Goal: Task Accomplishment & Management: Manage account settings

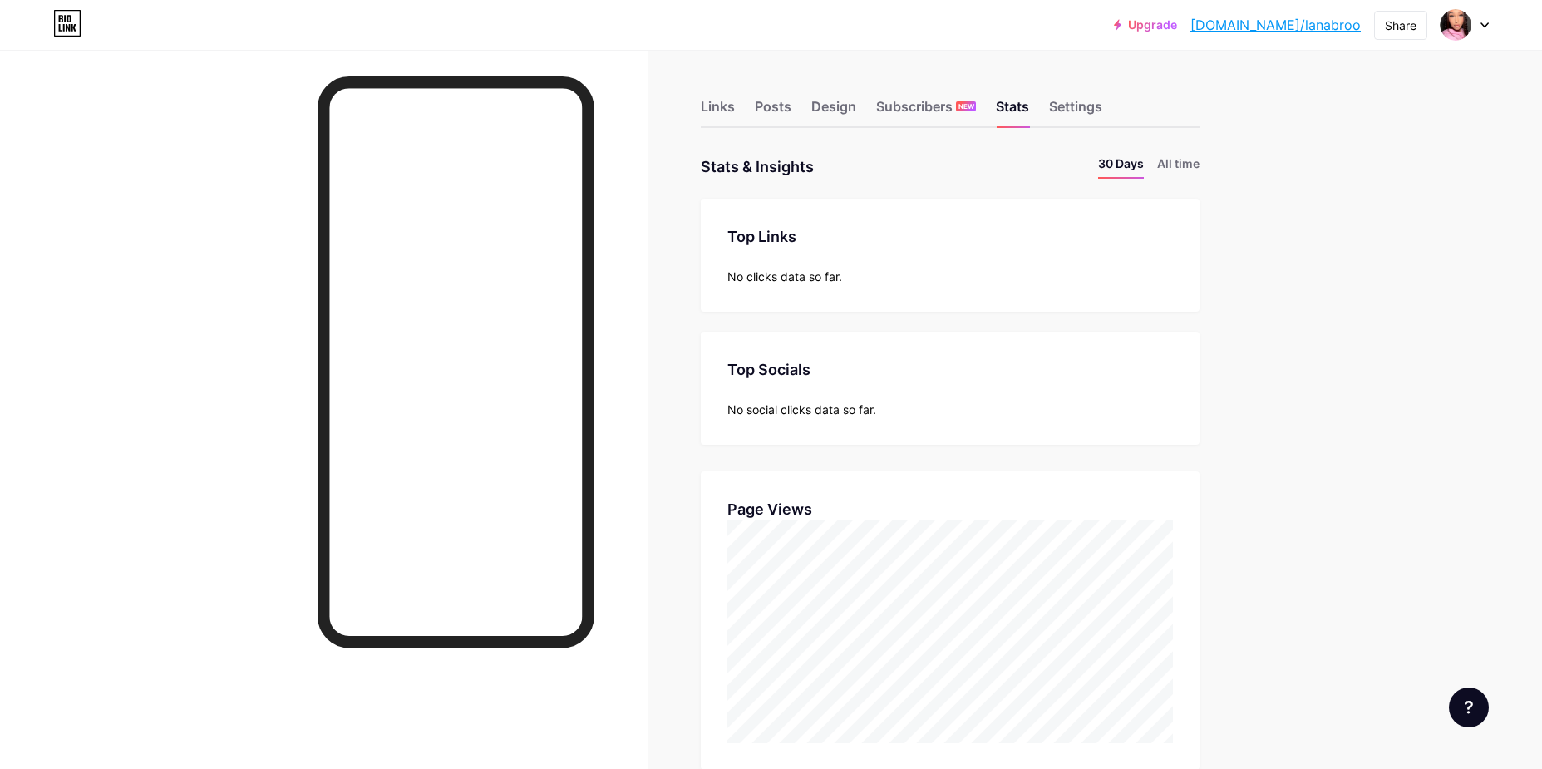
scroll to position [769, 1542]
click at [824, 102] on div "Design" at bounding box center [833, 111] width 45 height 30
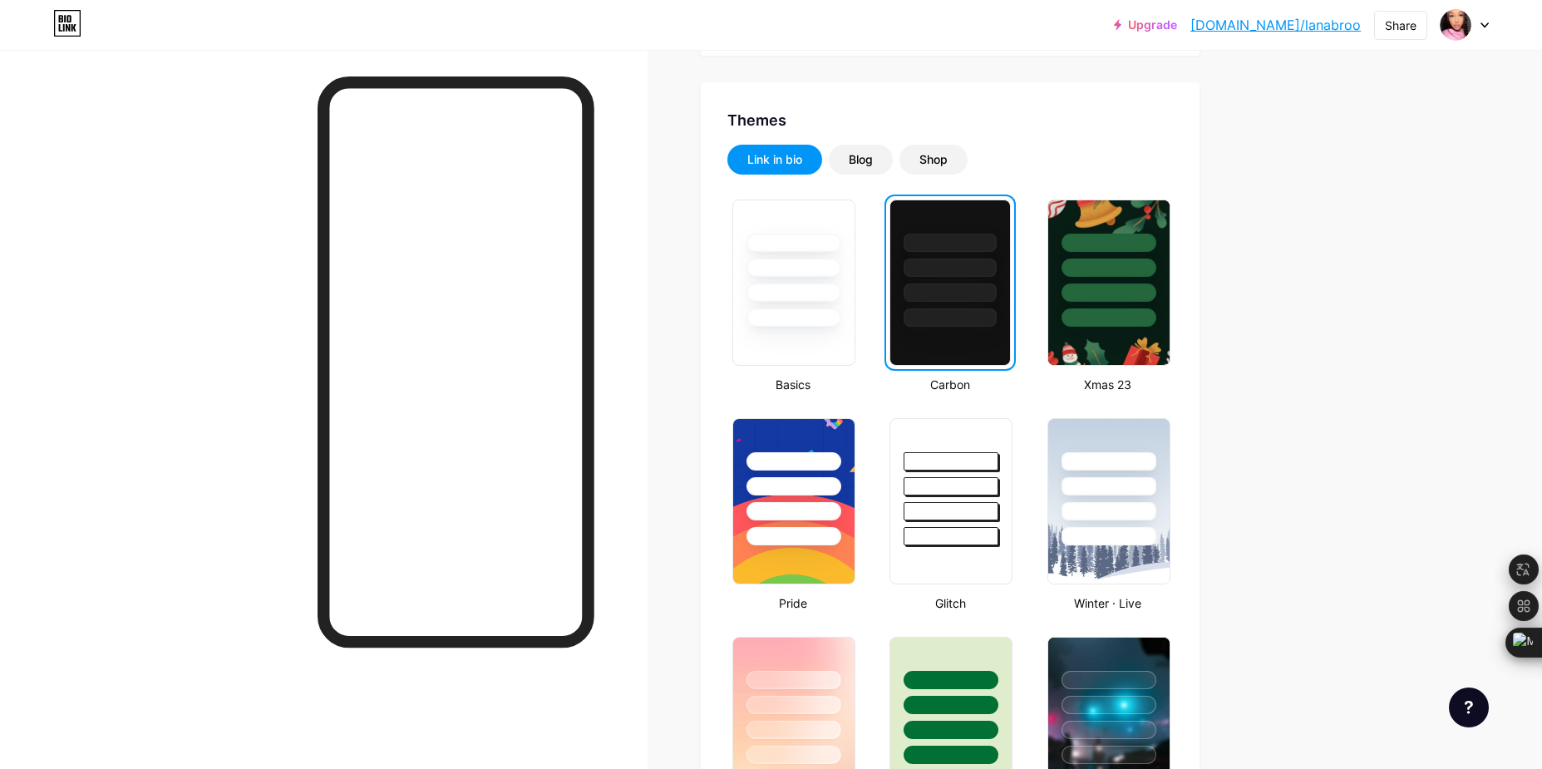
scroll to position [305, 0]
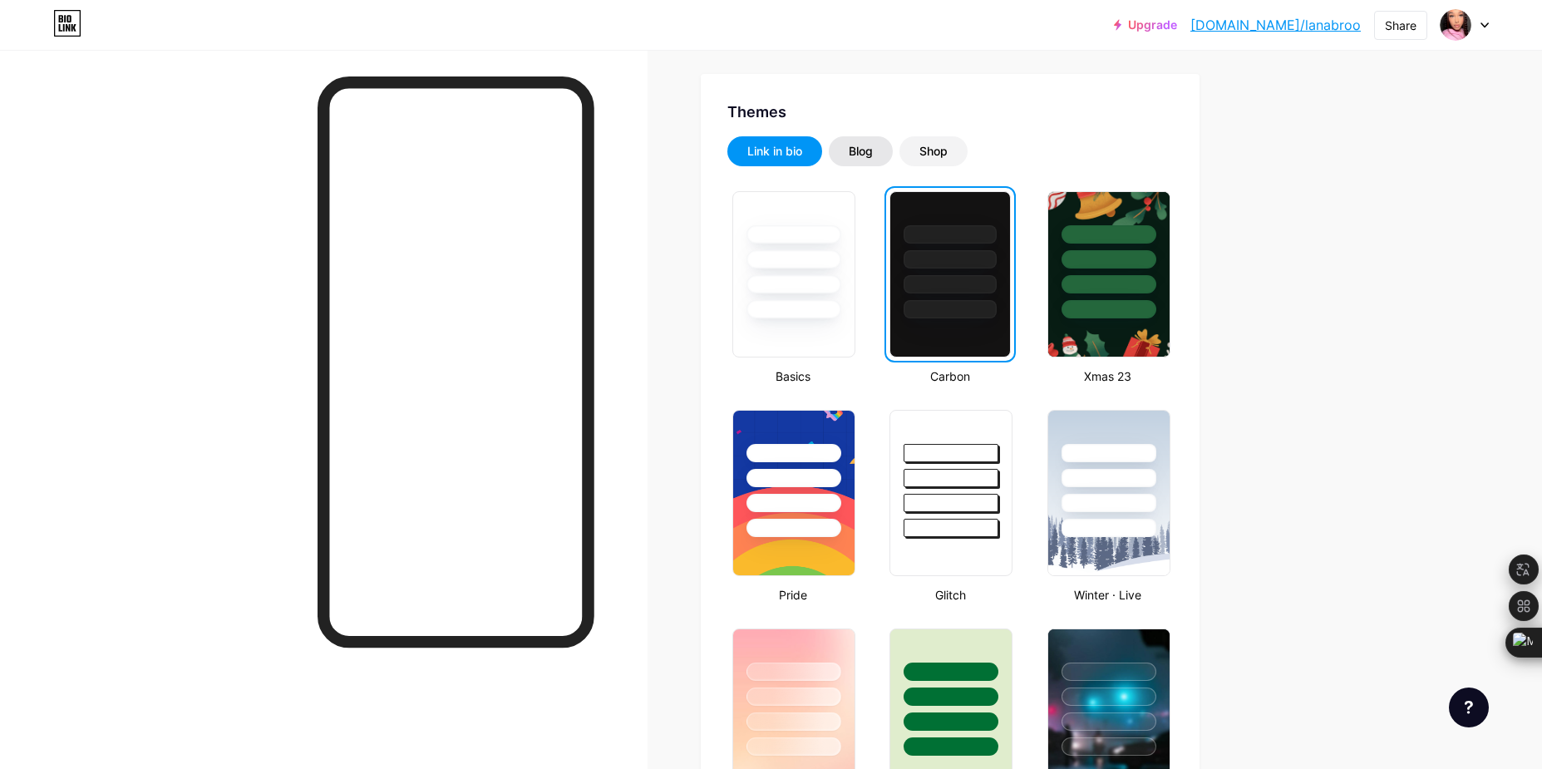
click at [851, 150] on div "Blog" at bounding box center [861, 151] width 64 height 30
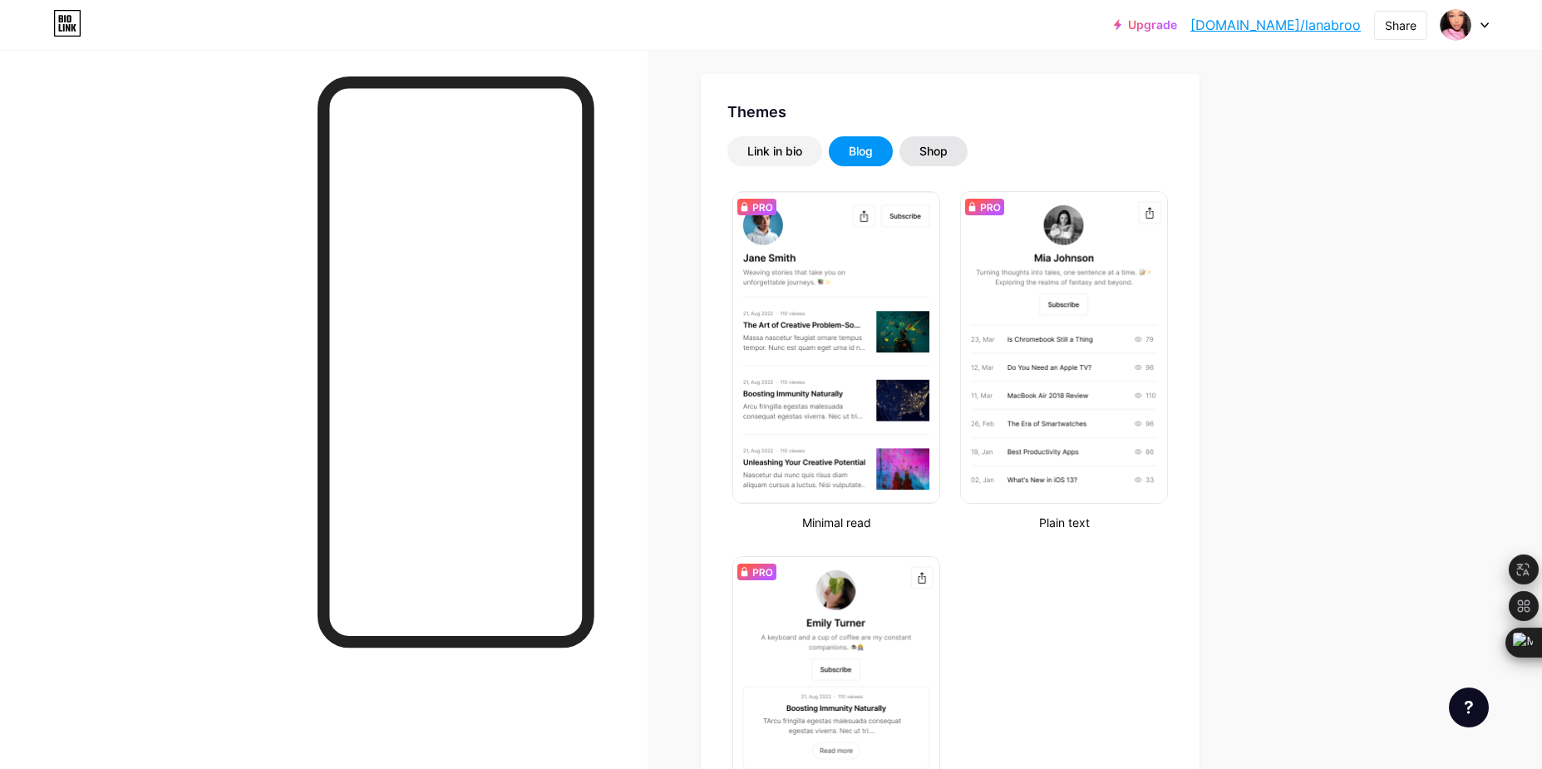
click at [949, 160] on div "Shop" at bounding box center [934, 151] width 68 height 30
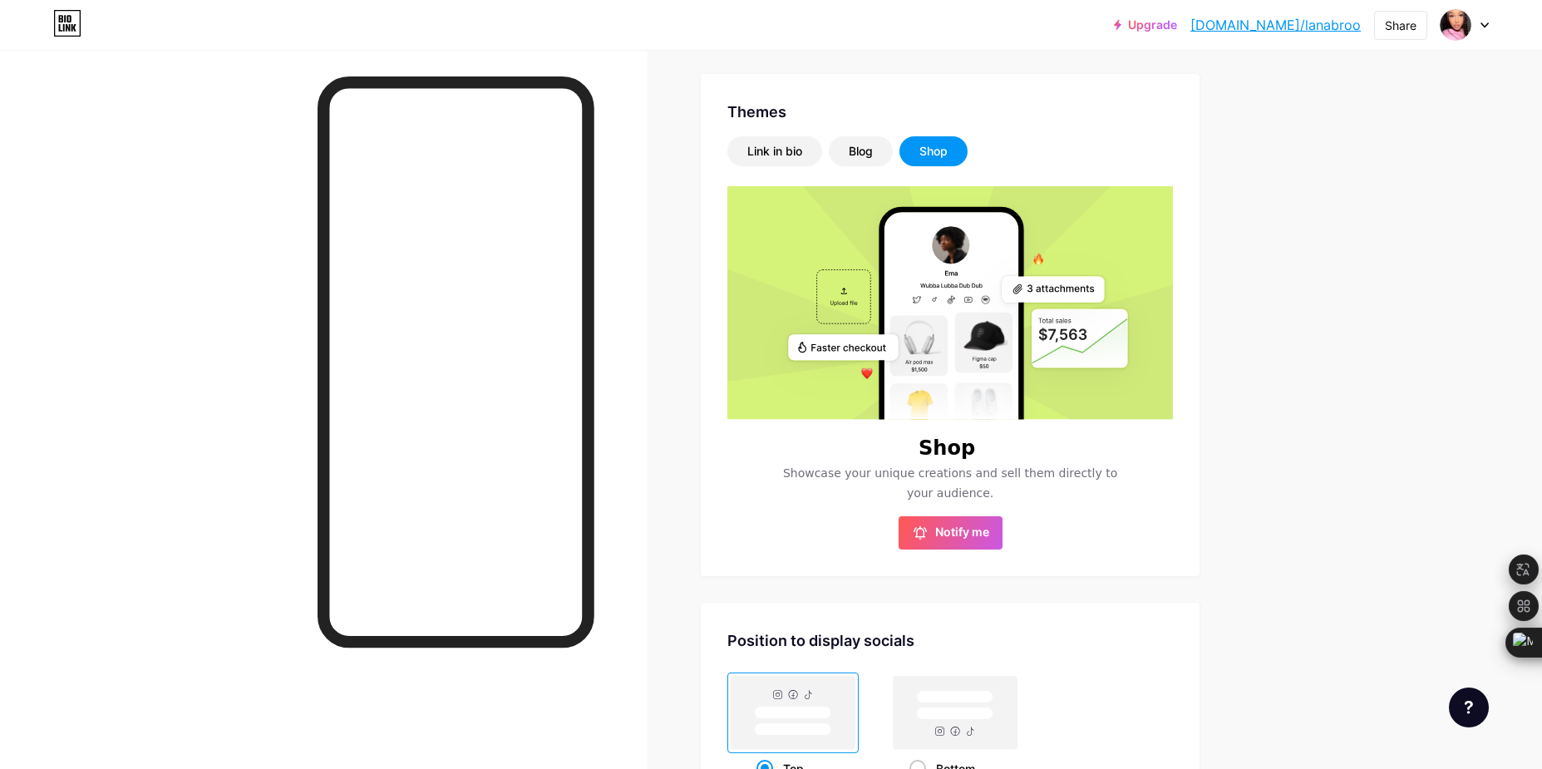
click at [949, 160] on div "Shop" at bounding box center [934, 151] width 68 height 30
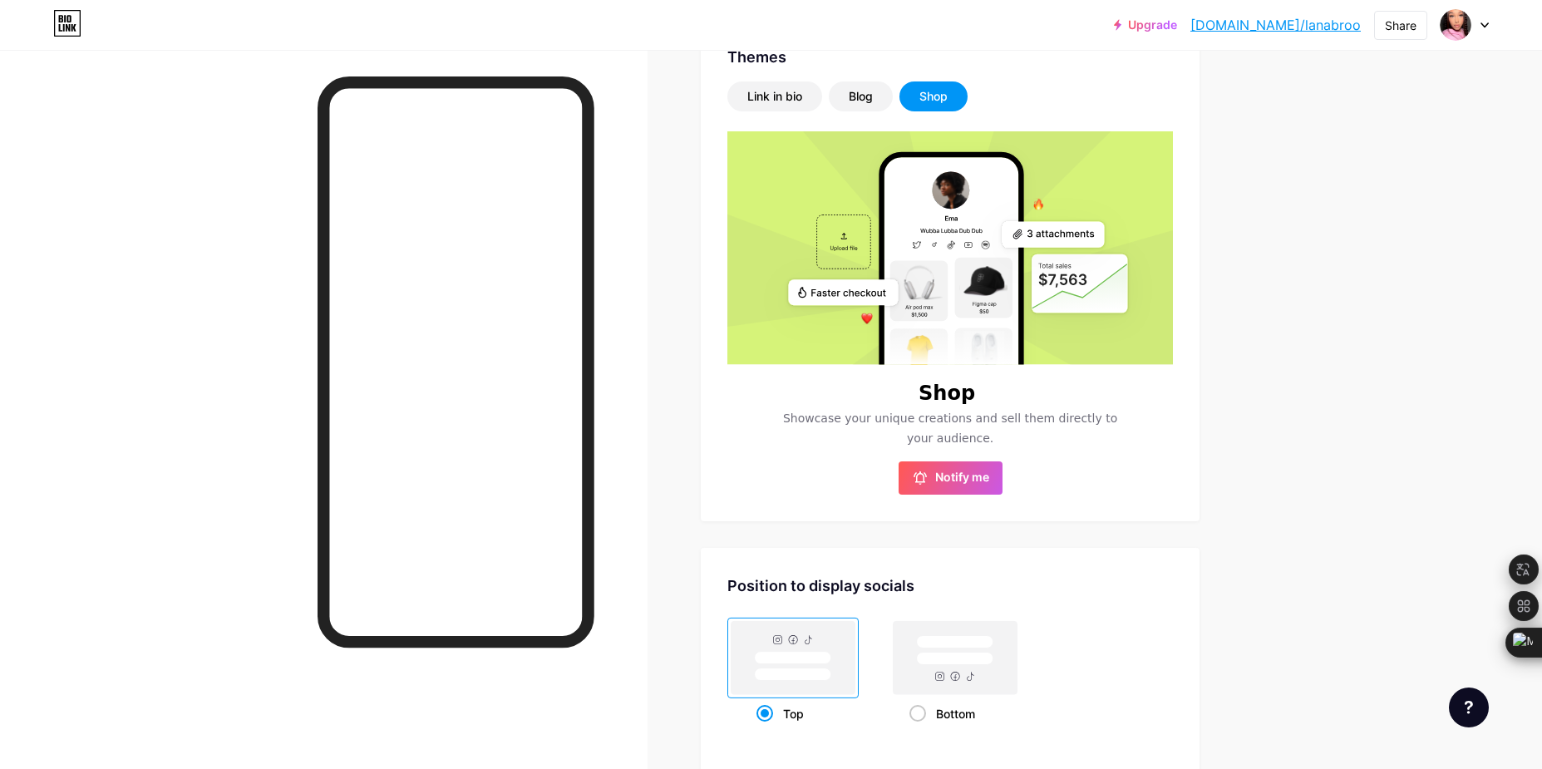
scroll to position [335, 0]
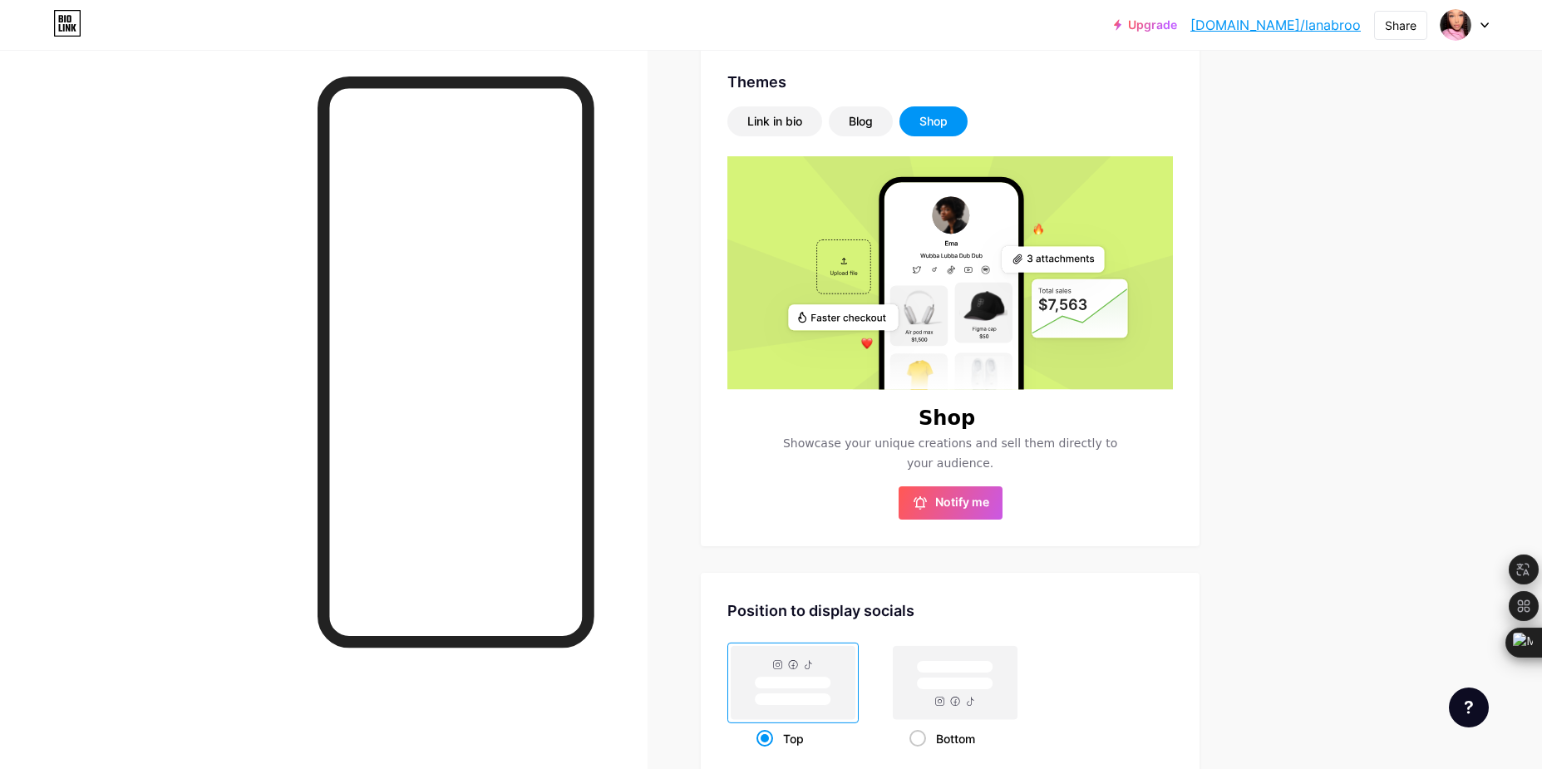
click at [757, 145] on div "Link in bio Blog Shop Shop Showcase your unique creations and sell them directl…" at bounding box center [950, 312] width 446 height 413
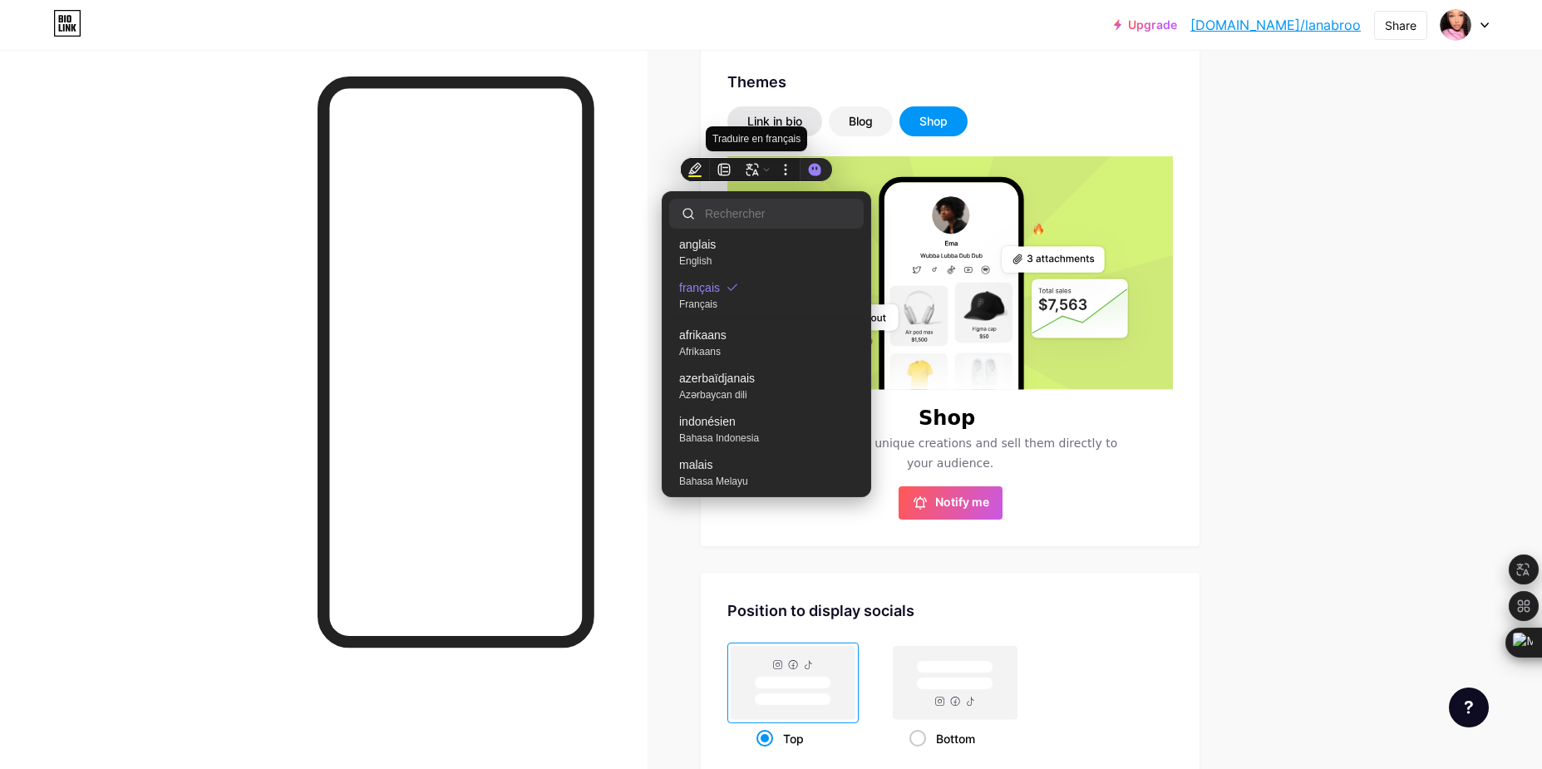
click at [781, 123] on div "Link in bio" at bounding box center [774, 121] width 55 height 17
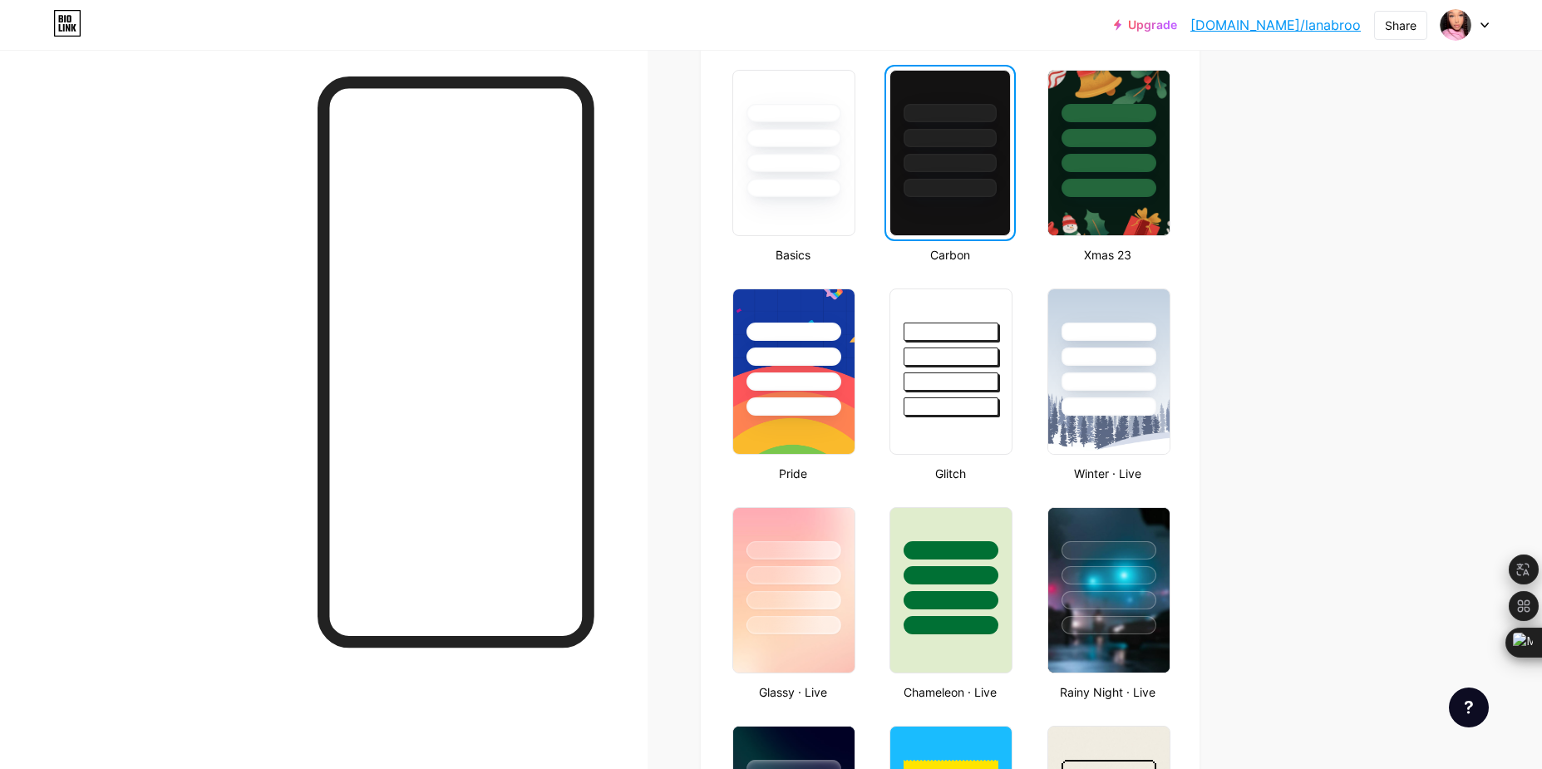
scroll to position [428, 0]
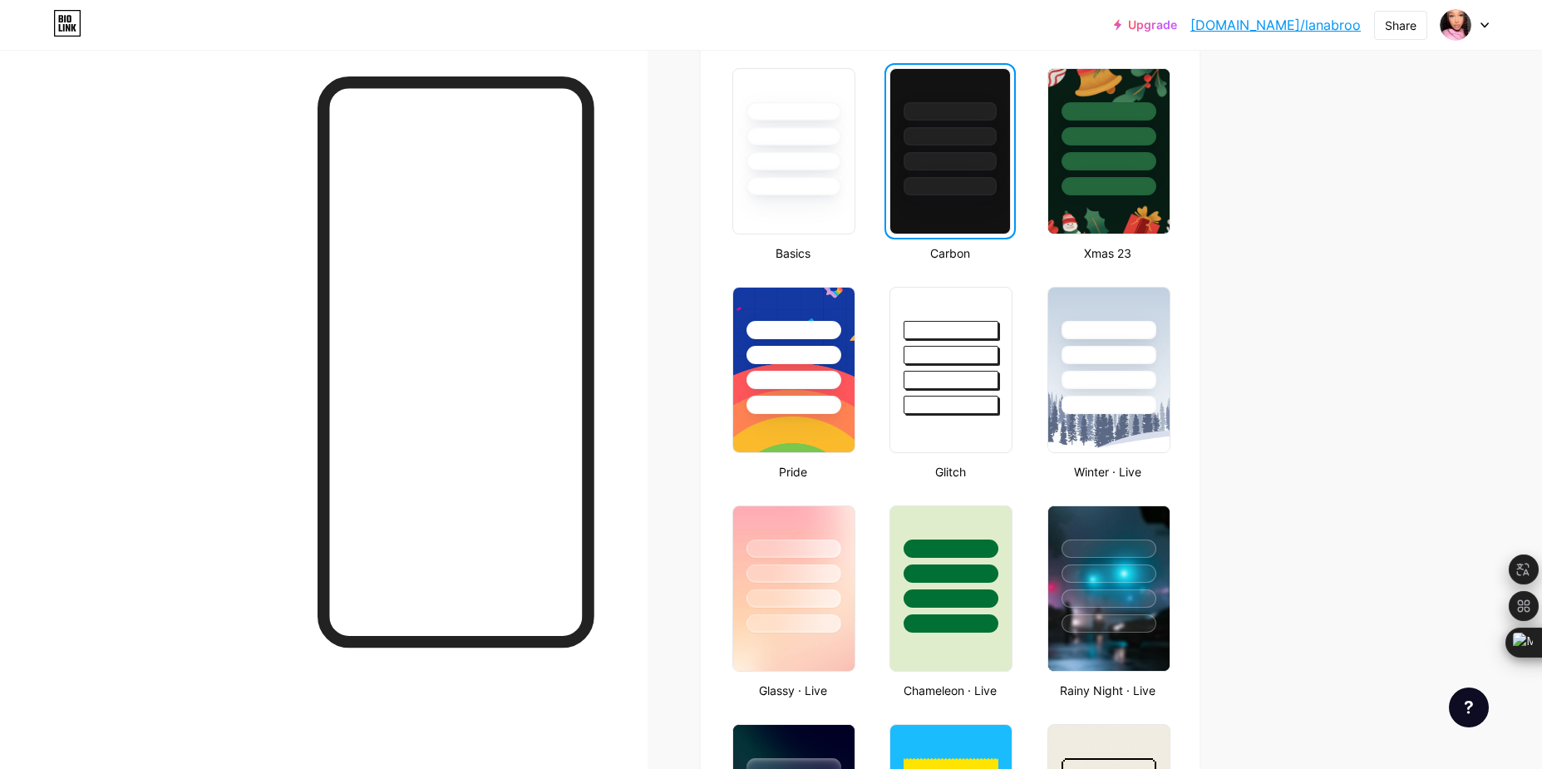
click at [393, 40] on div "Upgrade [DOMAIN_NAME]/lanabr... [DOMAIN_NAME]/lanabroo Share Switch accounts La…" at bounding box center [771, 25] width 1542 height 50
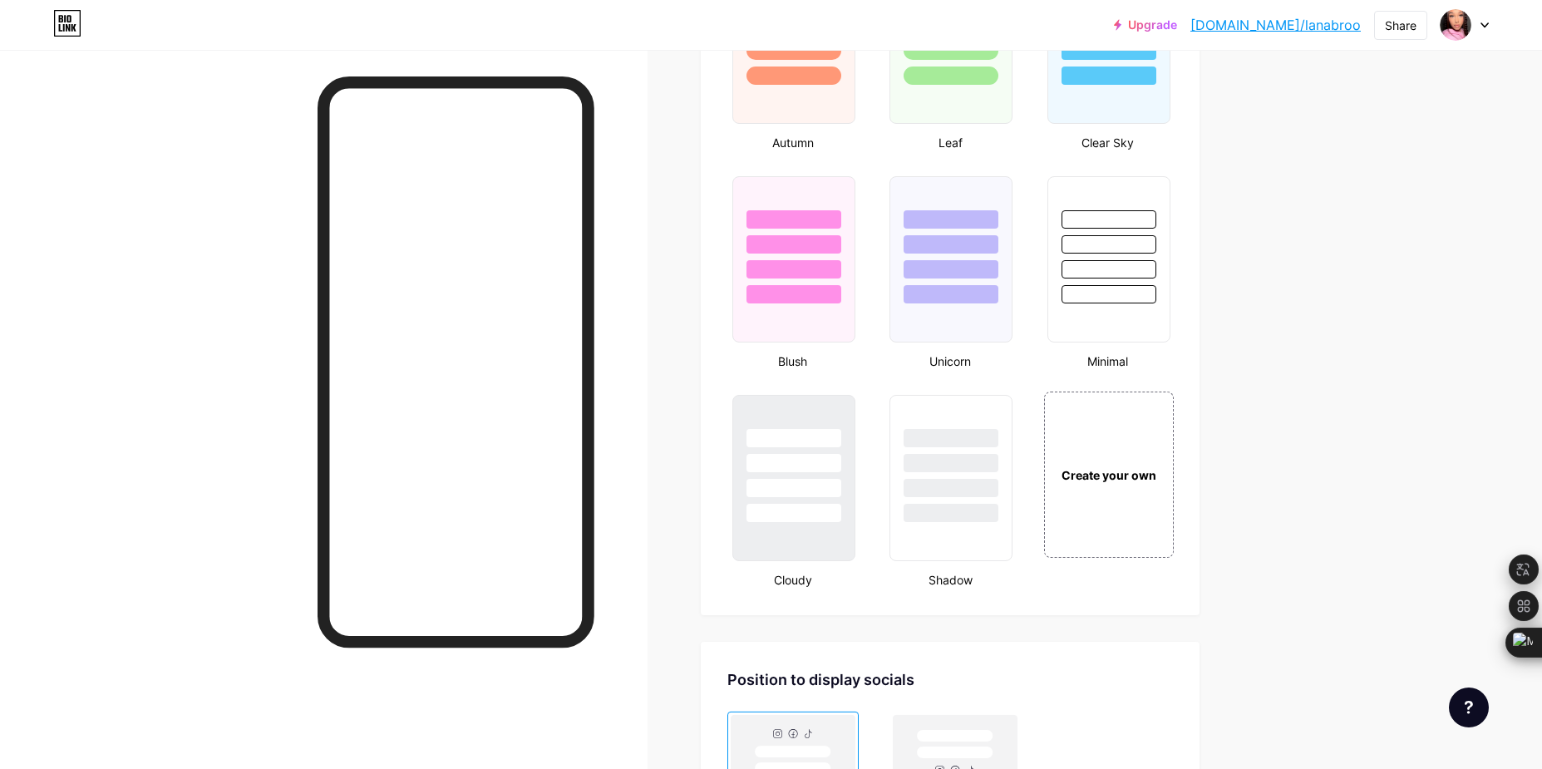
scroll to position [1666, 0]
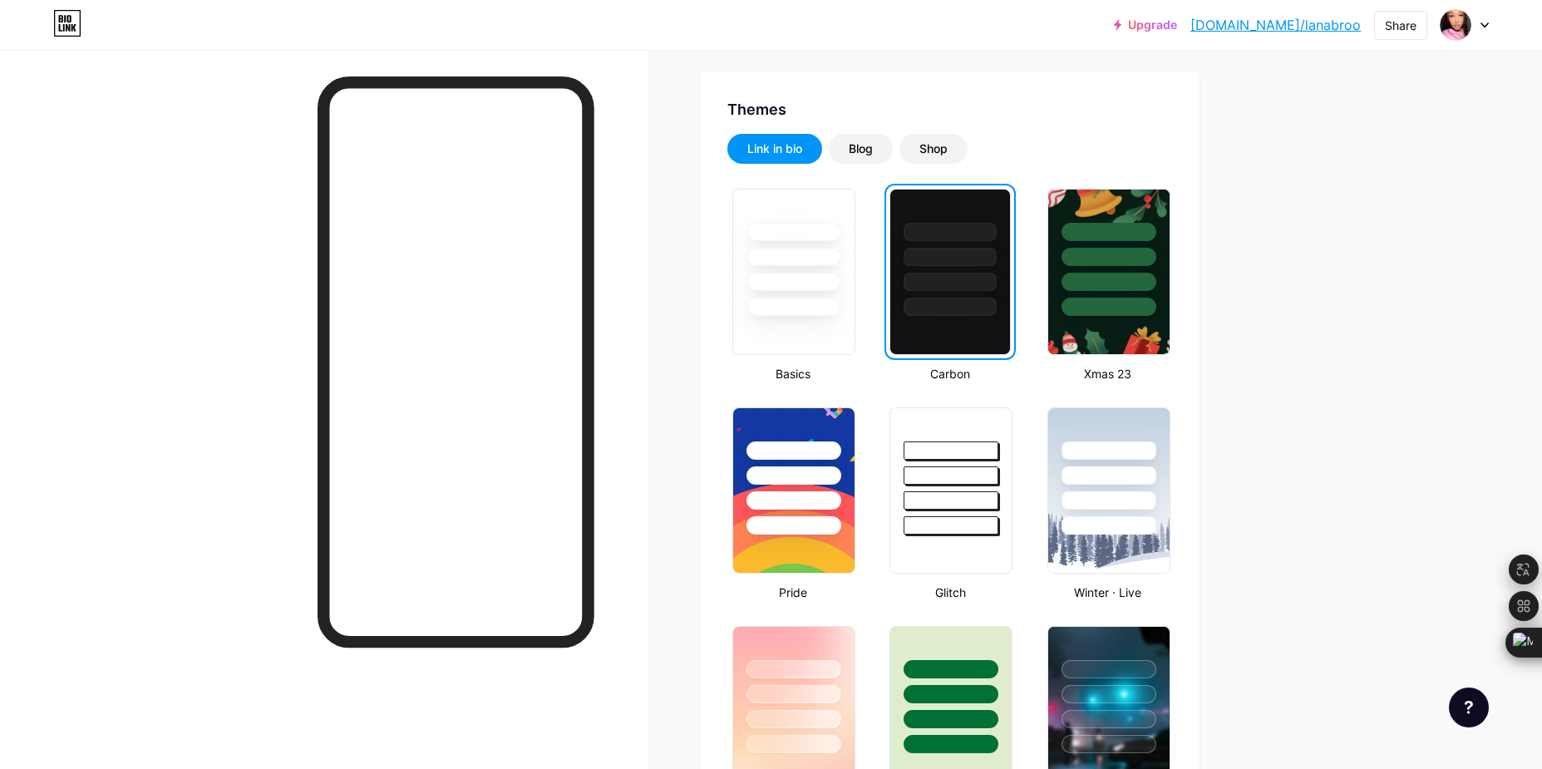
scroll to position [0, 0]
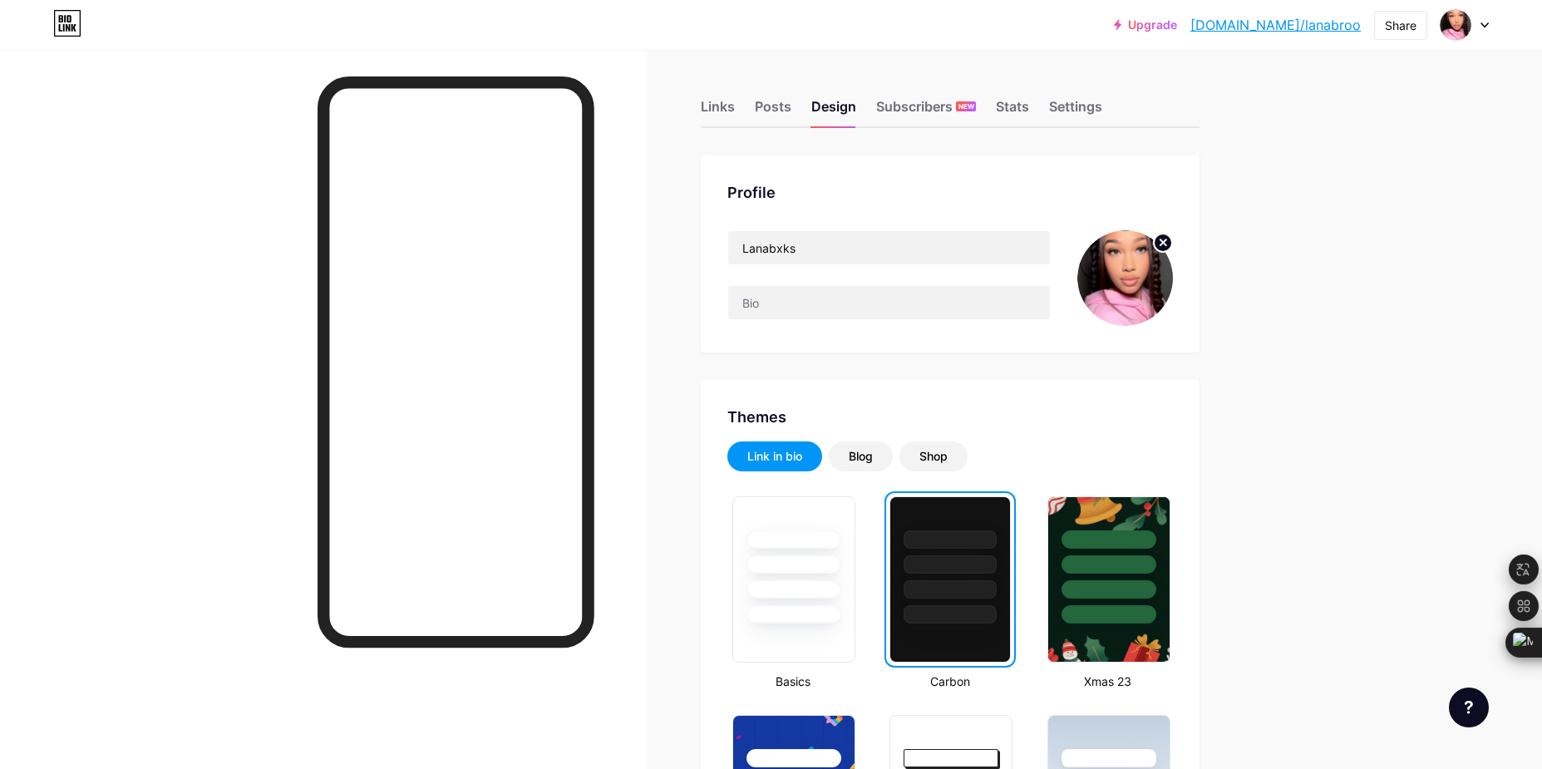
drag, startPoint x: 1299, startPoint y: 303, endPoint x: 1284, endPoint y: 364, distance: 62.5
click at [844, 302] on input "text" at bounding box center [889, 302] width 322 height 33
paste input "✨ Your new favorite creator. 📸 Fresh content every week. 🔗 Click & enjoy."
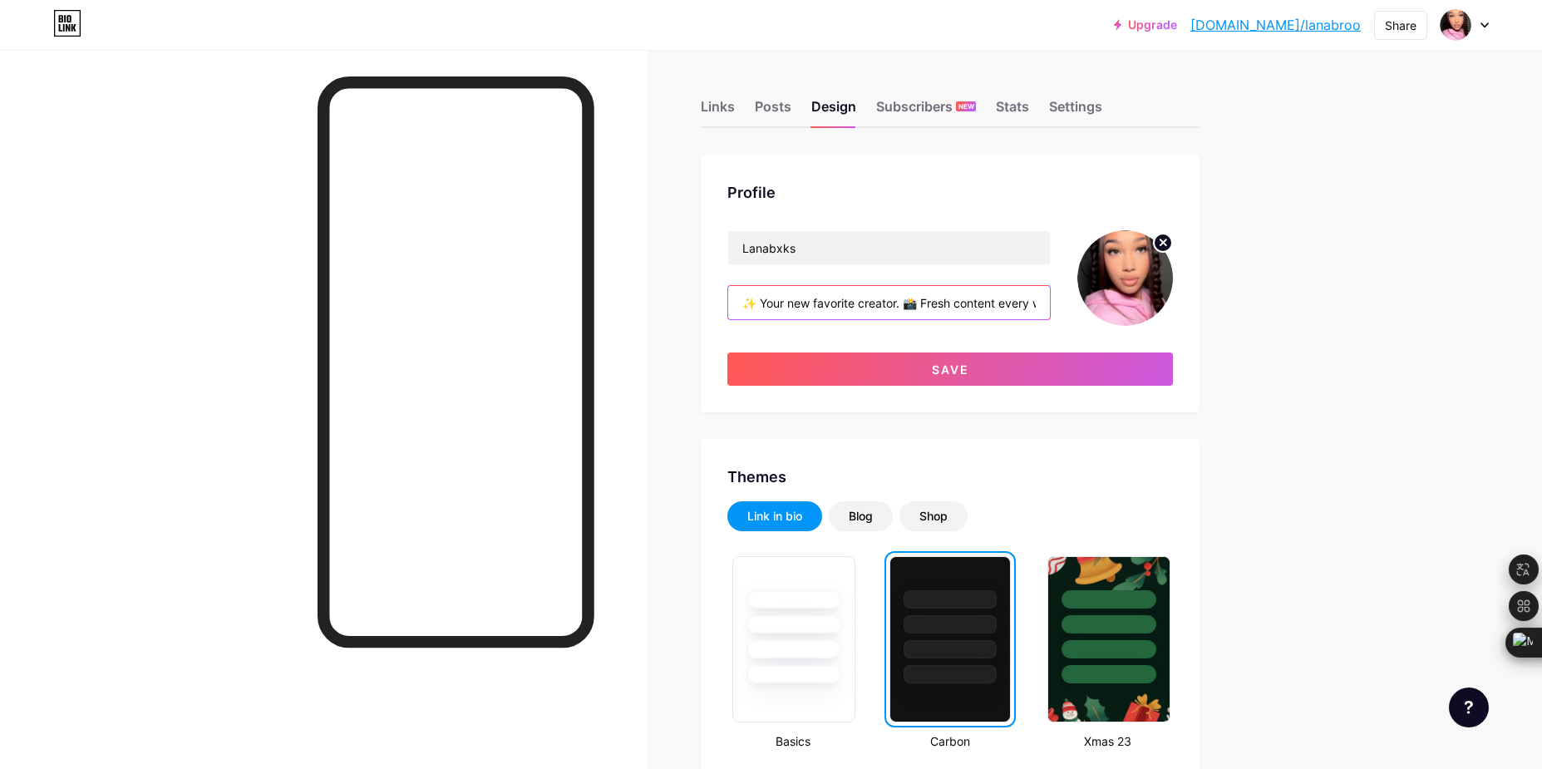
scroll to position [0, 131]
type input "✨ Your new favorite creator. 📸 Fresh content every week. 🔗 Click & enjoy."
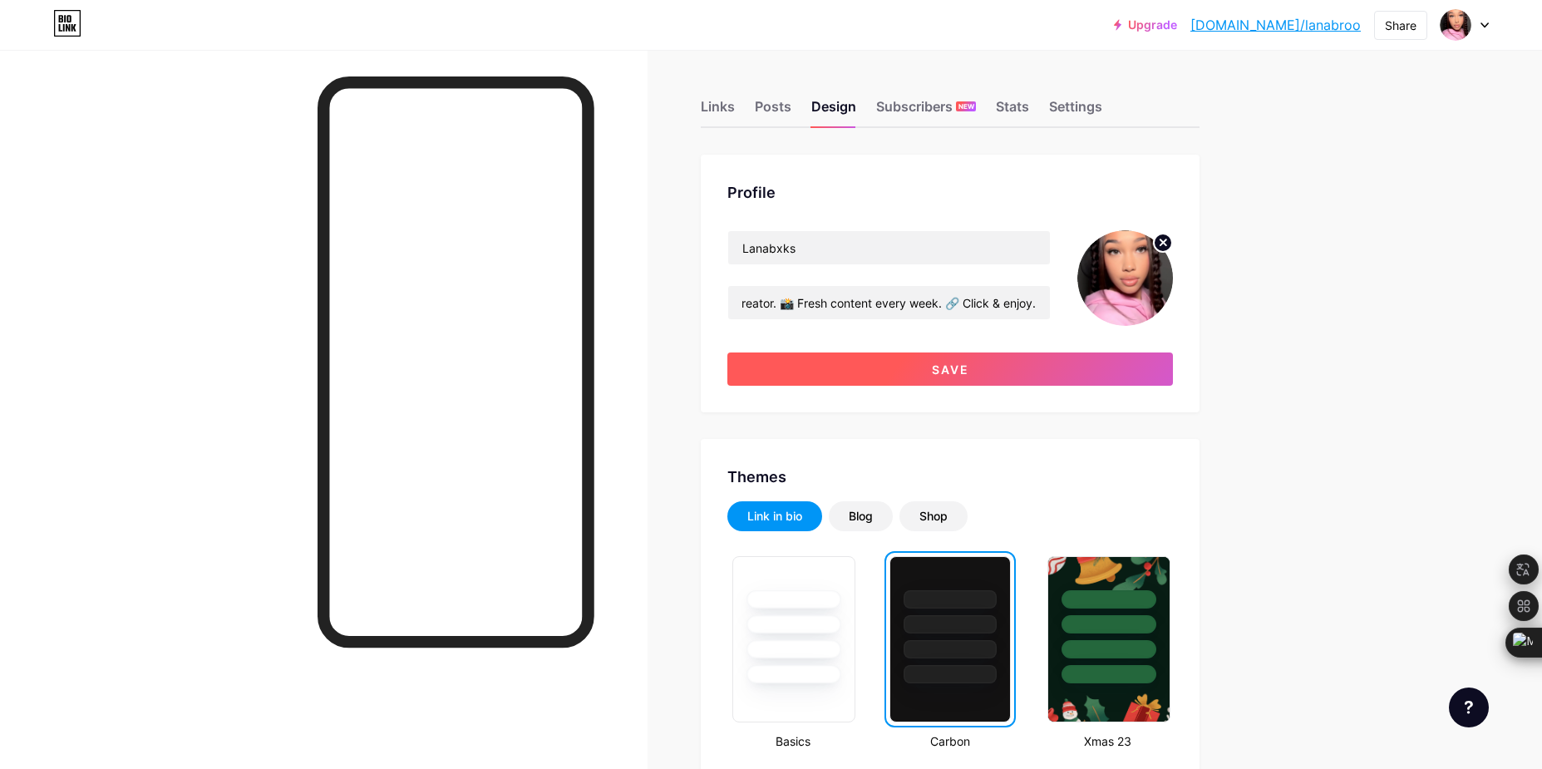
scroll to position [0, 0]
click at [978, 365] on button "Save" at bounding box center [950, 368] width 446 height 33
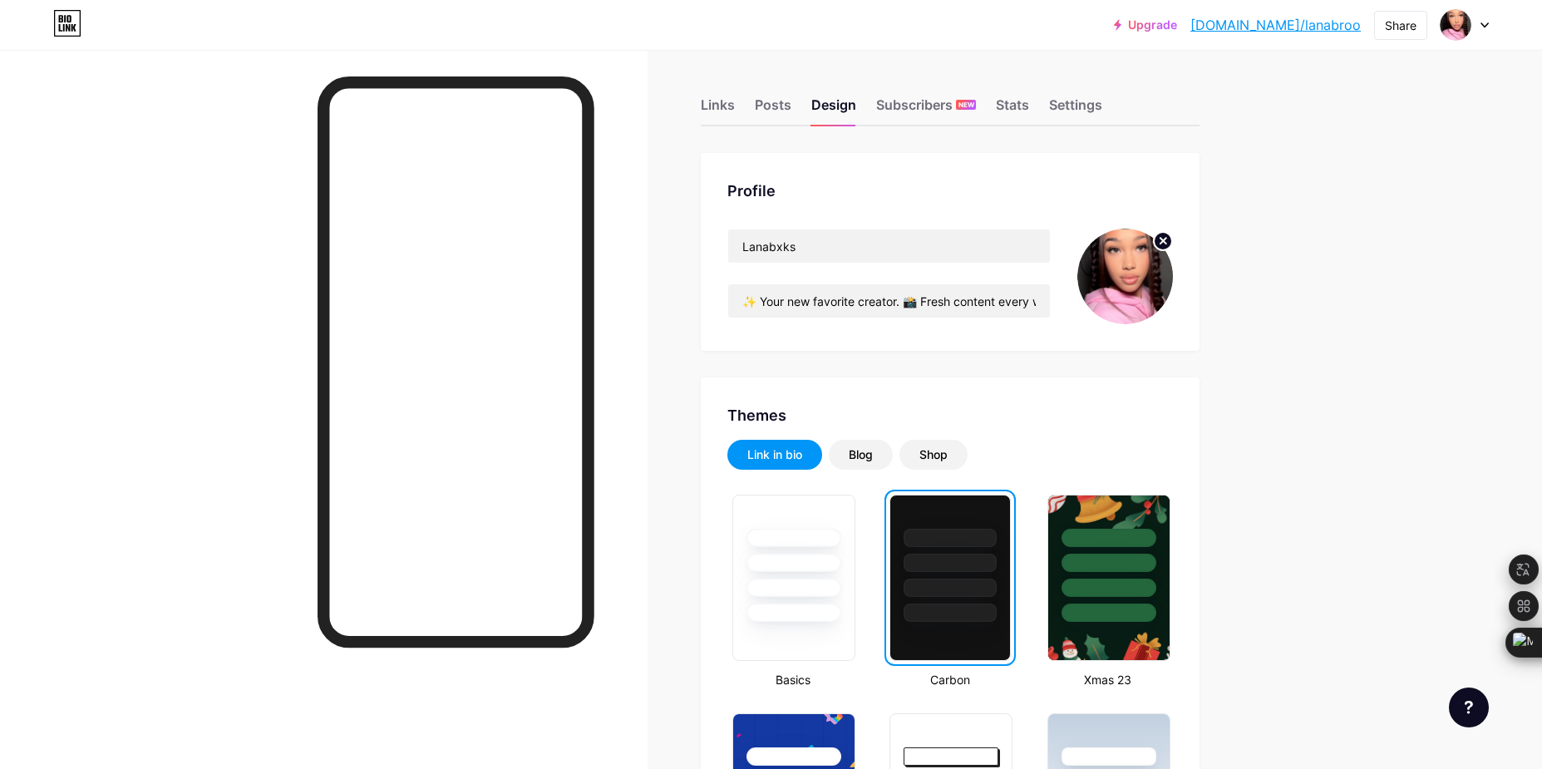
scroll to position [4, 0]
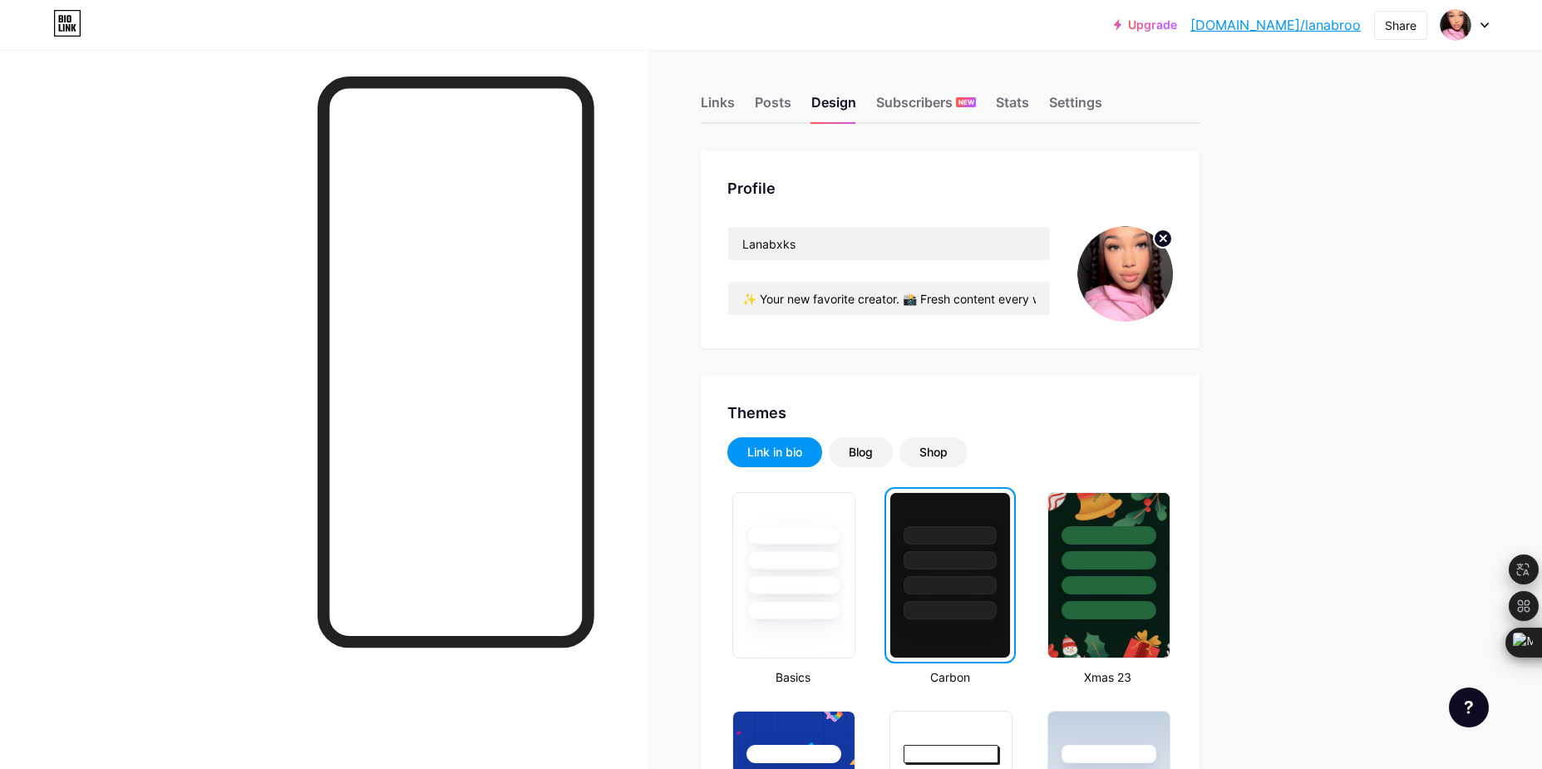
click at [1172, 240] on circle at bounding box center [1163, 238] width 18 height 18
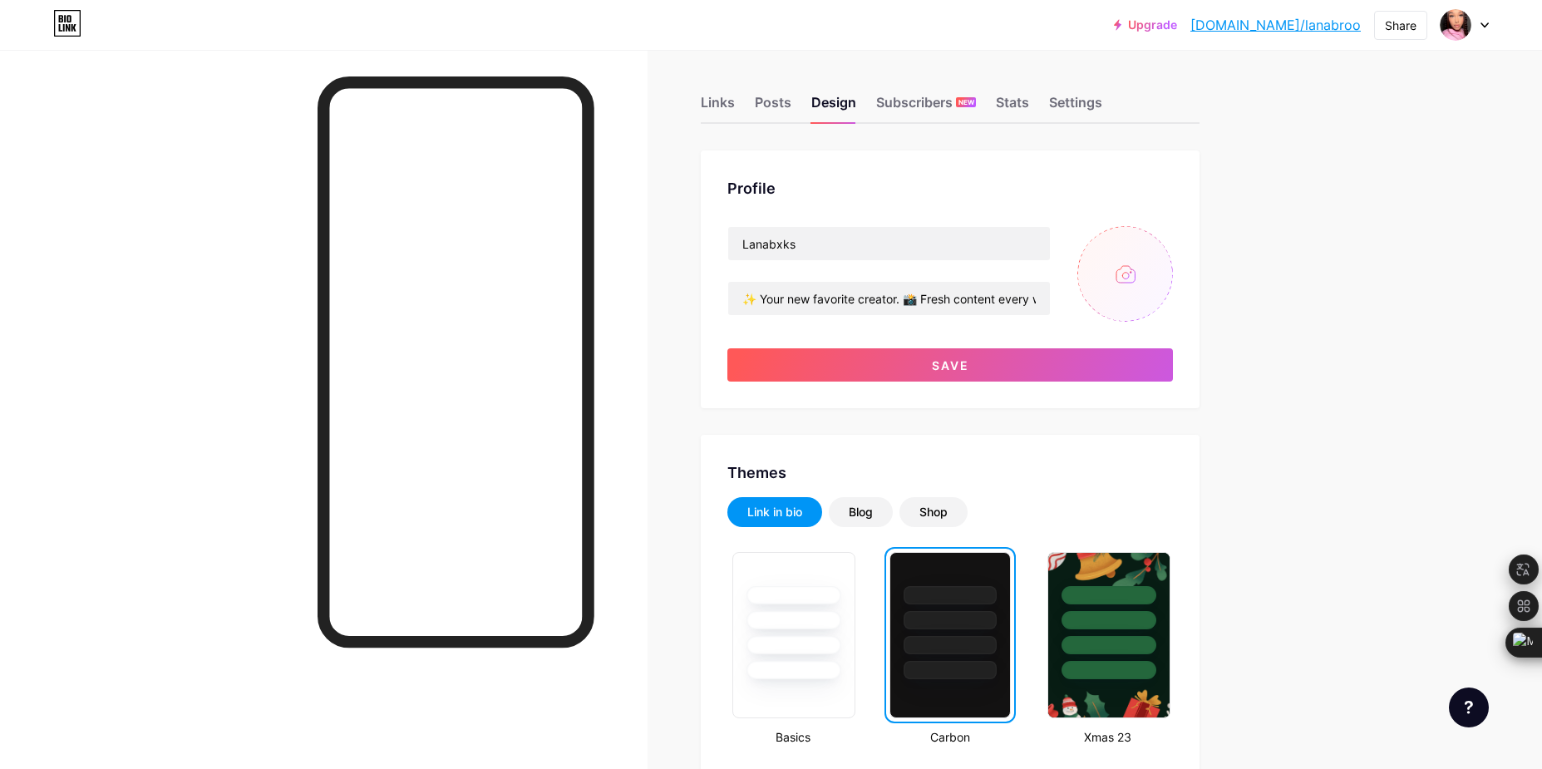
click at [1125, 286] on input "file" at bounding box center [1125, 274] width 96 height 96
type input "C:\fakepath\image_2025-08-10_194931705.png"
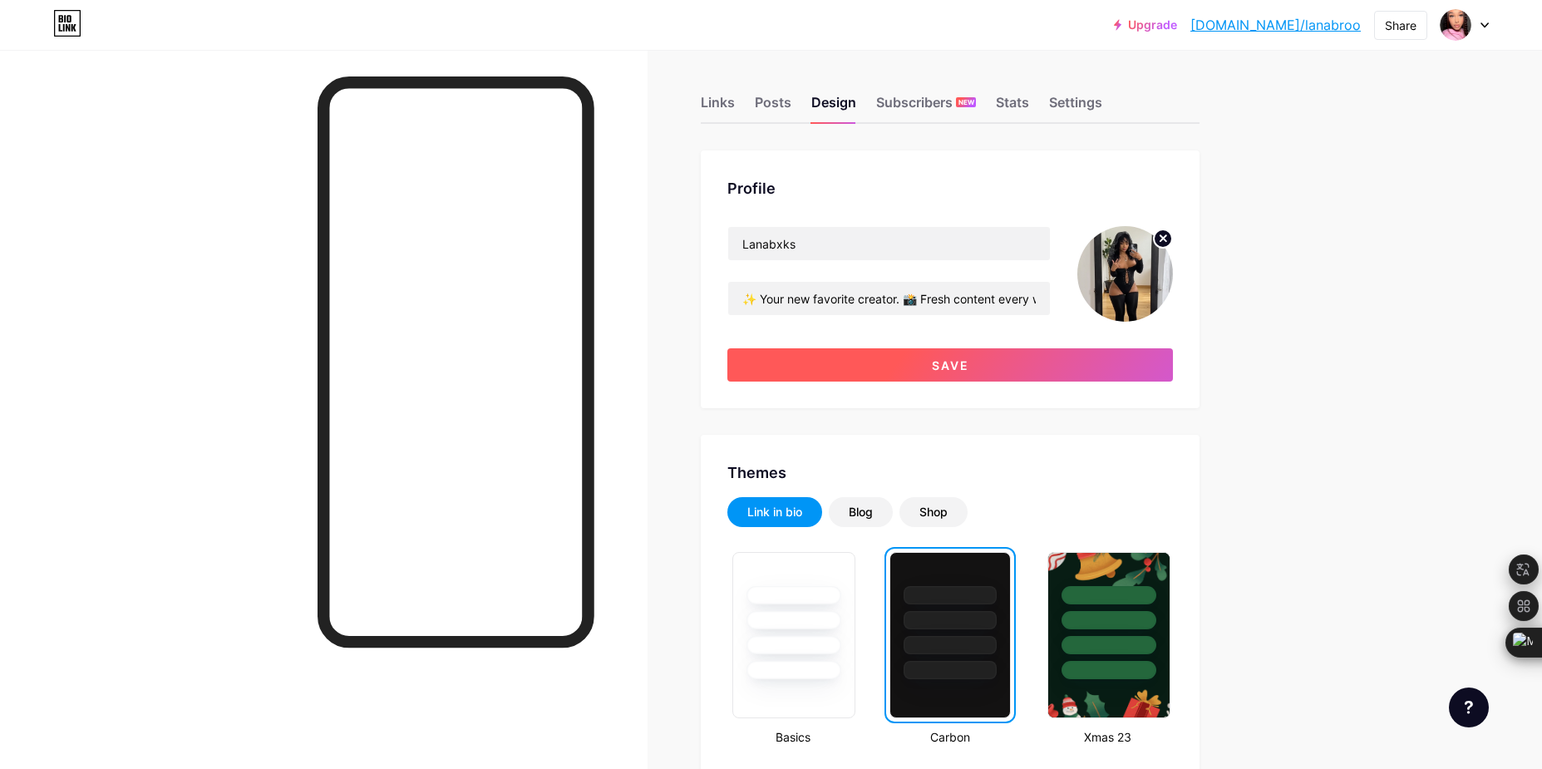
click at [793, 362] on button "Save" at bounding box center [950, 364] width 446 height 33
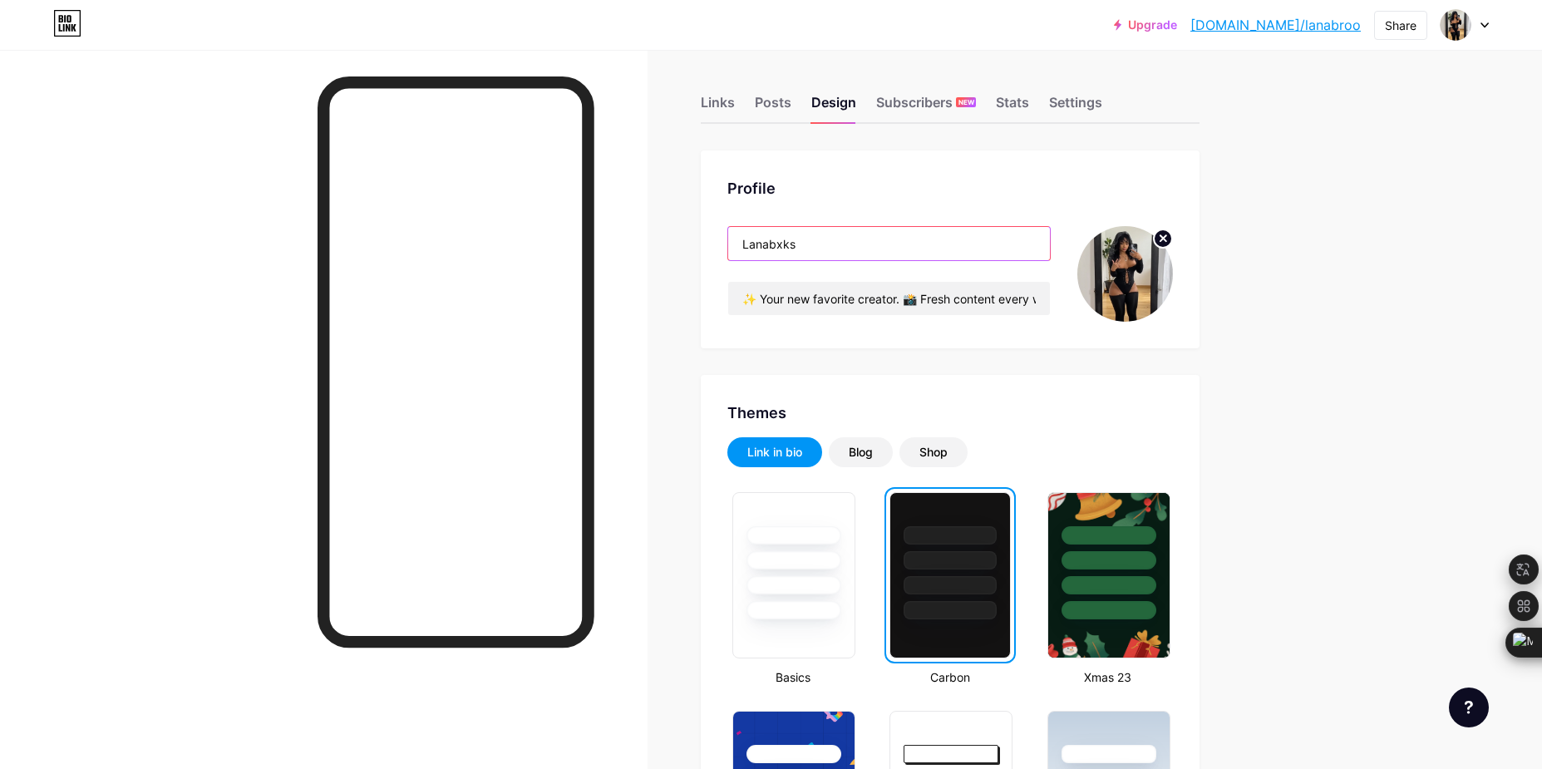
drag, startPoint x: 918, startPoint y: 248, endPoint x: 776, endPoint y: 262, distance: 142.0
click at [776, 262] on div "Lanabxks ✨ Your new favorite creator. 📸 Fresh content every week. 🔗 Click & enj…" at bounding box center [888, 274] width 323 height 96
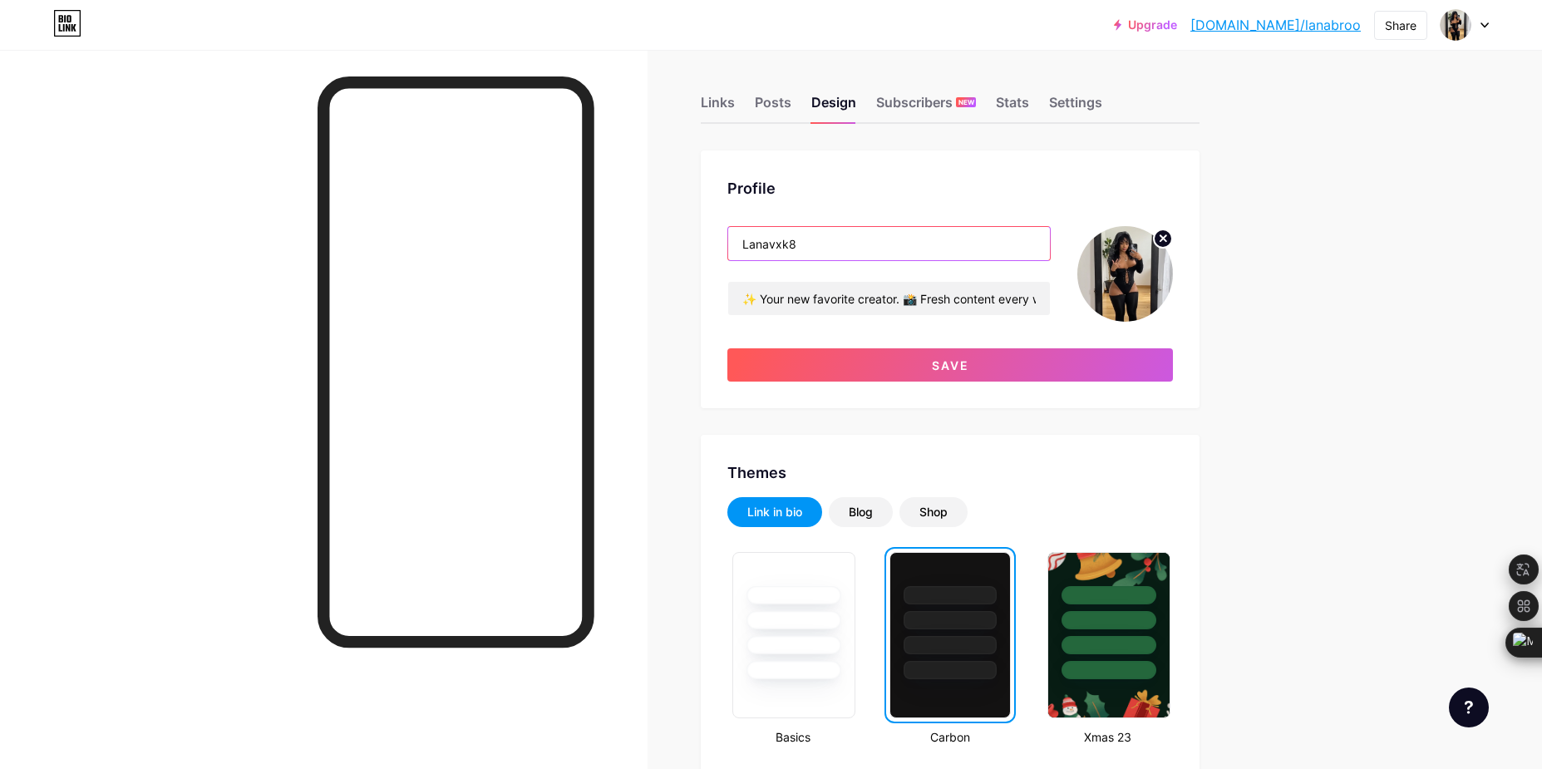
type input "Lanavxk8"
click at [967, 330] on div "Lanavxk8 ✨ Your new favorite creator. 📸 Fresh content every week. 🔗 Click & enj…" at bounding box center [950, 303] width 446 height 155
click at [963, 338] on div "Lanavxk8 ✨ Your new favorite creator. 📸 Fresh content every week. 🔗 Click & enj…" at bounding box center [950, 303] width 446 height 155
click at [944, 387] on div "Profile Lanavxk8 ✨ Your new favorite creator. 📸 Fresh content every week. 🔗 Cli…" at bounding box center [950, 279] width 499 height 258
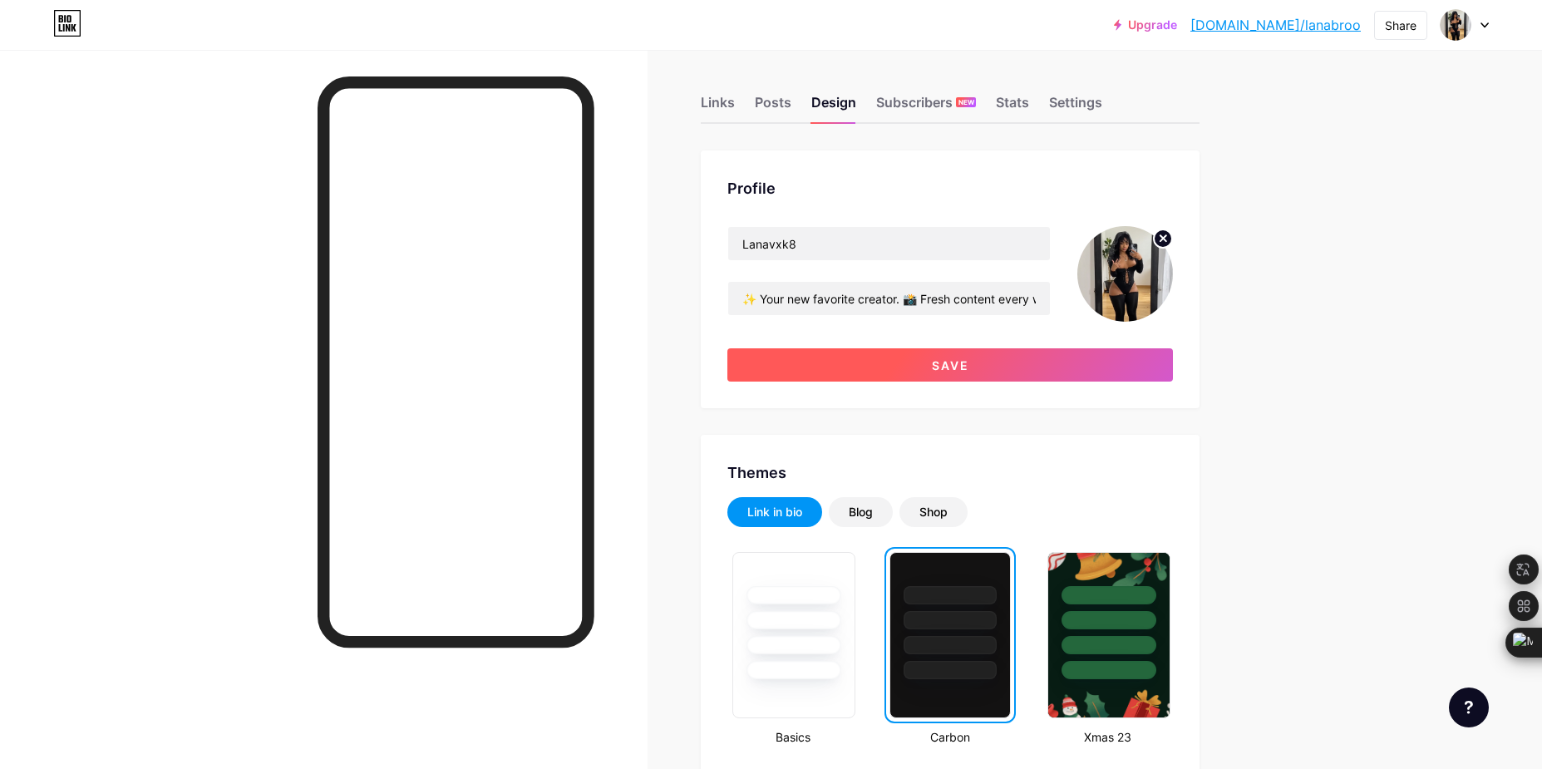
click at [946, 378] on button "Save" at bounding box center [950, 364] width 446 height 33
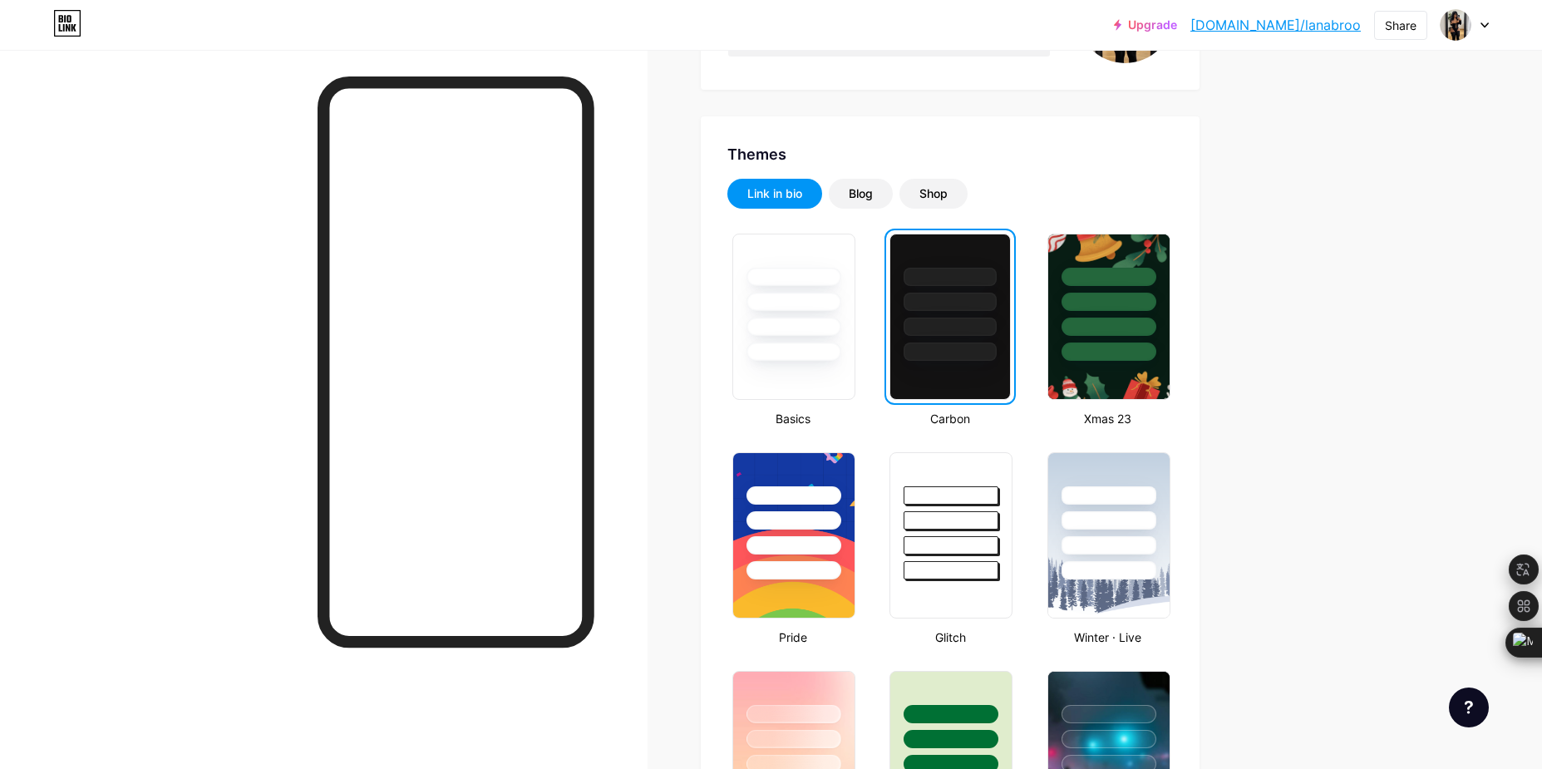
scroll to position [0, 0]
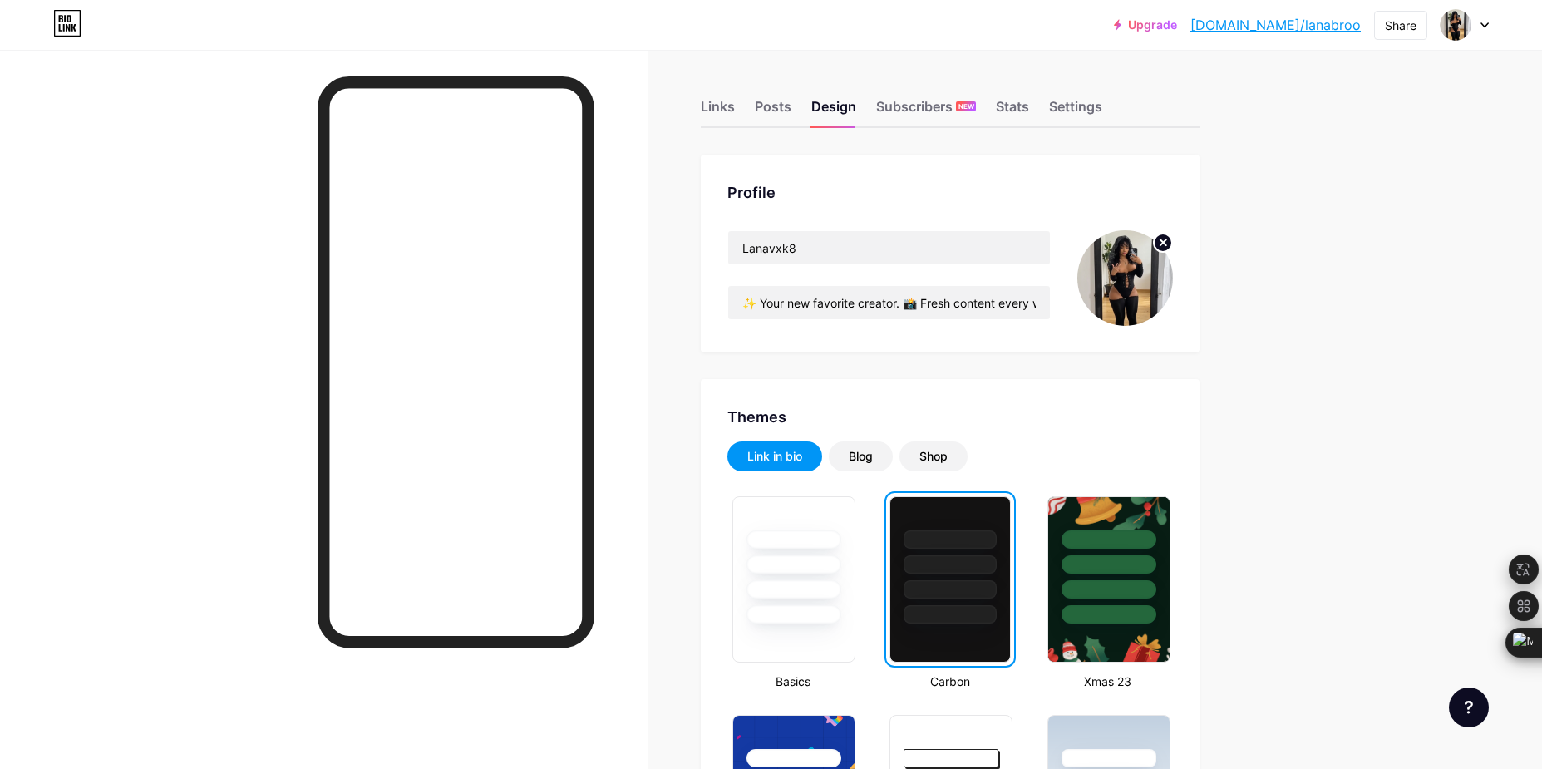
drag, startPoint x: 750, startPoint y: 106, endPoint x: 734, endPoint y: 111, distance: 16.3
click at [750, 106] on div "Links Posts Design Subscribers NEW Stats Settings" at bounding box center [950, 99] width 499 height 58
click at [726, 114] on div "Links" at bounding box center [718, 111] width 34 height 30
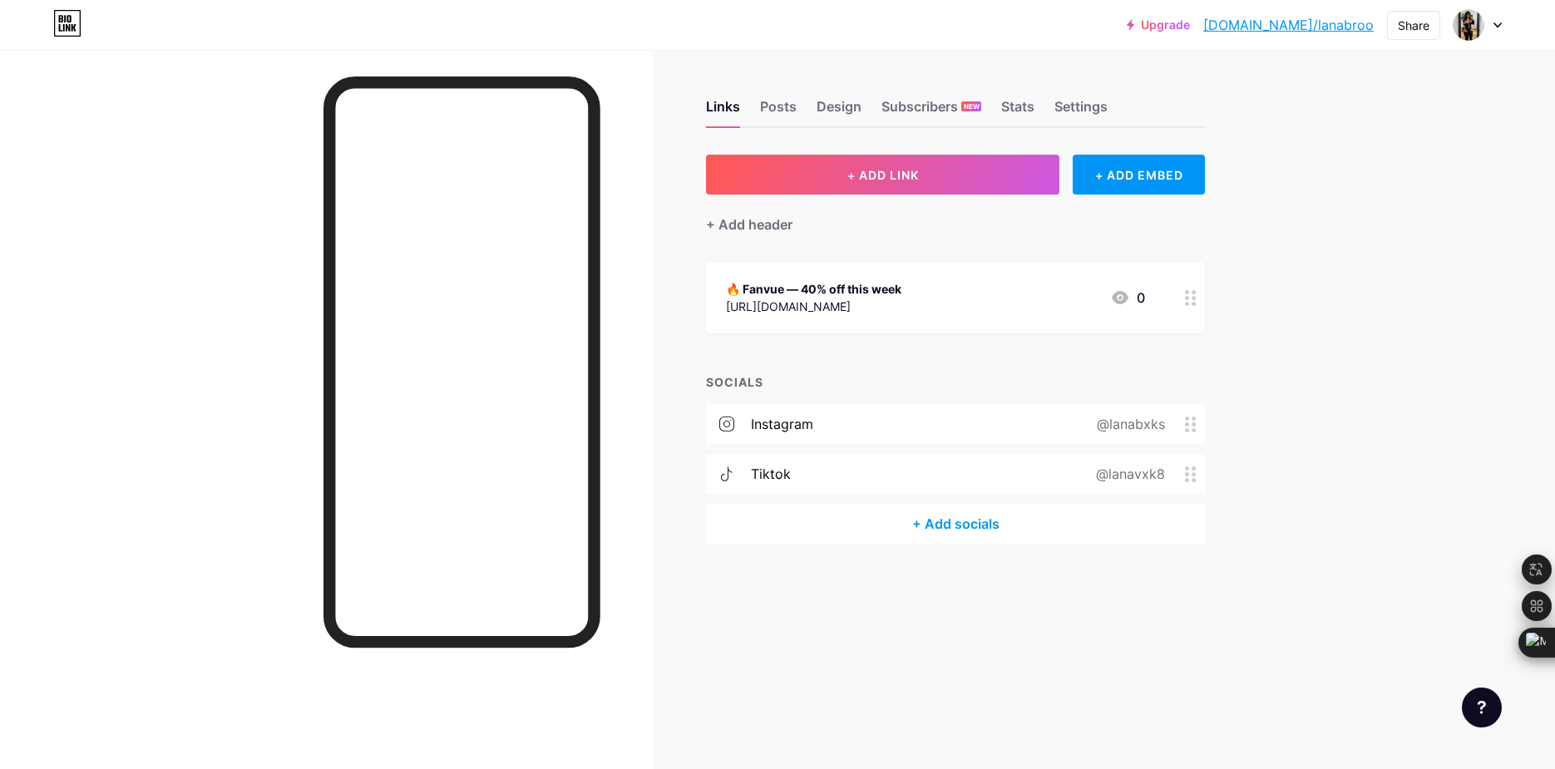
click at [1195, 426] on icon at bounding box center [1191, 425] width 12 height 16
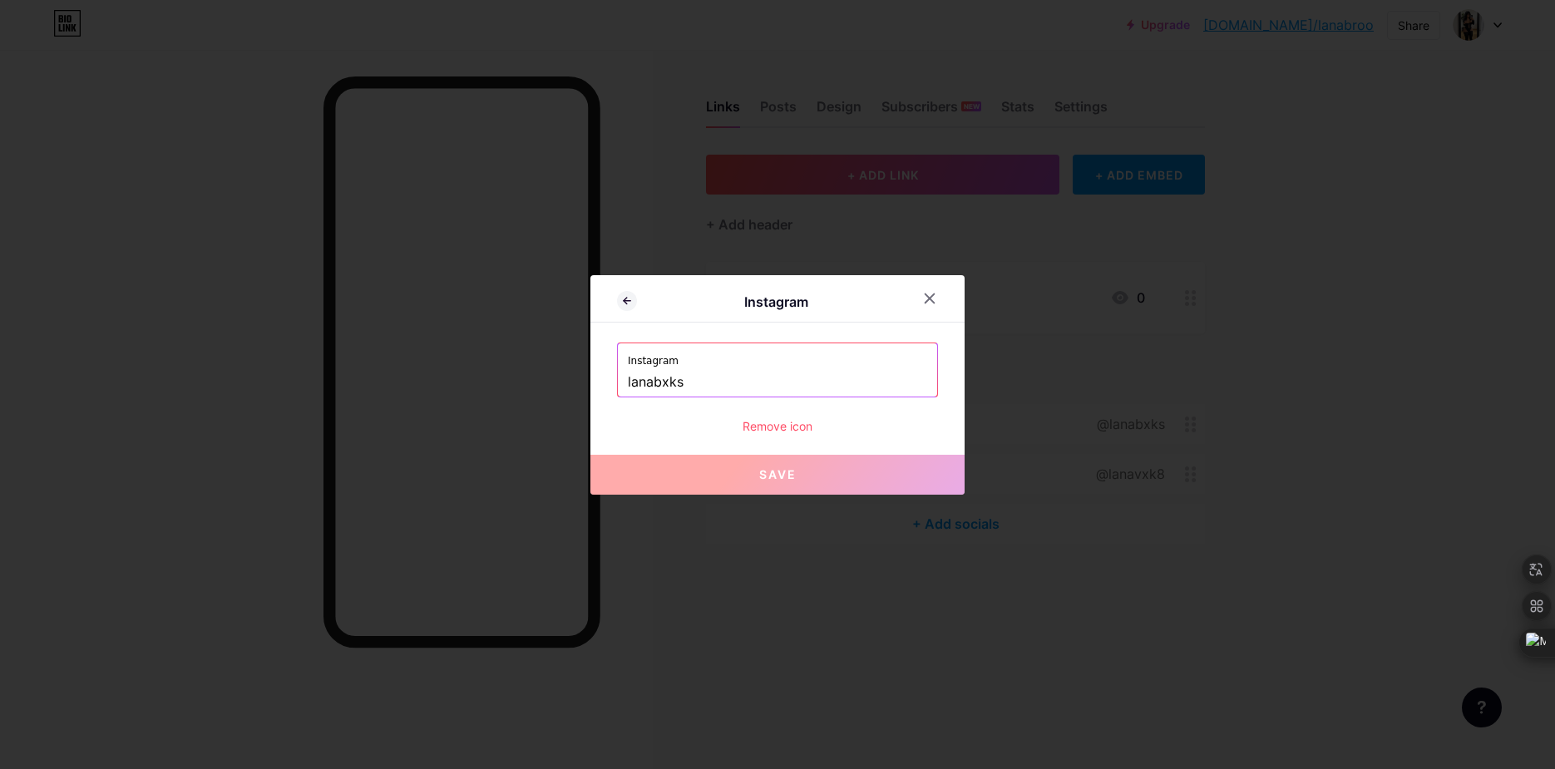
click at [742, 382] on input "lanabxks" at bounding box center [777, 382] width 299 height 28
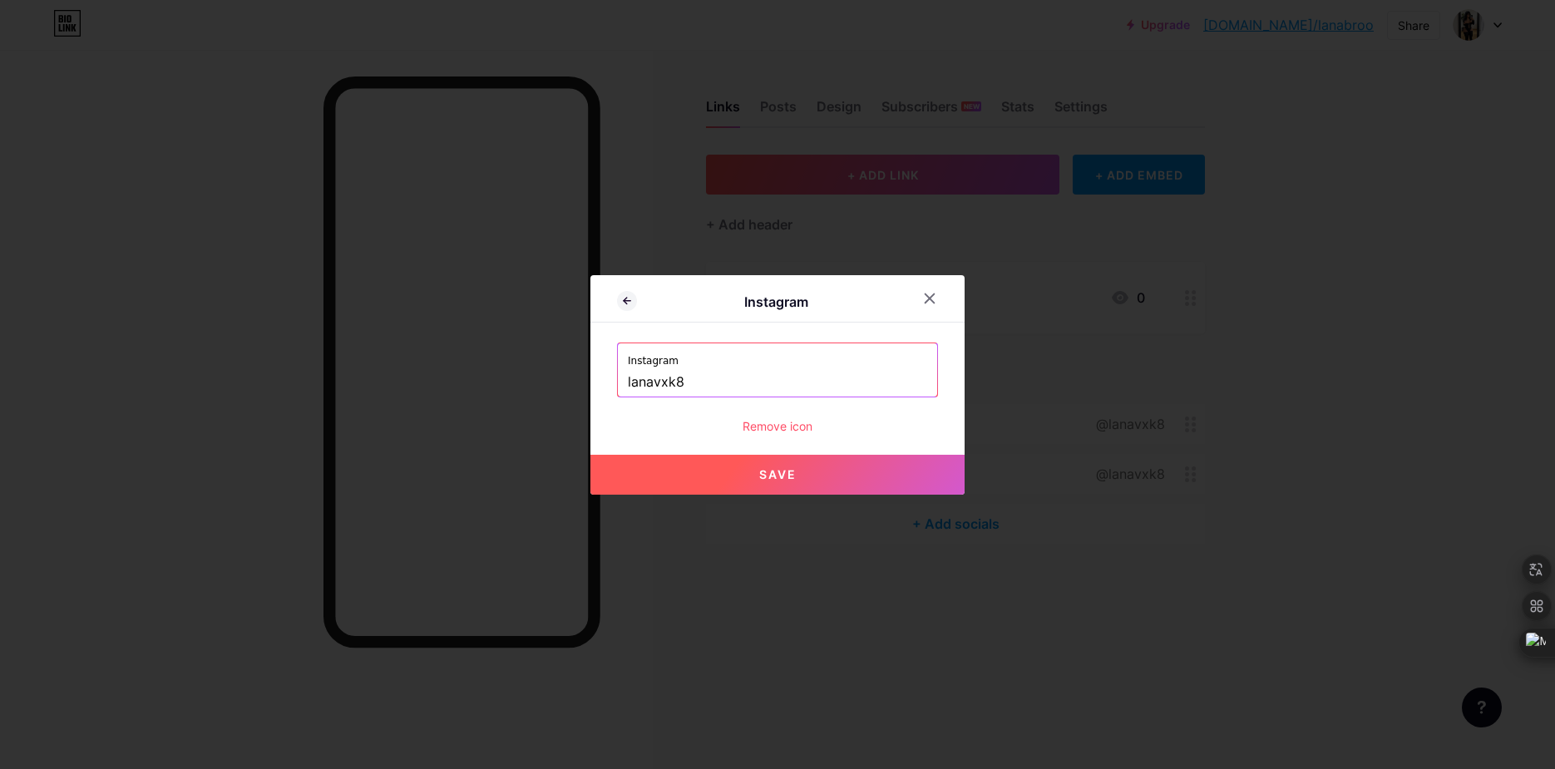
click at [849, 486] on button "Save" at bounding box center [777, 475] width 374 height 40
type input "[URL][DOMAIN_NAME]"
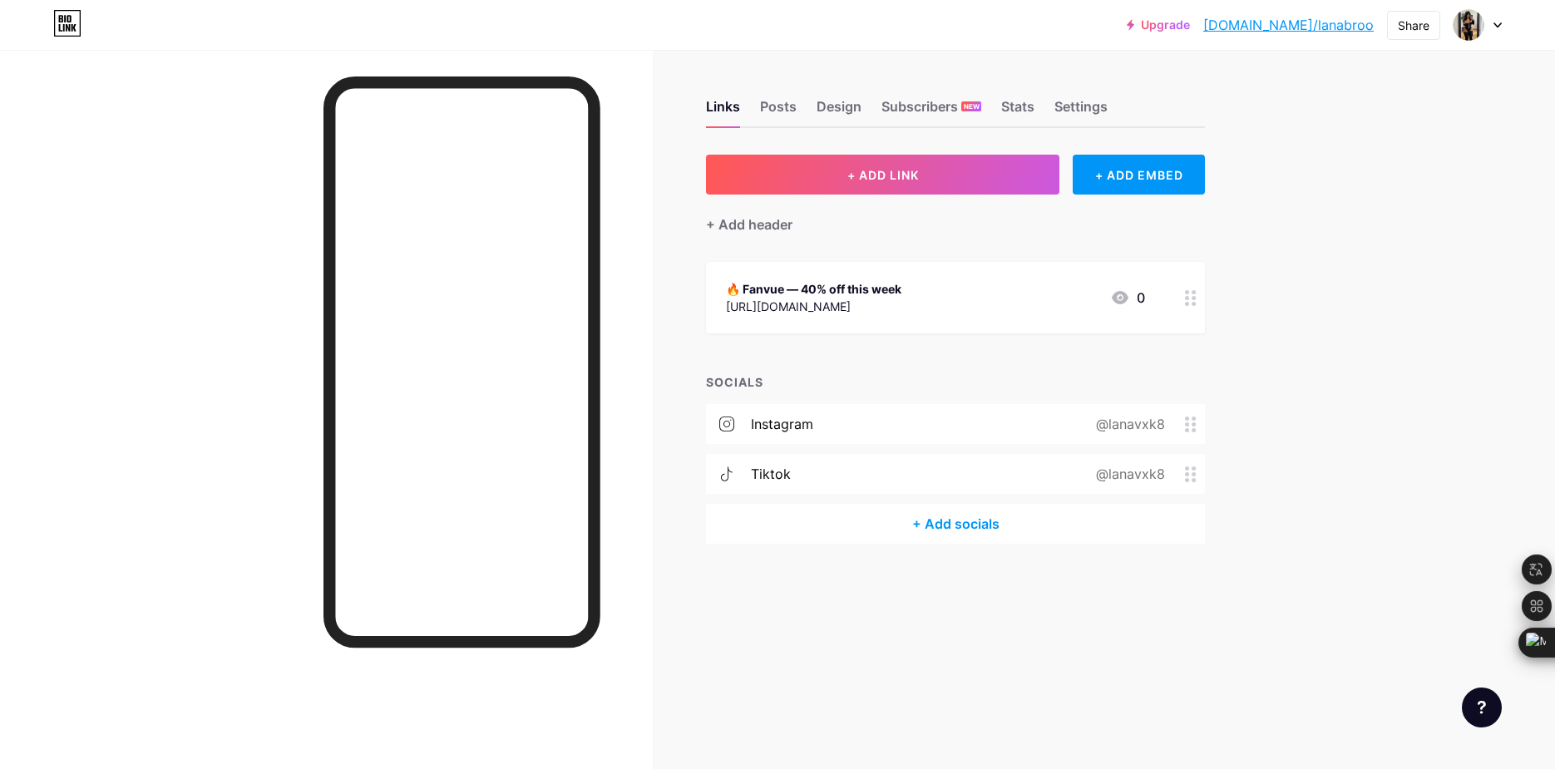
click at [759, 96] on div "Links Posts Design Subscribers NEW Stats Settings" at bounding box center [955, 99] width 499 height 58
click at [771, 106] on div "Posts" at bounding box center [778, 111] width 37 height 30
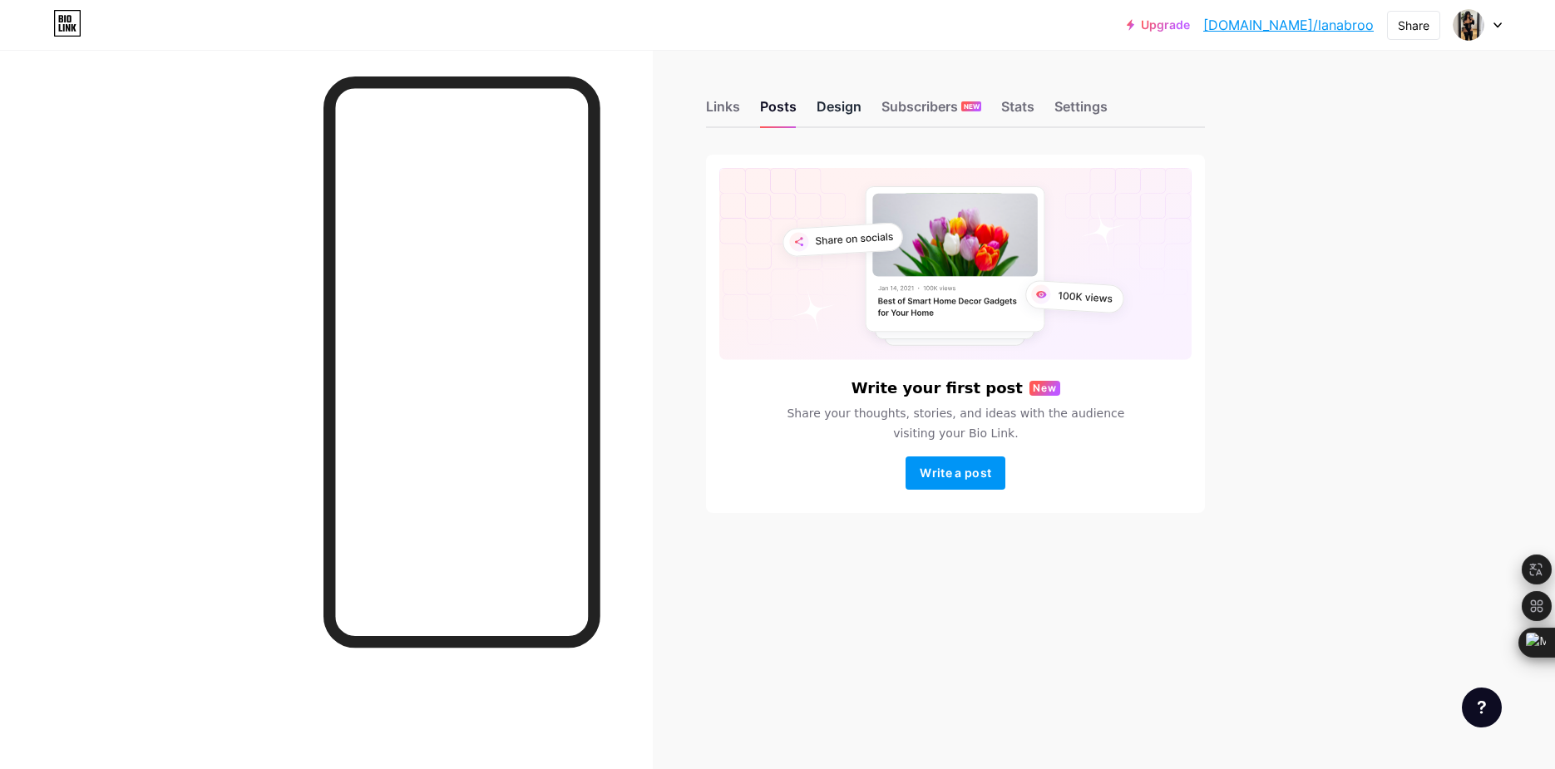
click at [831, 106] on div "Design" at bounding box center [838, 111] width 45 height 30
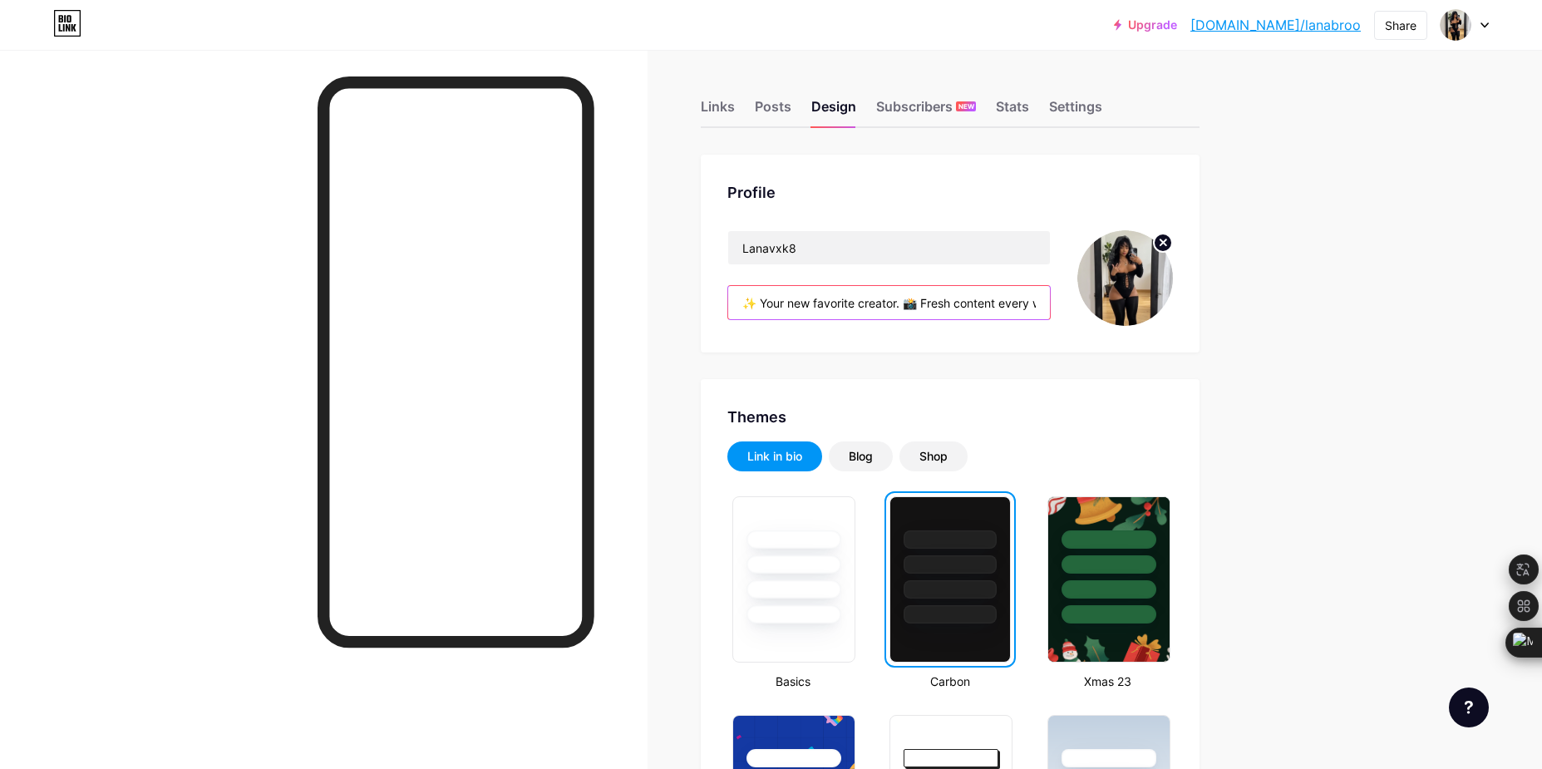
scroll to position [0, 131]
drag, startPoint x: 743, startPoint y: 306, endPoint x: 1269, endPoint y: 331, distance: 526.8
paste input "📸 New drops every week 🔥 Tap to see more"
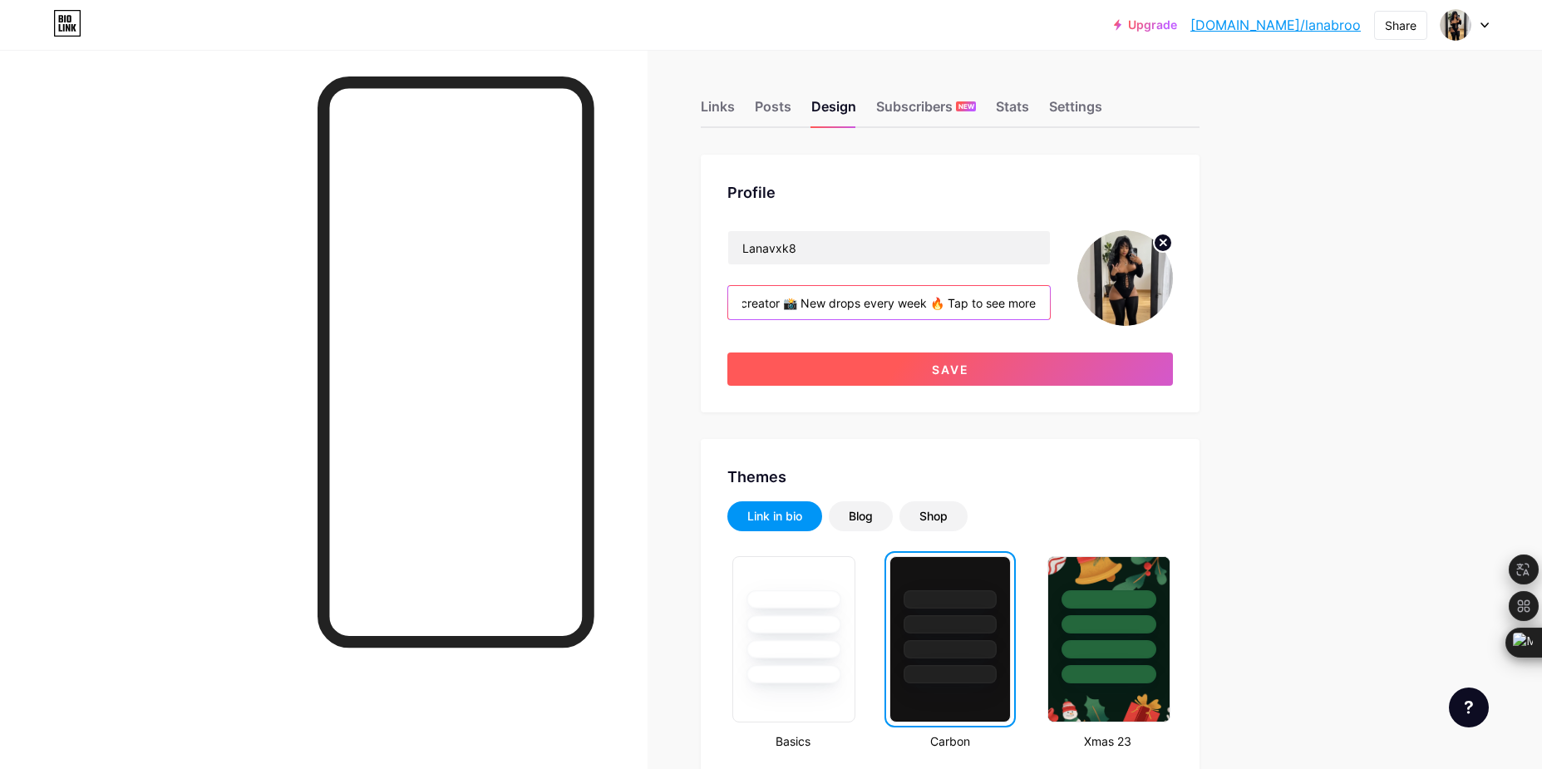
type input "✨ Your new favorite creator 📸 New drops every week 🔥 Tap to see more"
click at [947, 370] on span "Save" at bounding box center [950, 369] width 37 height 14
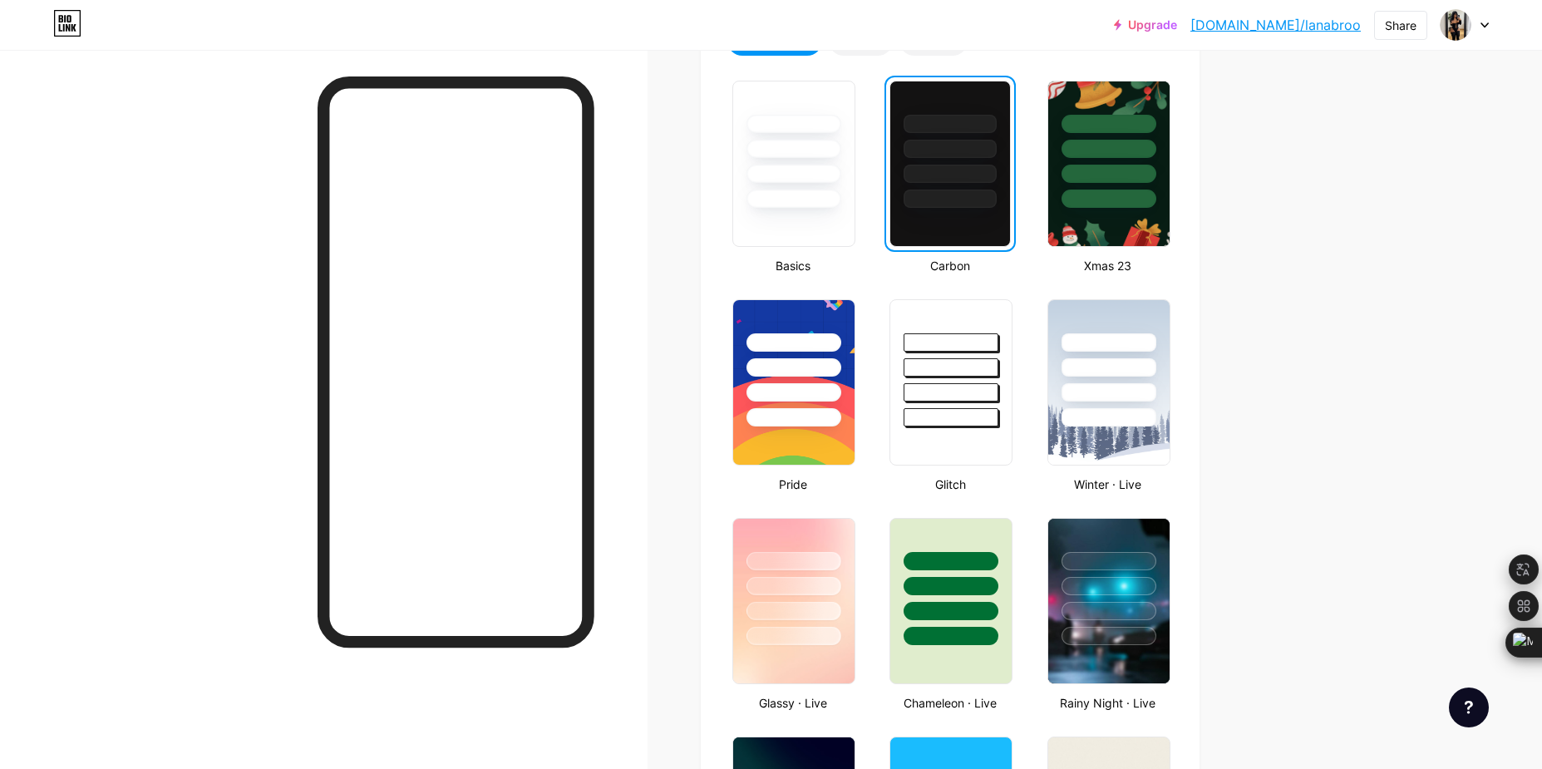
scroll to position [0, 0]
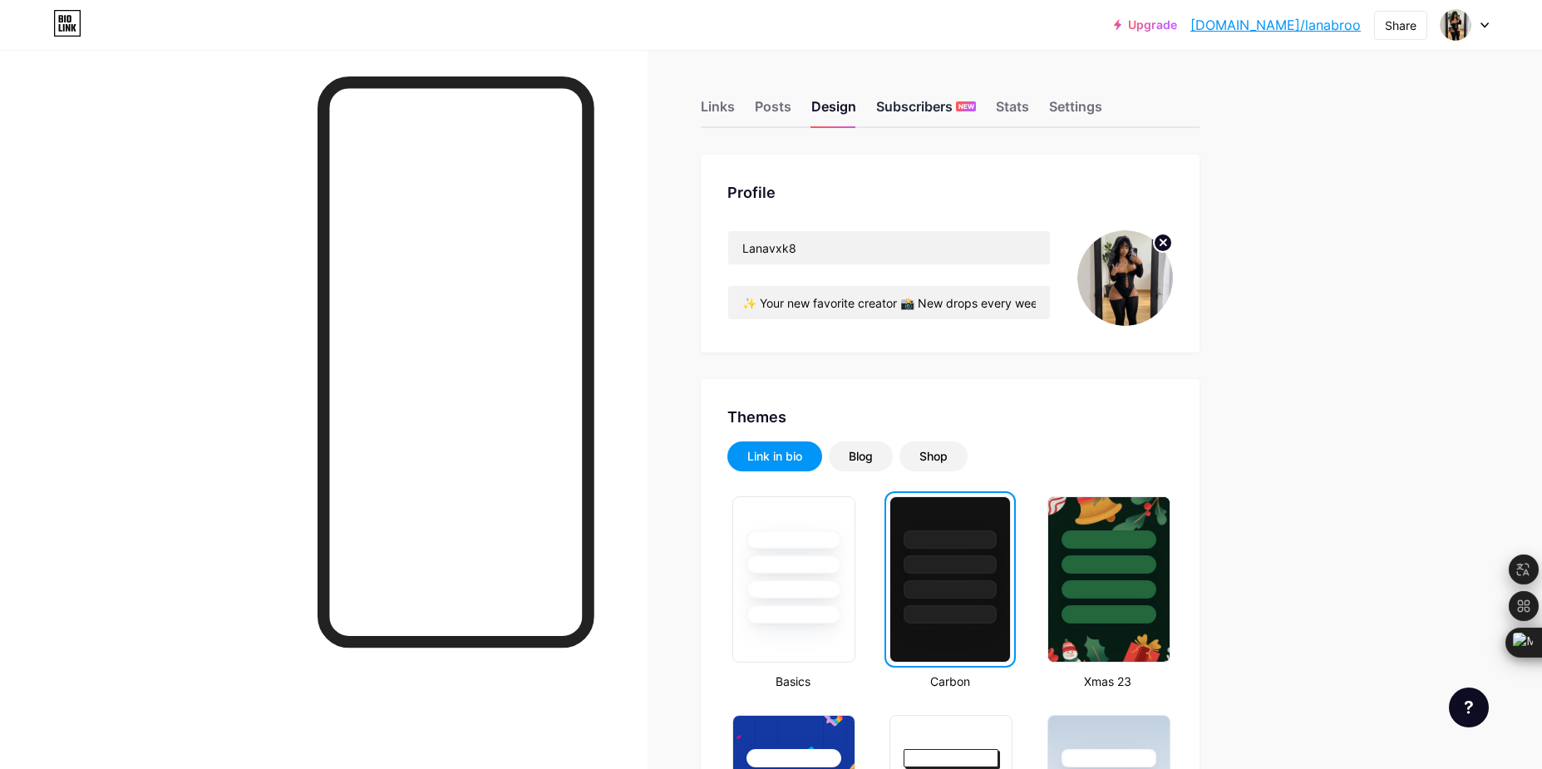
click at [944, 103] on div "Subscribers NEW" at bounding box center [926, 111] width 100 height 30
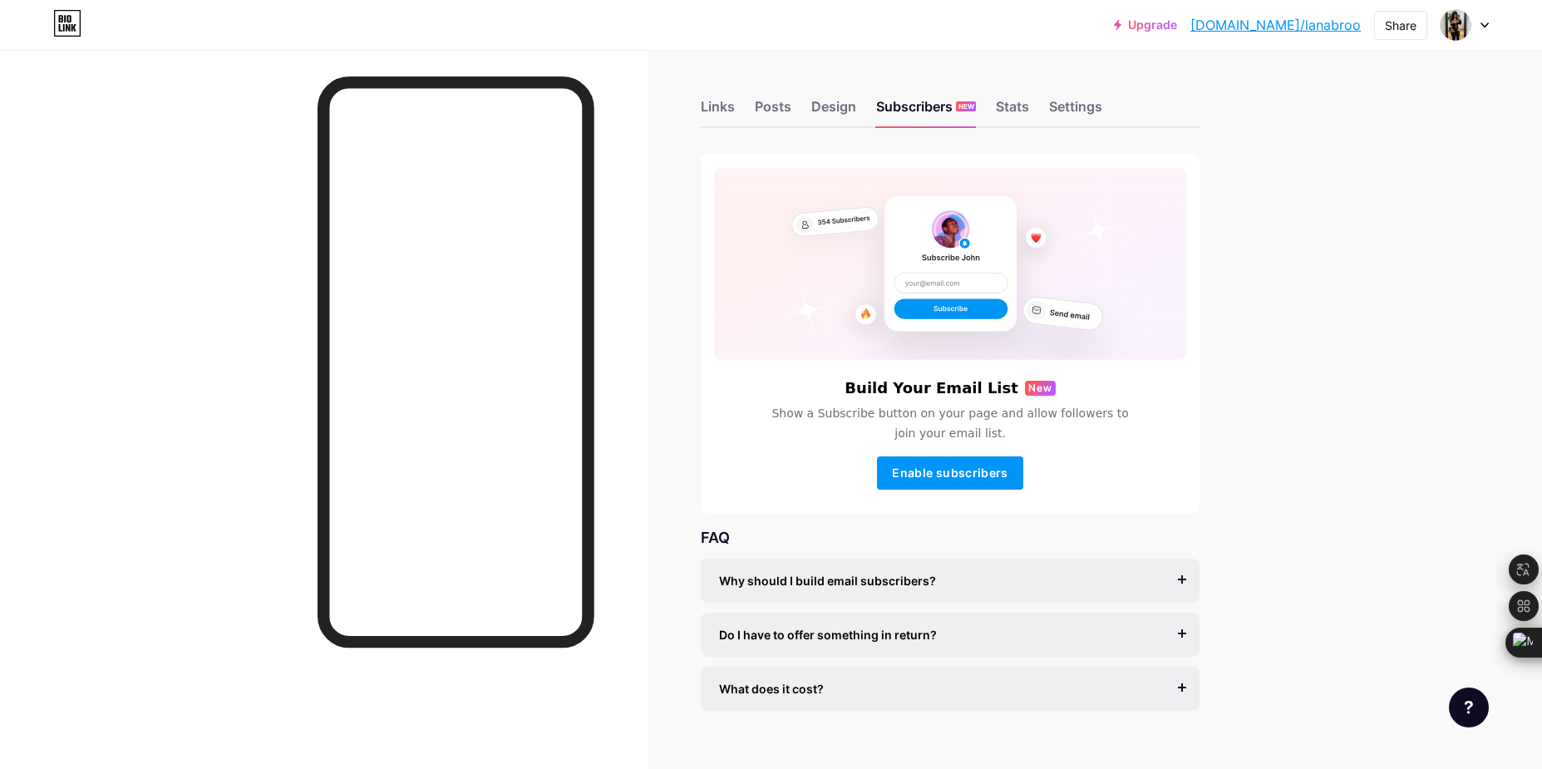
click at [1042, 116] on div "Links Posts Design Subscribers NEW Stats Settings" at bounding box center [950, 99] width 499 height 58
click at [1014, 111] on div "Stats" at bounding box center [1012, 111] width 33 height 30
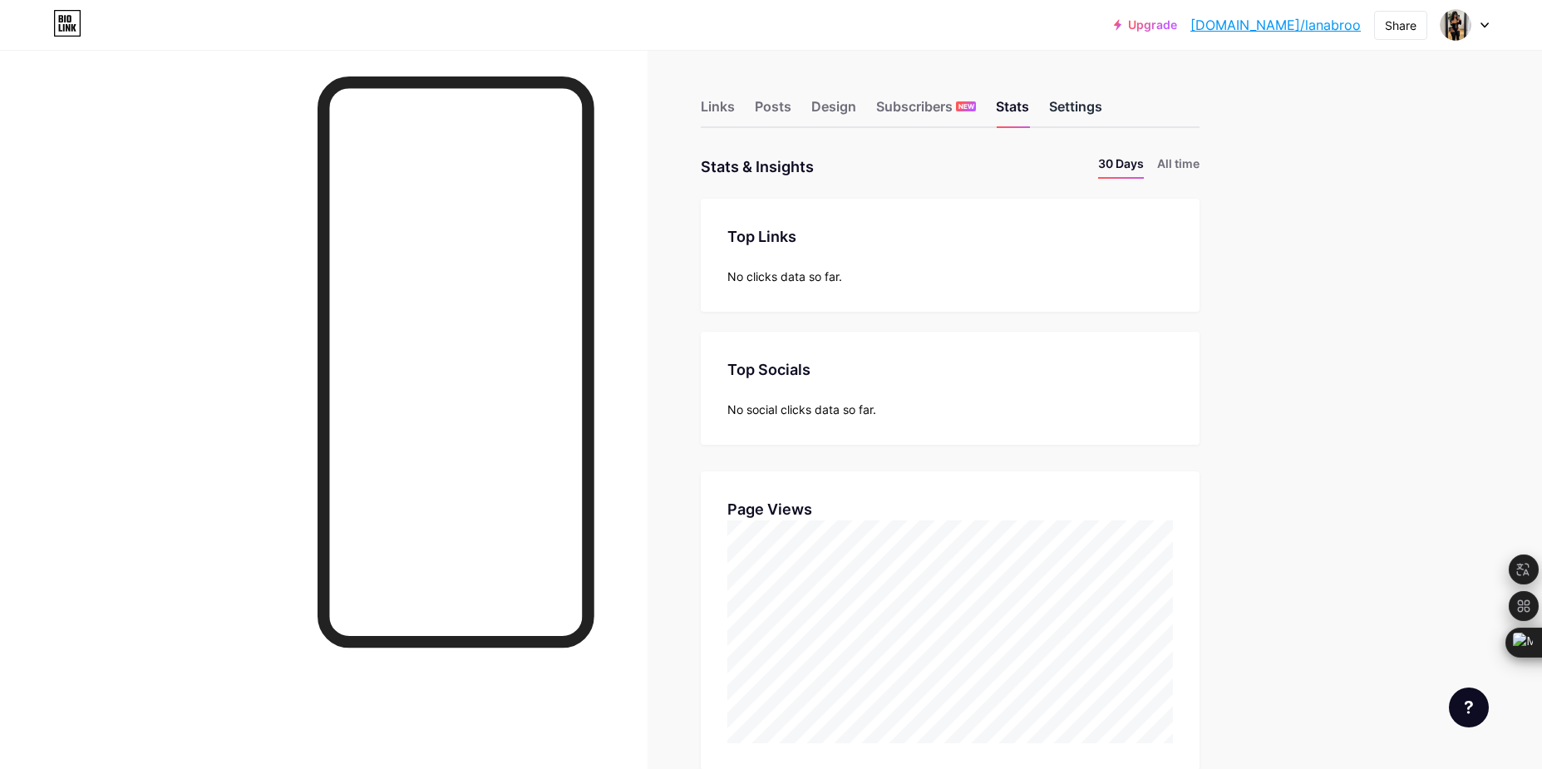
scroll to position [769, 1542]
click at [1076, 103] on div "Settings" at bounding box center [1075, 111] width 53 height 30
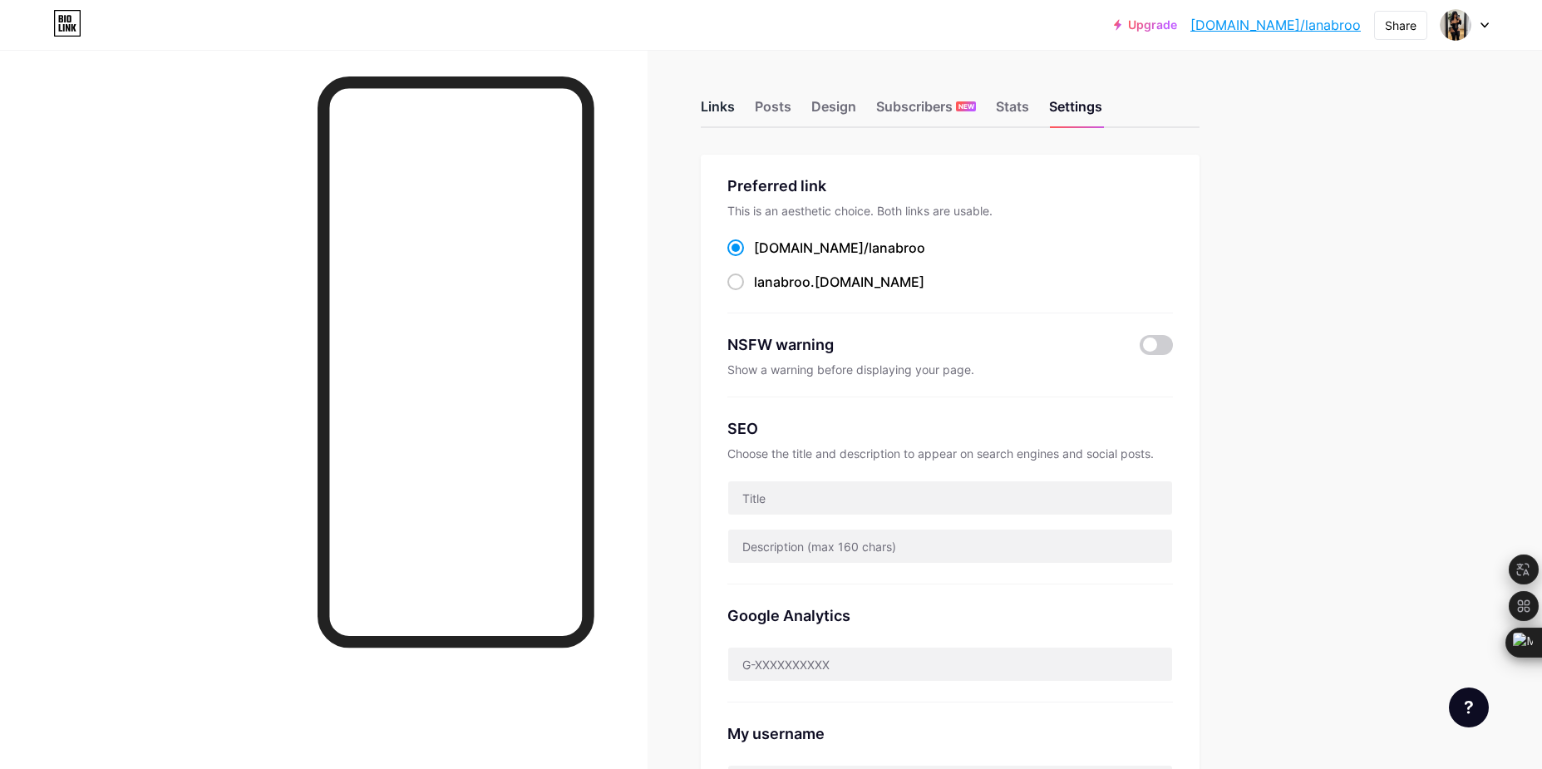
click at [730, 122] on div "Links" at bounding box center [718, 111] width 34 height 30
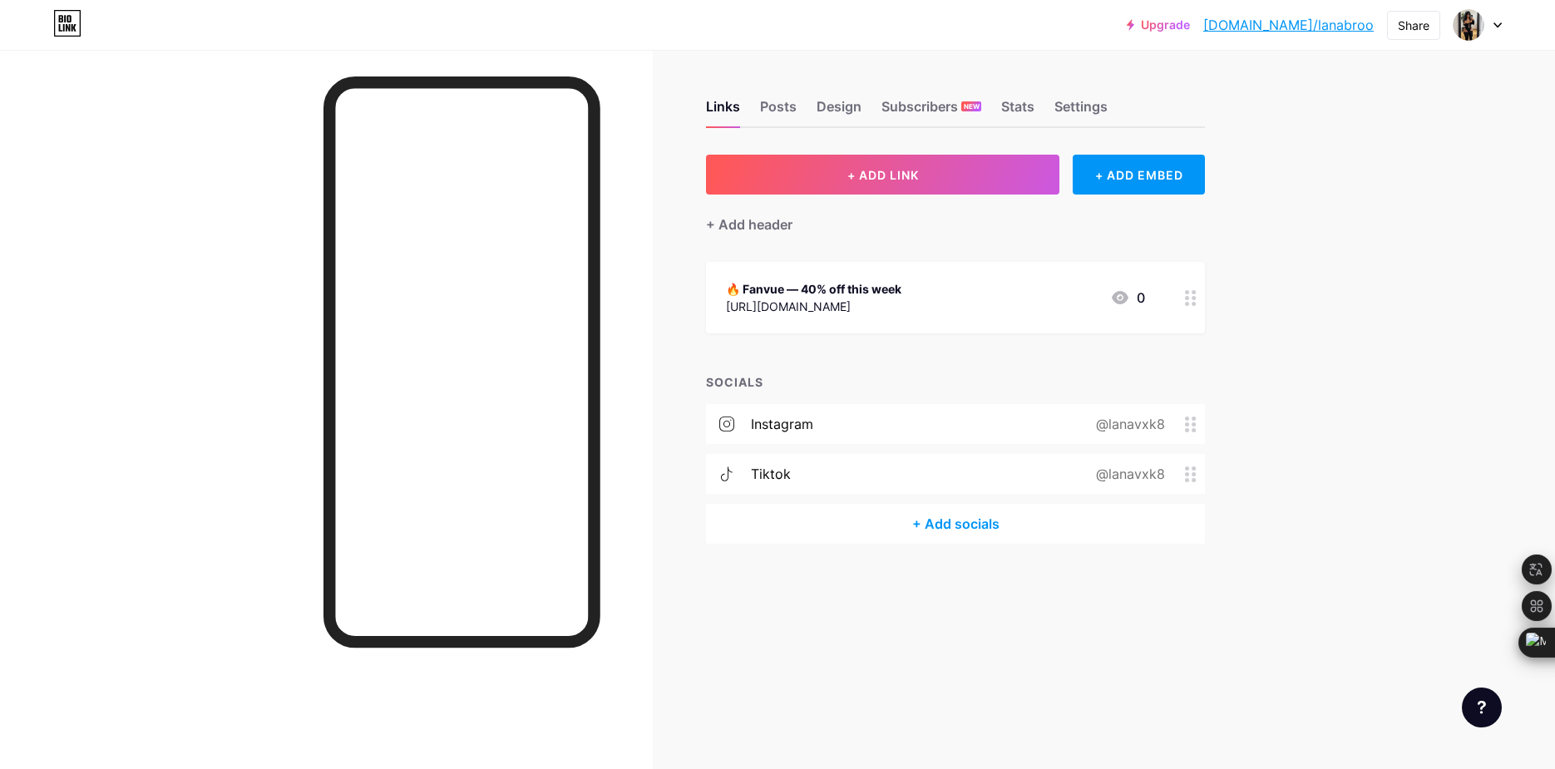
click at [832, 298] on div "[URL][DOMAIN_NAME]" at bounding box center [813, 306] width 175 height 17
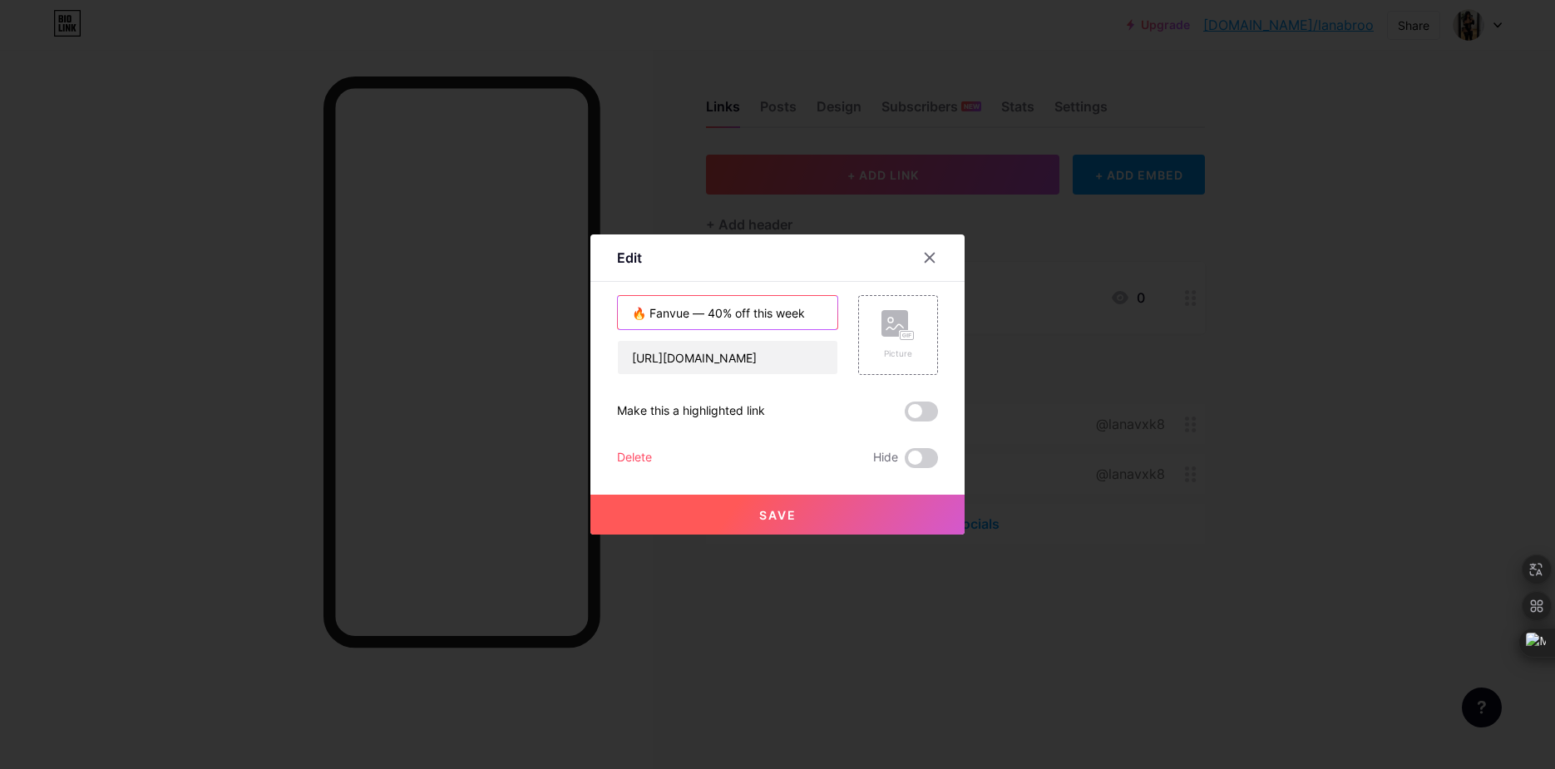
drag, startPoint x: 823, startPoint y: 314, endPoint x: 609, endPoint y: 305, distance: 214.7
click at [609, 305] on div "Edit Content YouTube Play YouTube video without leaving your page. ADD Vimeo Pl…" at bounding box center [777, 384] width 374 height 300
paste input "🔥 40% OFF — Ends soon!"
type input "🔥 40% OFF — Ends soon!"
click at [904, 421] on div "🔥 40% OFF — Ends soon! [URL][DOMAIN_NAME] Picture Make this a highlighted link …" at bounding box center [777, 381] width 321 height 173
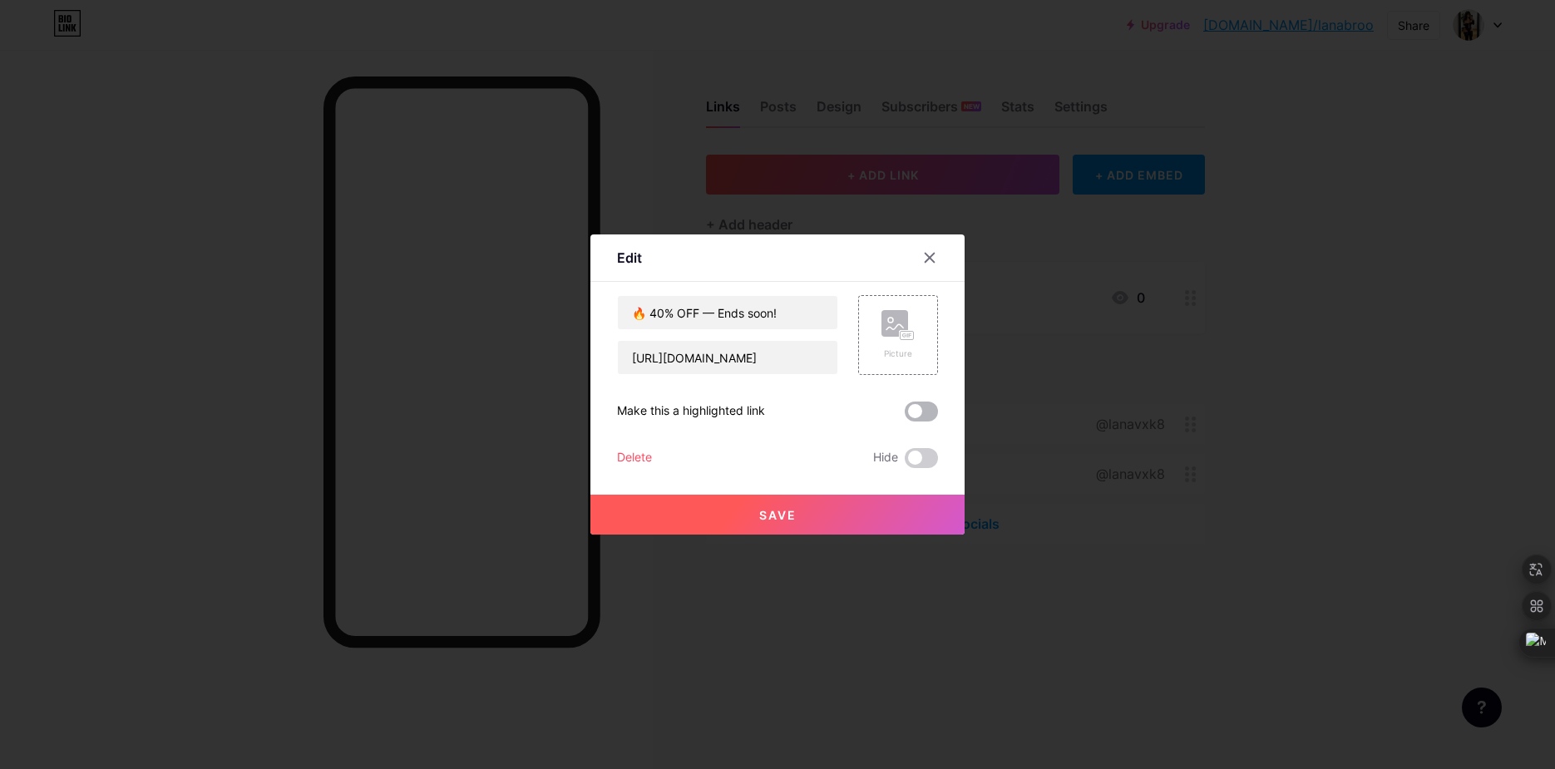
click at [923, 412] on span at bounding box center [920, 412] width 33 height 20
click at [904, 416] on input "checkbox" at bounding box center [904, 416] width 0 height 0
click at [810, 526] on button "Save" at bounding box center [777, 515] width 374 height 40
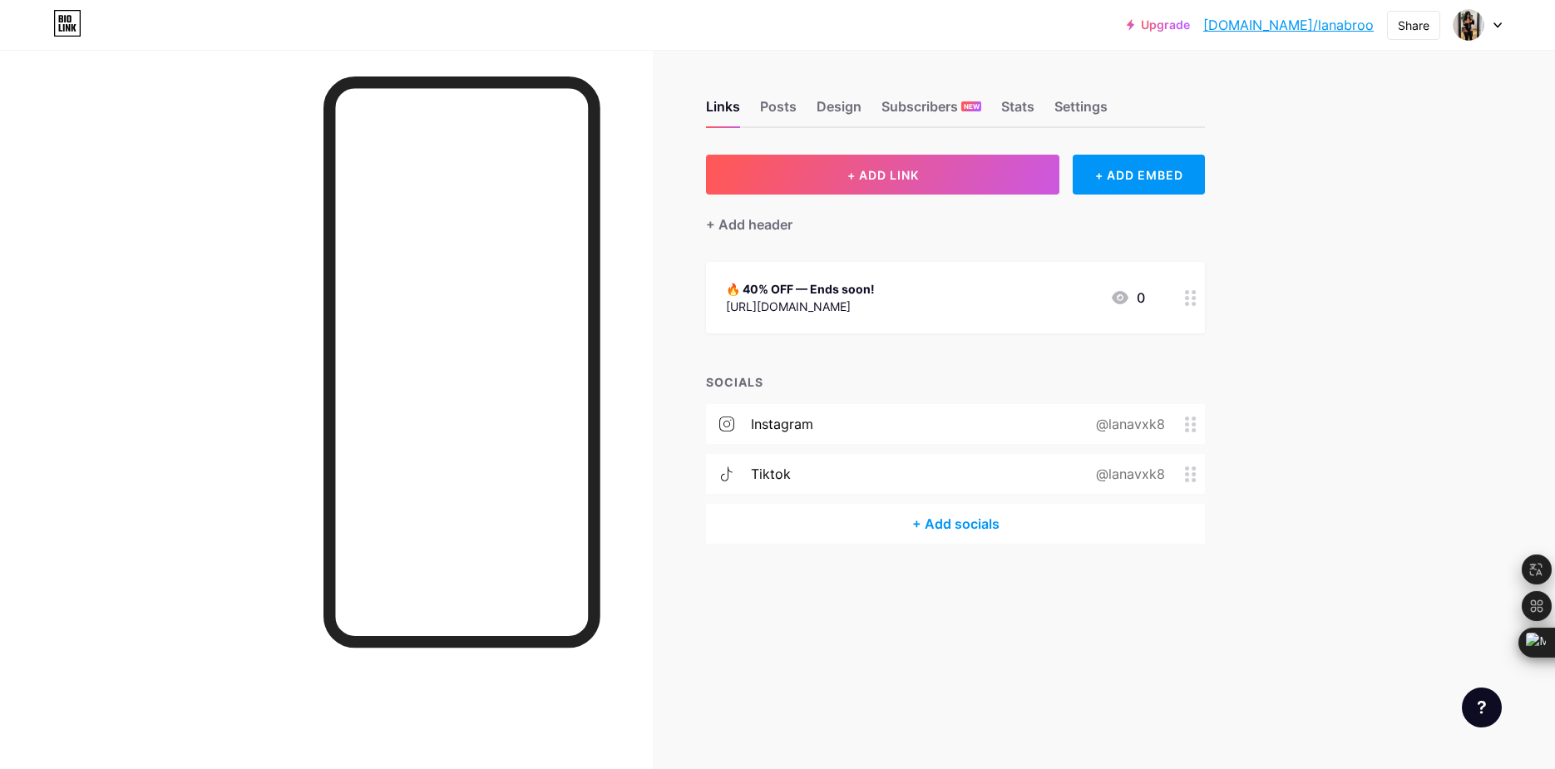
click at [1191, 317] on div at bounding box center [1190, 297] width 28 height 71
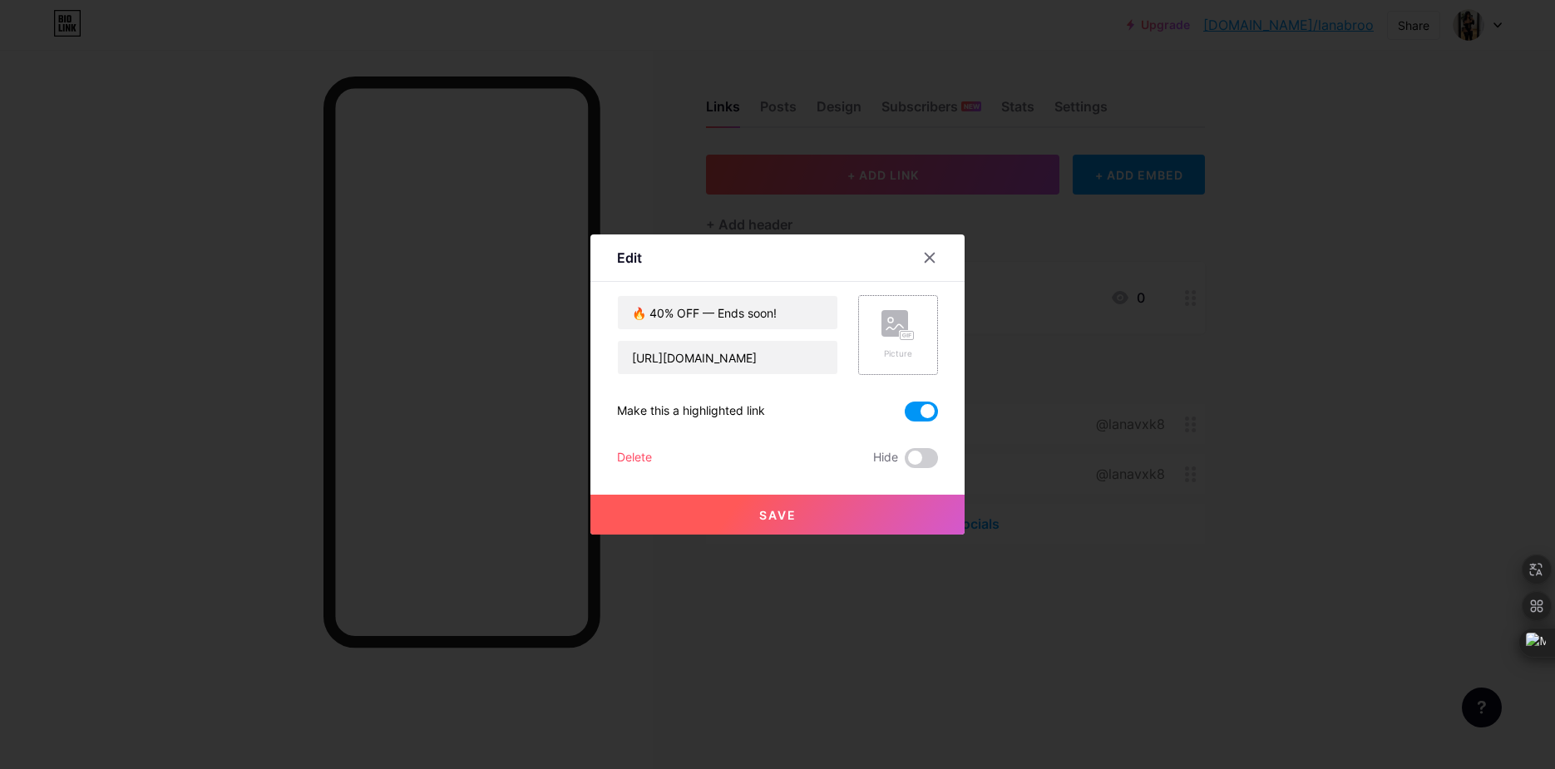
click at [890, 323] on rect at bounding box center [894, 323] width 27 height 27
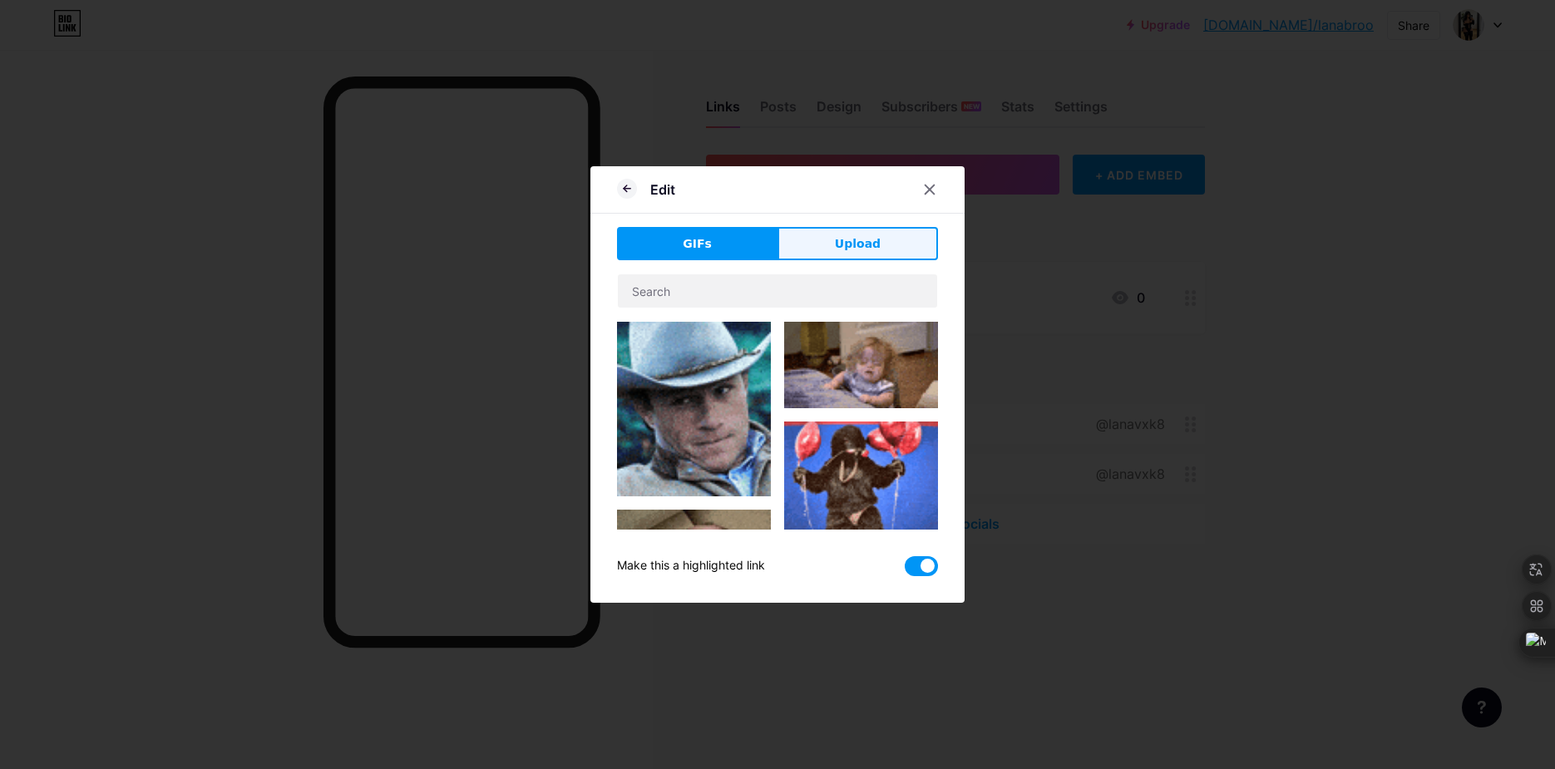
click at [871, 249] on button "Upload" at bounding box center [857, 243] width 160 height 33
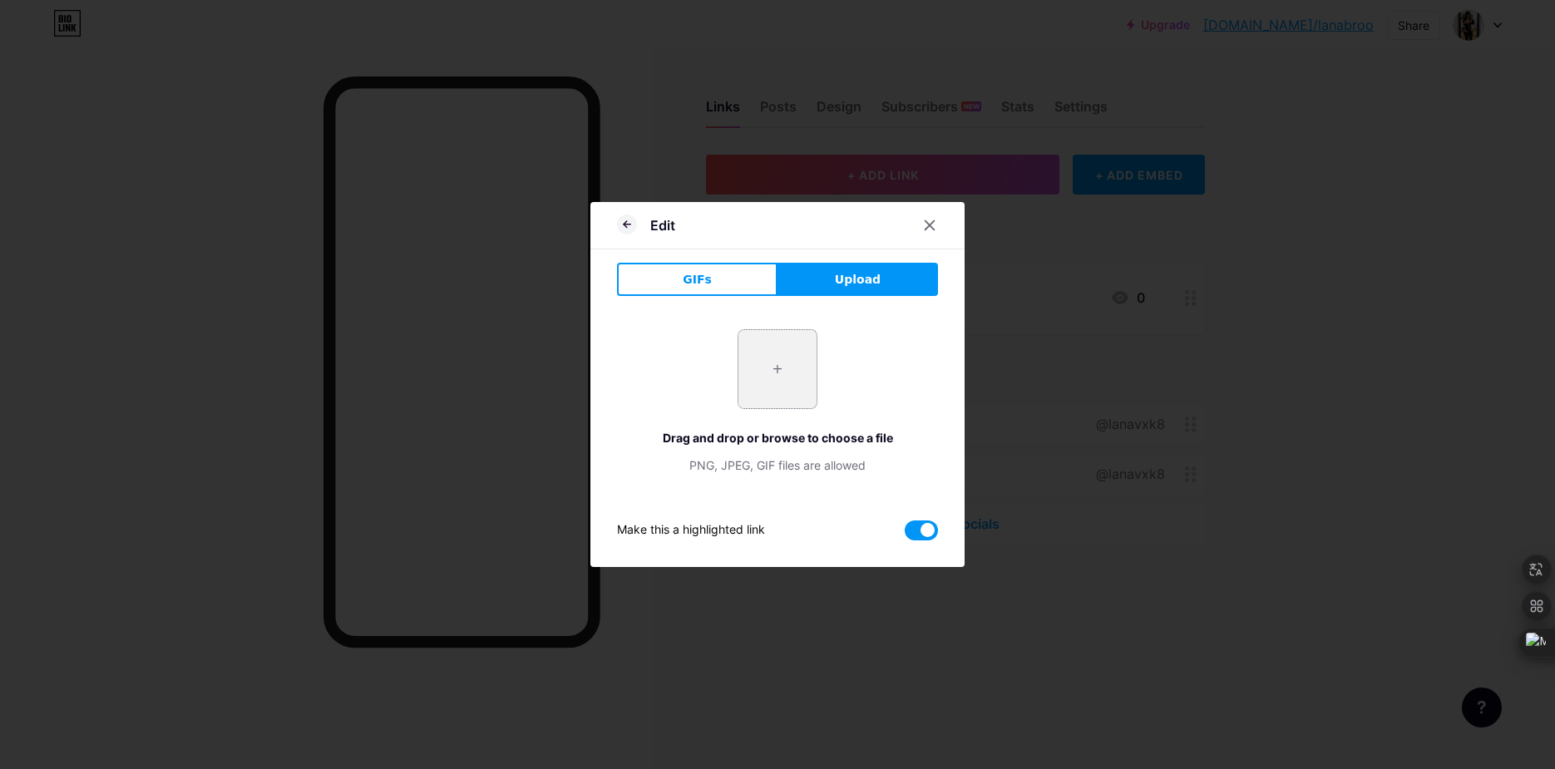
click at [741, 391] on input "file" at bounding box center [777, 369] width 78 height 78
click at [909, 205] on div "Edit GIFs Upload Content YouTube Play YouTube video without leaving your page. …" at bounding box center [777, 384] width 374 height 365
click at [914, 229] on div at bounding box center [929, 225] width 30 height 30
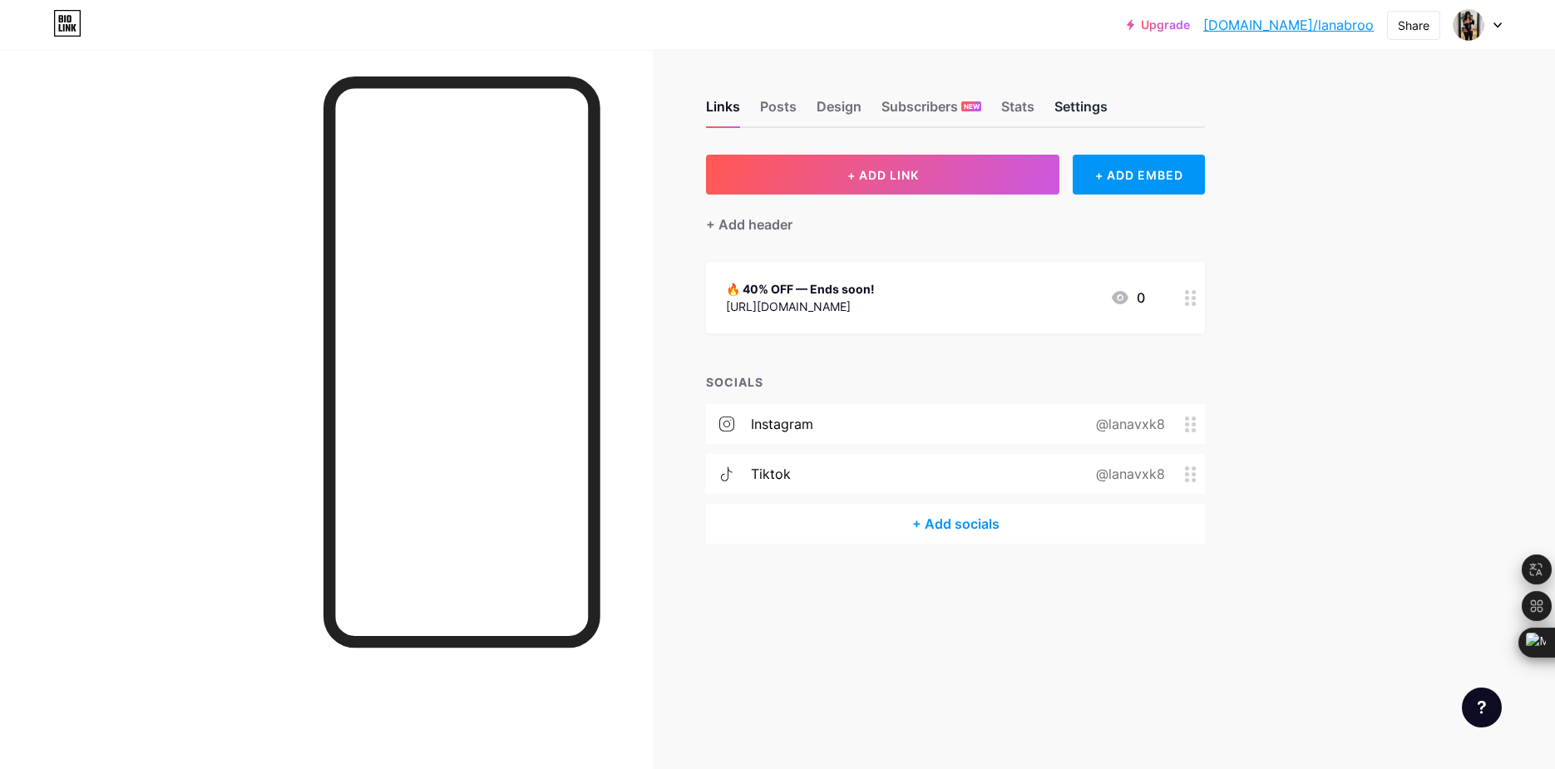
click at [1074, 115] on div "Settings" at bounding box center [1080, 111] width 53 height 30
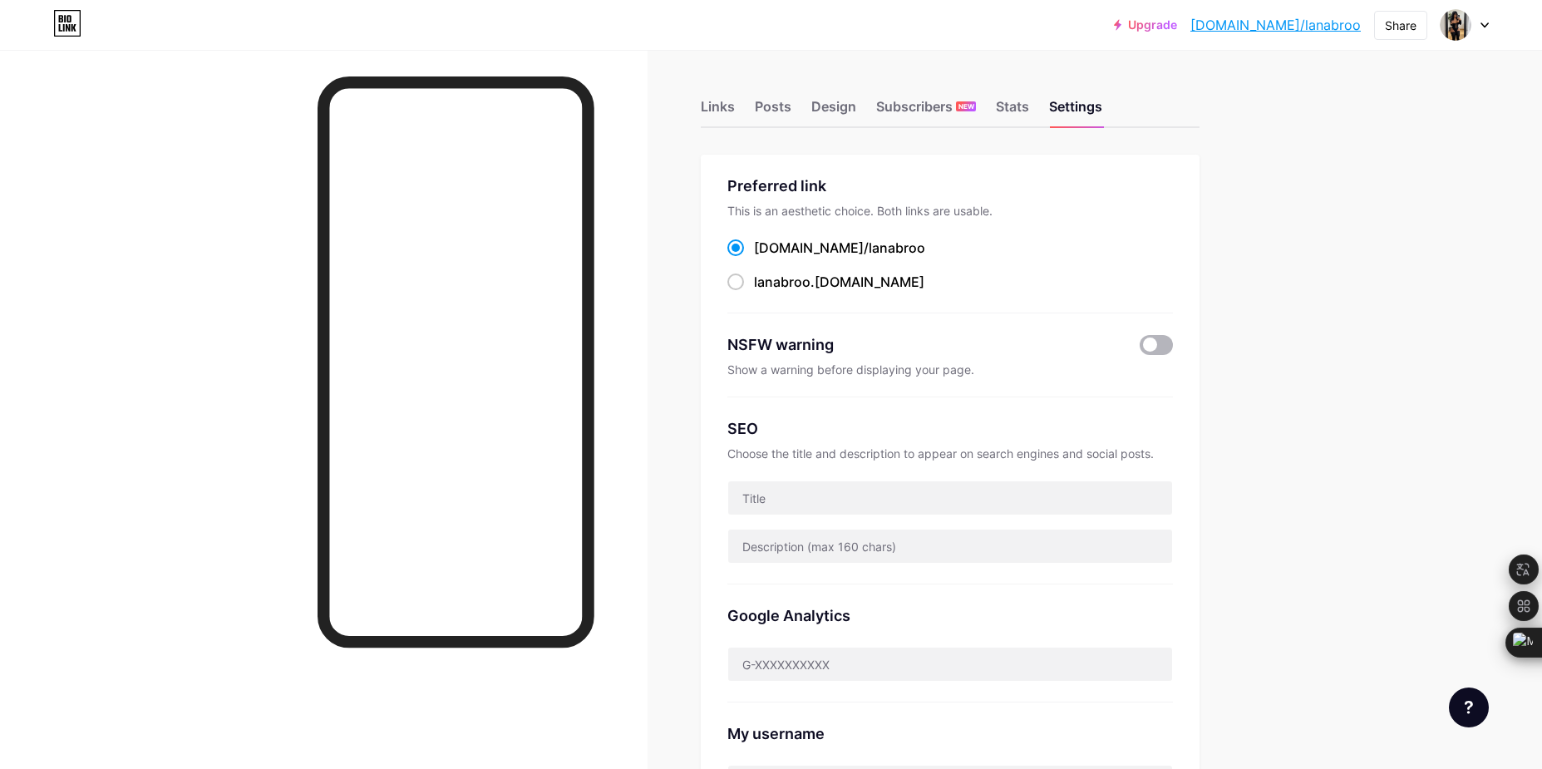
click at [1162, 340] on span at bounding box center [1156, 345] width 33 height 20
click at [1140, 349] on input "checkbox" at bounding box center [1140, 349] width 0 height 0
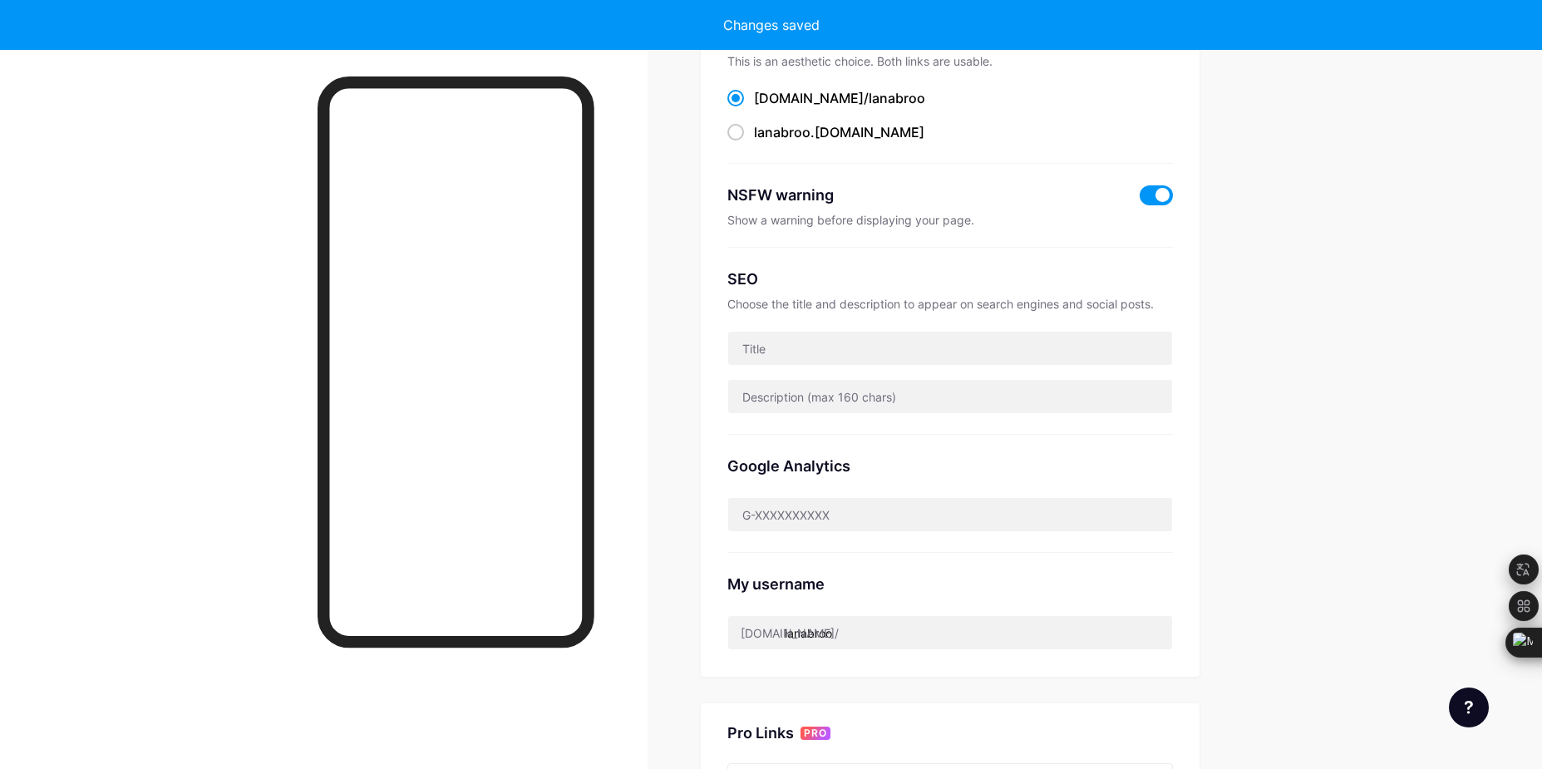
scroll to position [160, 0]
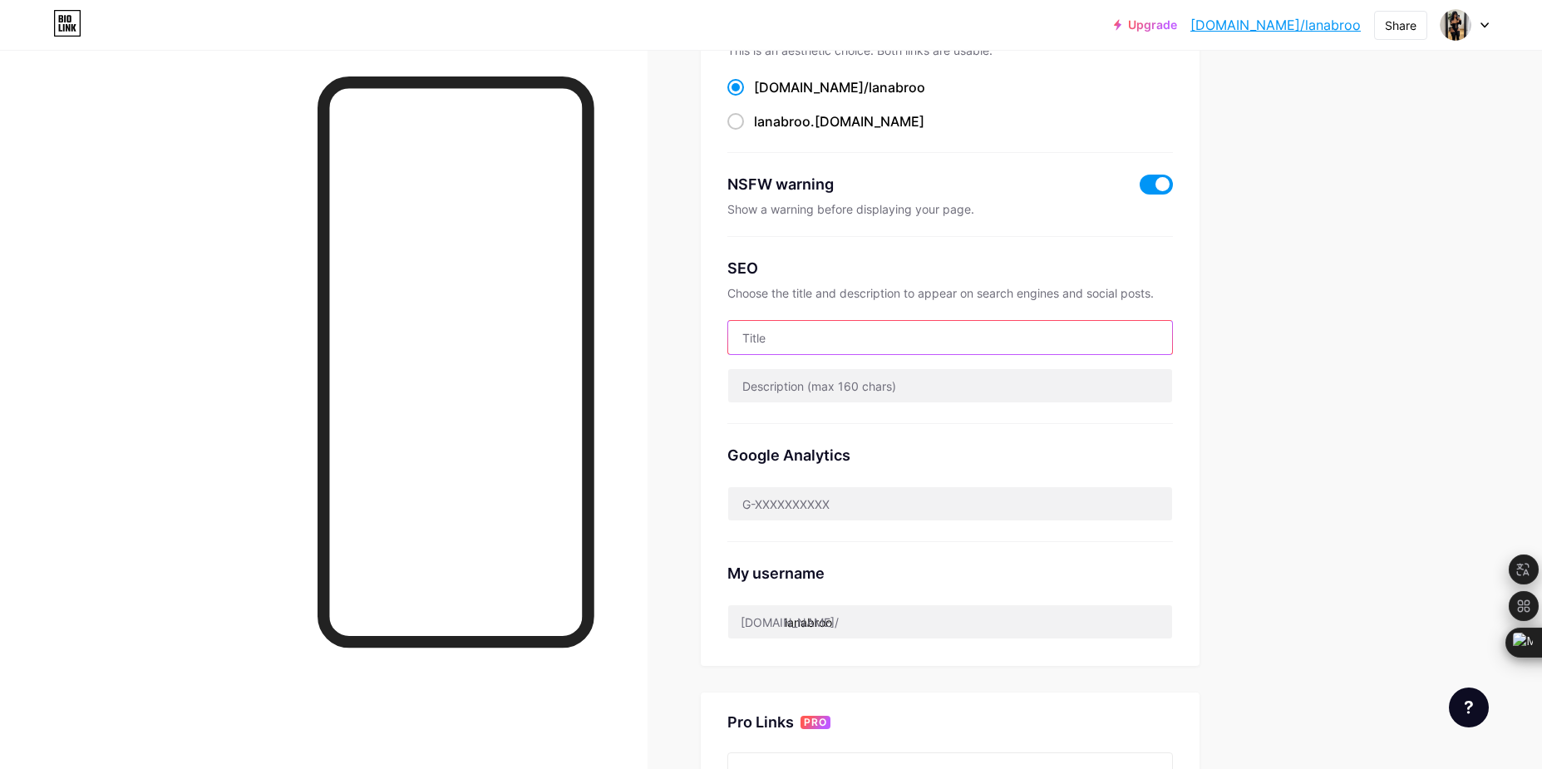
click at [826, 349] on input "text" at bounding box center [950, 337] width 444 height 33
paste input "[PERSON_NAME] • Exclusive content & weekly drops"
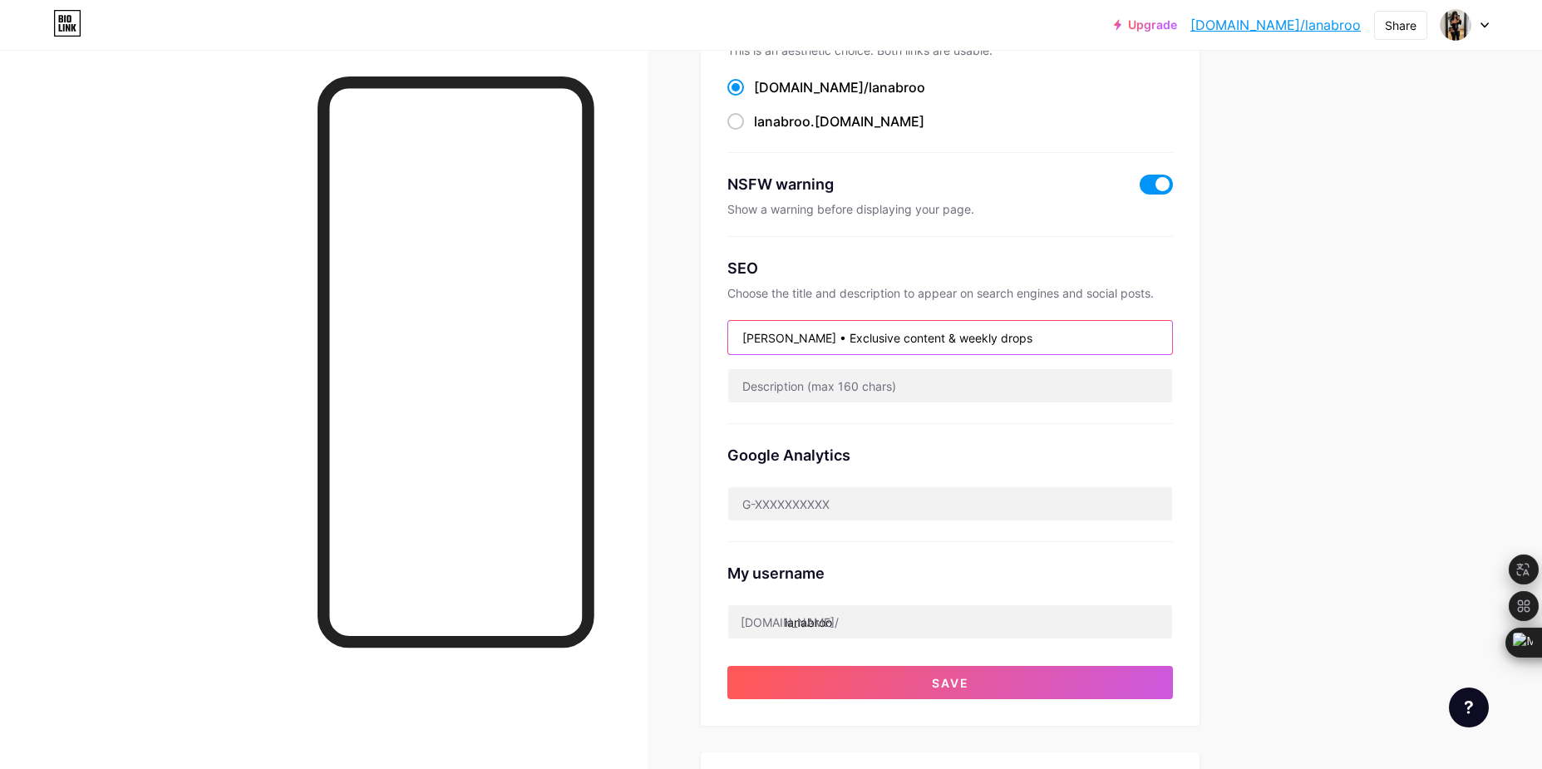
type input "[PERSON_NAME] • Exclusive content & weekly drops"
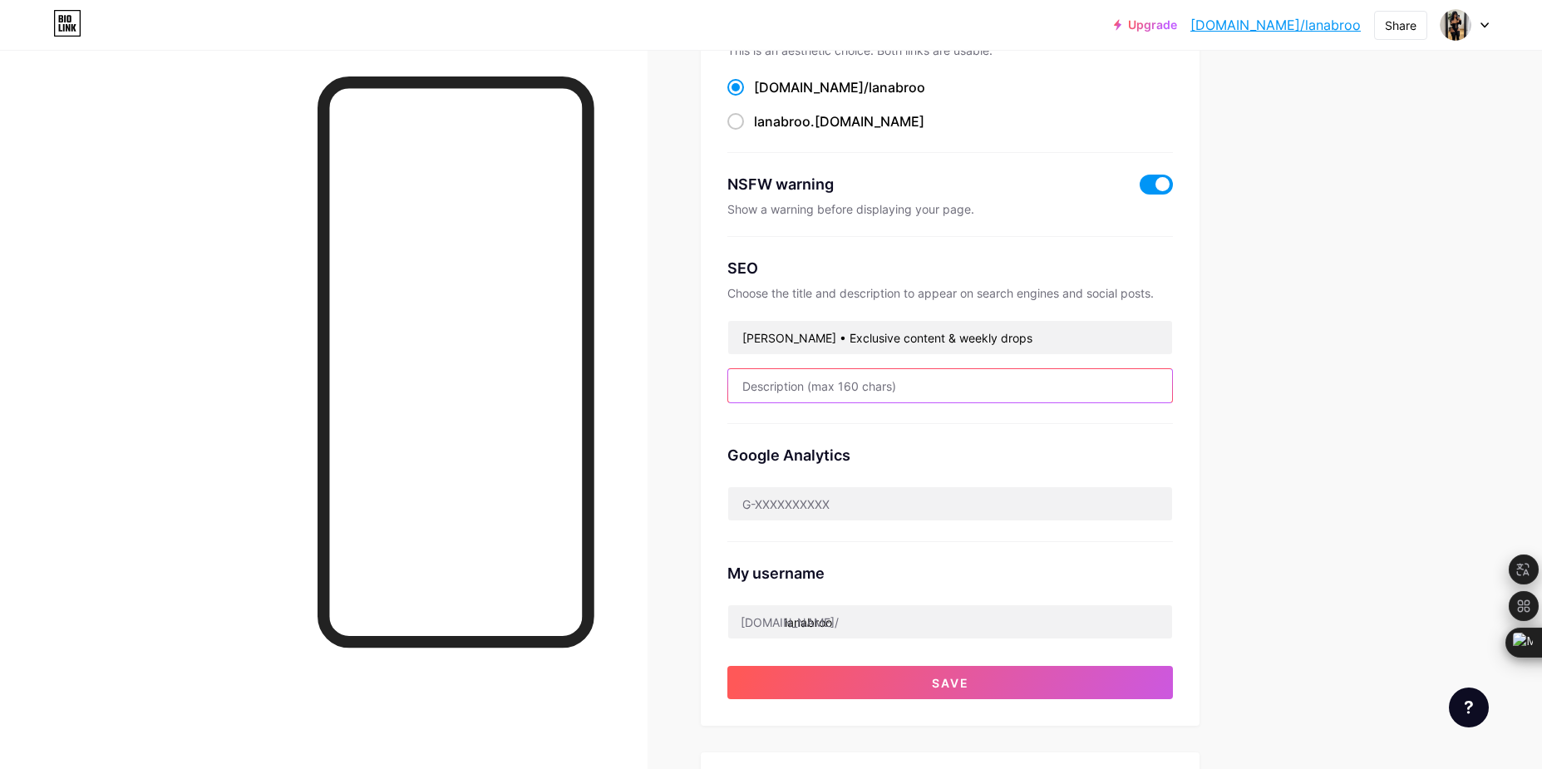
click at [873, 382] on input "text" at bounding box center [950, 385] width 444 height 33
paste input "Fresh, exclusive & unfiltered. New drops every week — click & enjoy."
type input "Fresh, exclusive & unfiltered. New drops every week — click & enjoy."
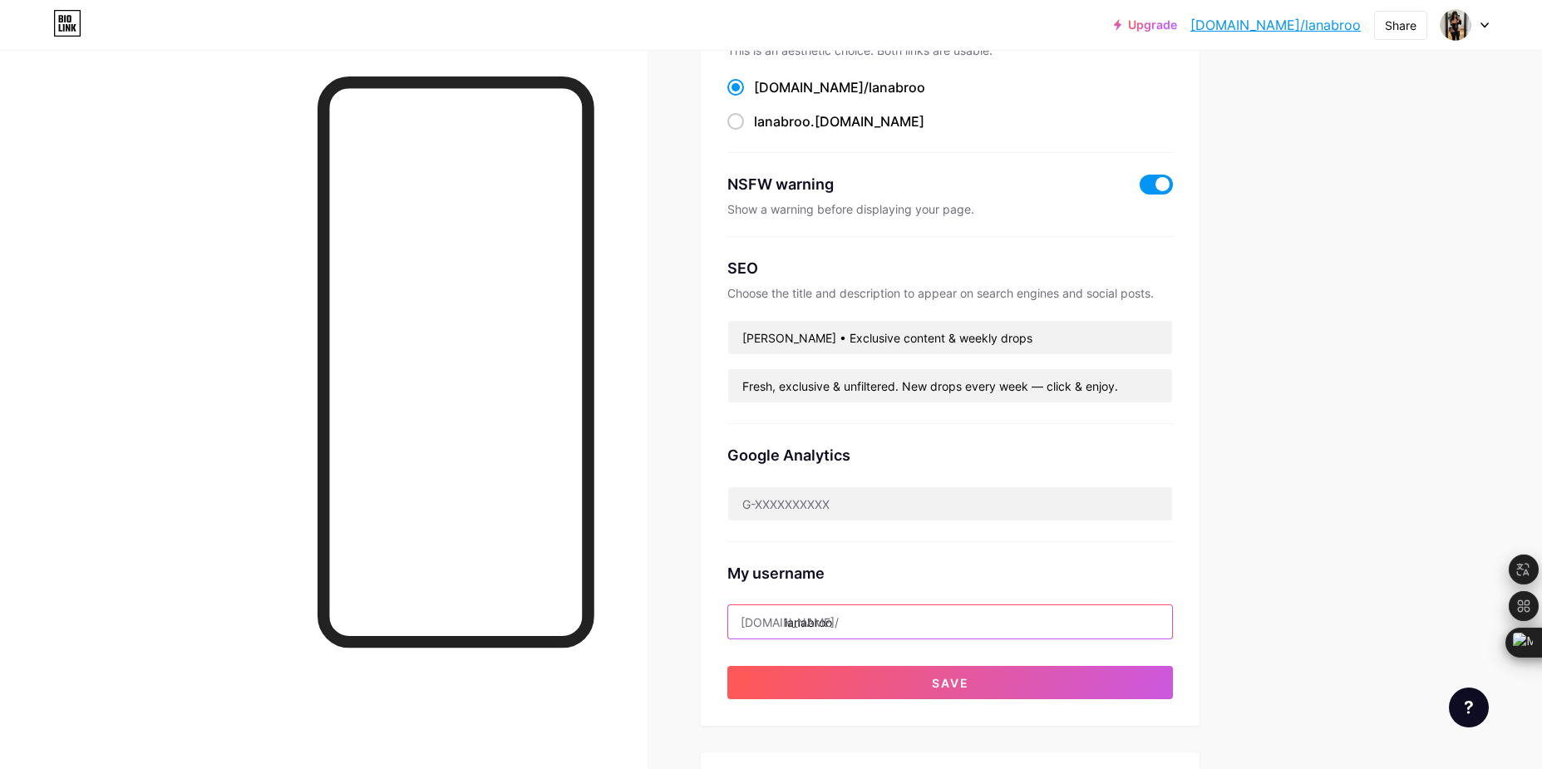
drag, startPoint x: 875, startPoint y: 619, endPoint x: 677, endPoint y: 619, distance: 198.7
click at [677, 619] on div "Links Posts Design Subscribers NEW Stats Settings Preferred link This is an aes…" at bounding box center [634, 545] width 1269 height 1312
paste input "biolink/🔥[PERSON_NAME]"
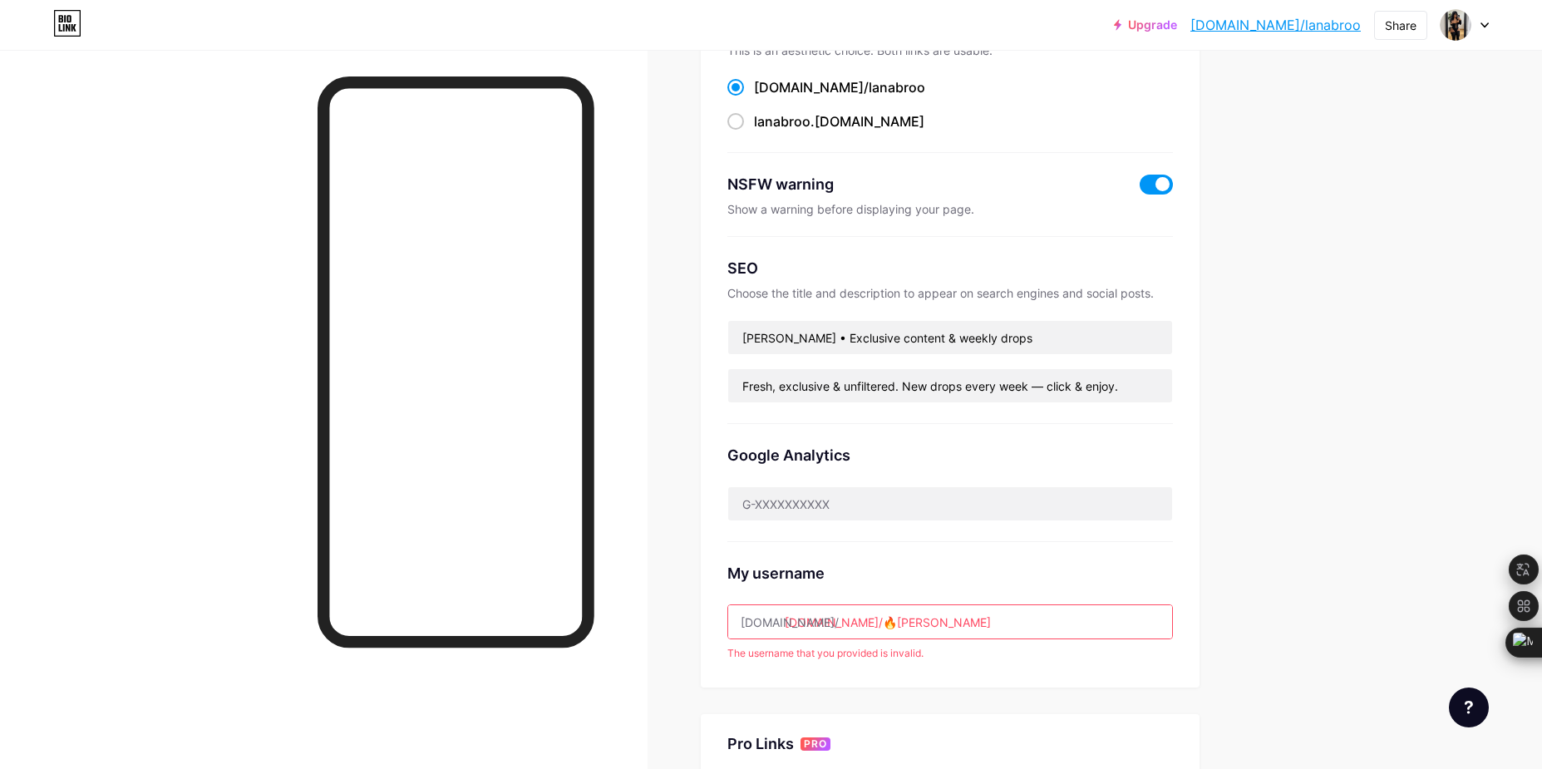
drag, startPoint x: 835, startPoint y: 615, endPoint x: 710, endPoint y: 616, distance: 124.7
click at [710, 616] on div "Preferred link This is an aesthetic choice. Both links are usable. [DOMAIN_NAME…" at bounding box center [950, 340] width 499 height 693
click at [806, 617] on input "🔥[PERSON_NAME]" at bounding box center [950, 621] width 444 height 33
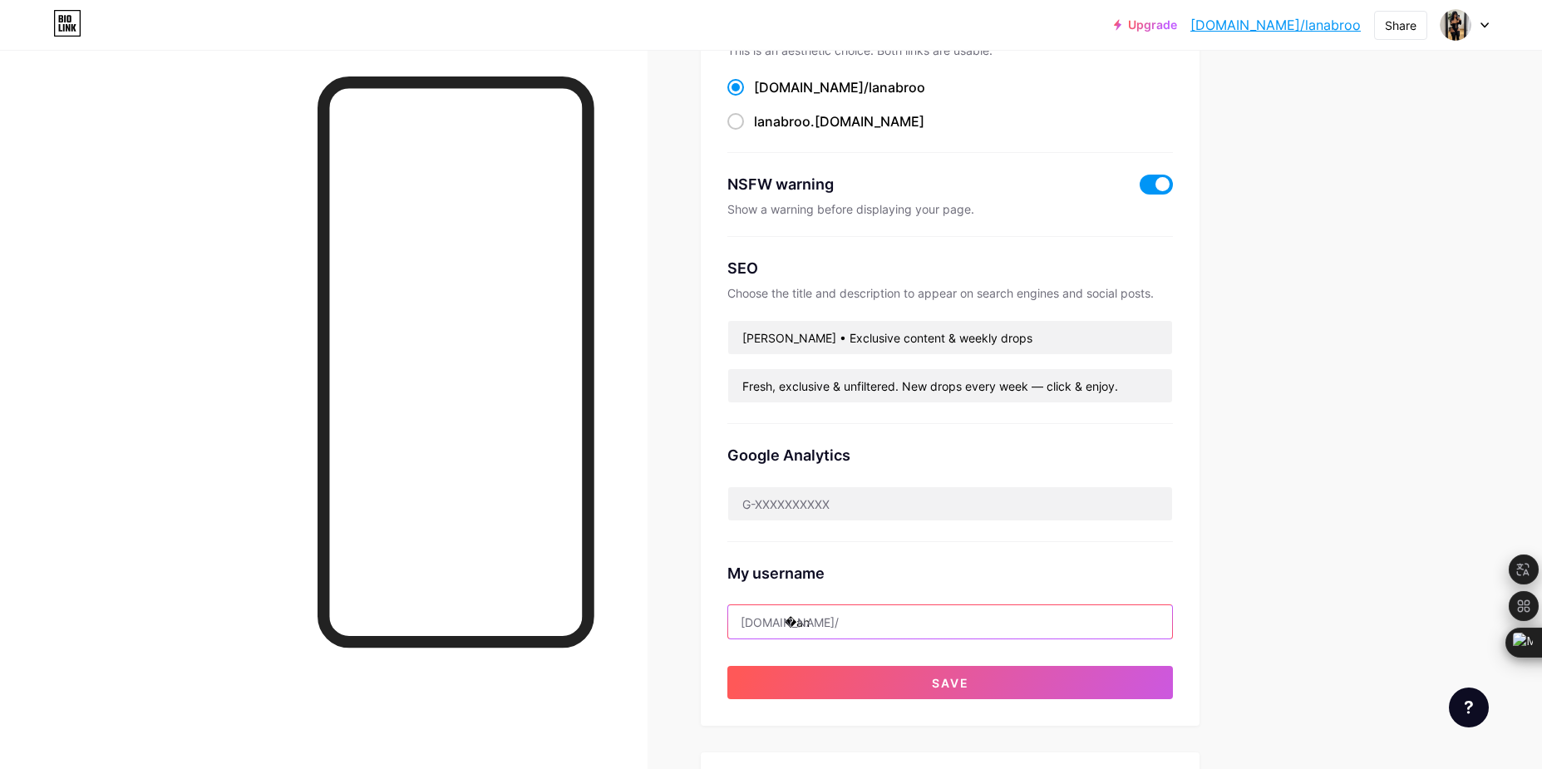
type input "a"
type input "l"
paste input "biolink/🔥[PERSON_NAME]"
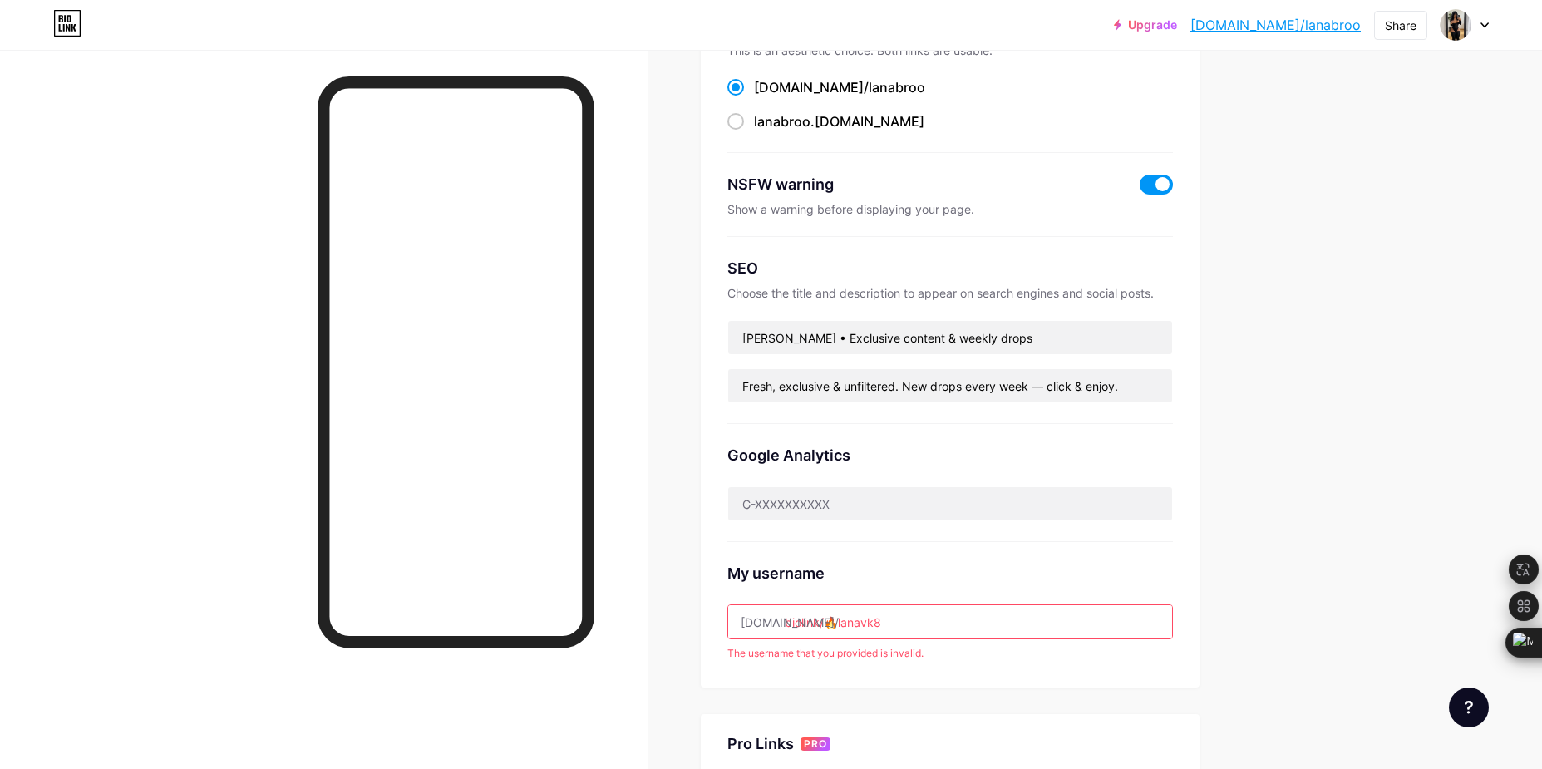
click at [805, 620] on input "biolink/🔥lanavk8" at bounding box center [950, 621] width 444 height 33
click at [833, 614] on input "biolink/🔥lanavk8" at bounding box center [950, 621] width 444 height 33
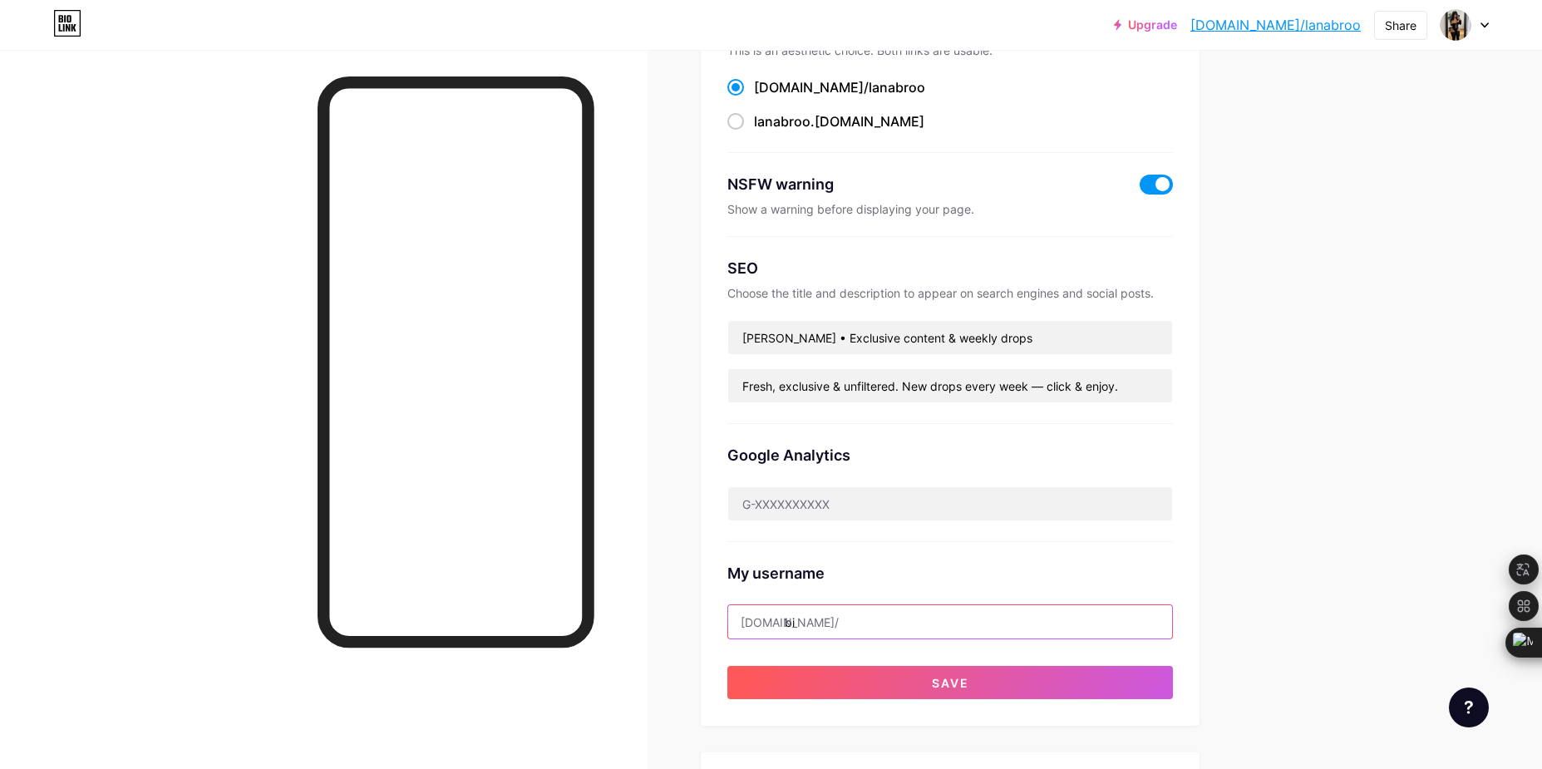
type input "b"
click at [833, 614] on input "text" at bounding box center [950, 621] width 444 height 33
paste input "biolink/🔥[PERSON_NAME]"
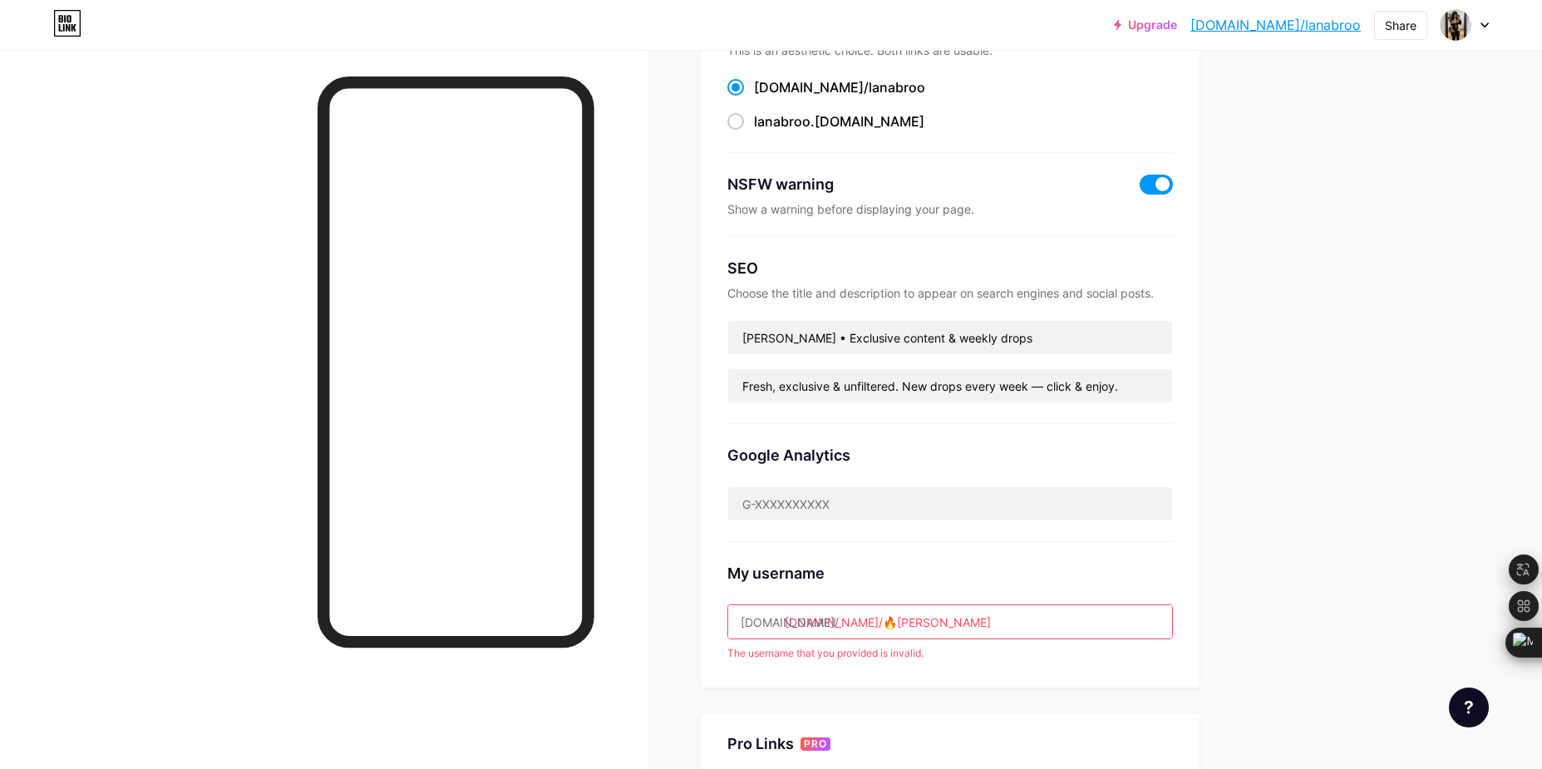
click at [837, 619] on input "[DOMAIN_NAME]/🔥[PERSON_NAME]" at bounding box center [950, 621] width 444 height 33
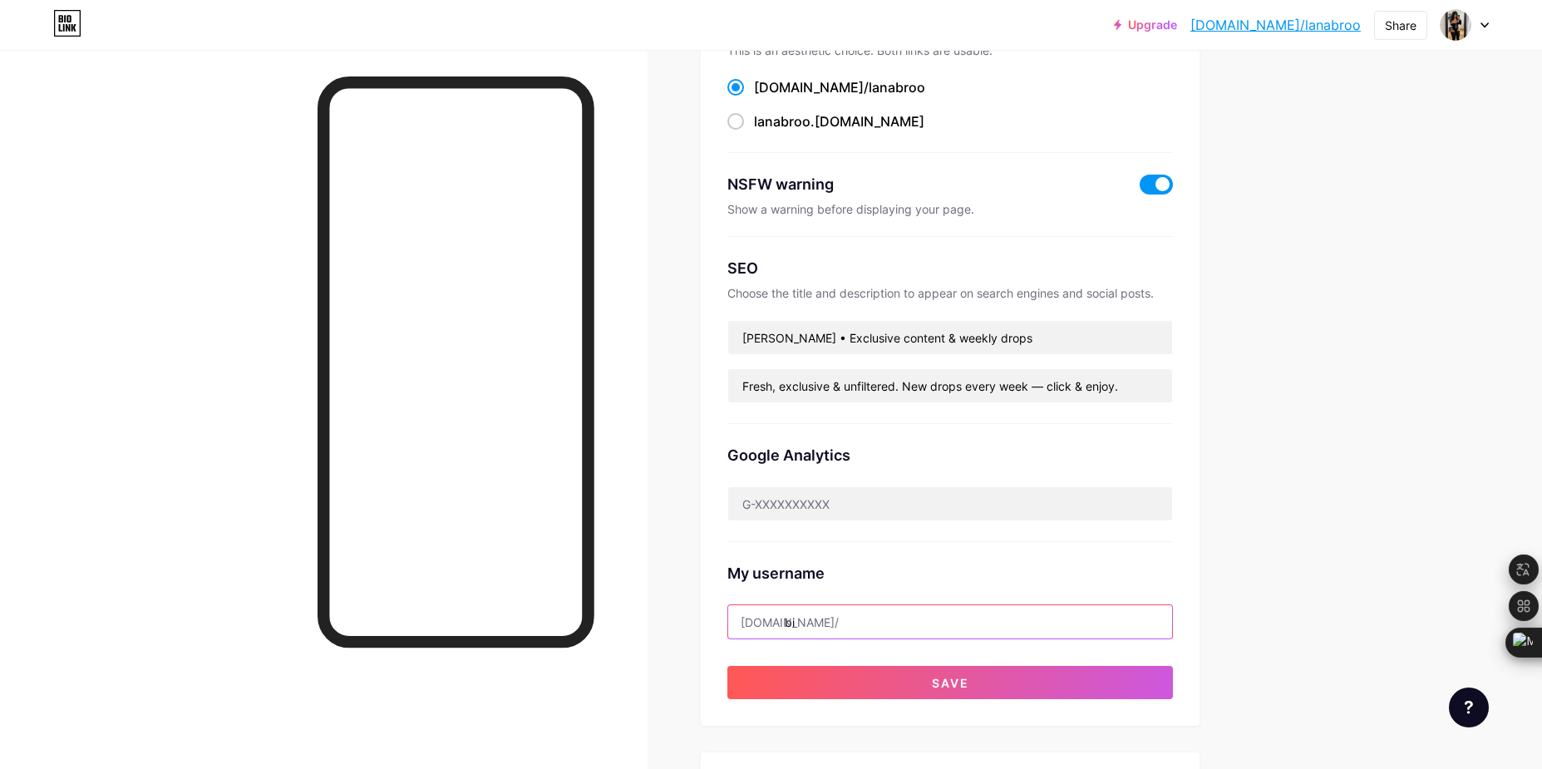
type input "b"
paste input "biolink/🔥[PERSON_NAME]"
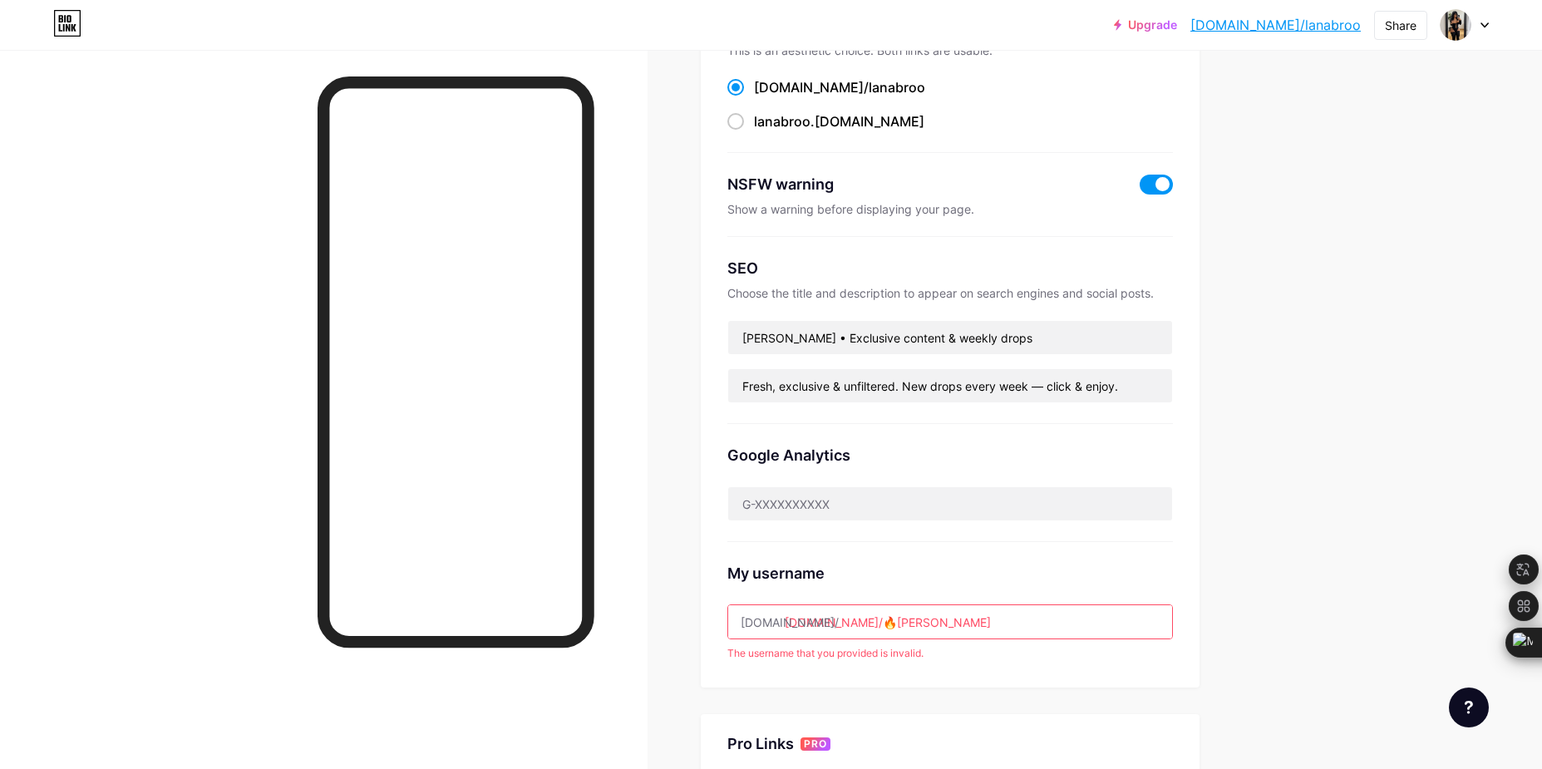
click at [794, 619] on input "[DOMAIN_NAME]/🔥[PERSON_NAME]" at bounding box center [950, 621] width 444 height 33
click at [823, 624] on input "[DOMAIN_NAME]/🔥[PERSON_NAME]" at bounding box center [950, 621] width 444 height 33
click at [816, 623] on input "io.lin/🔥[PERSON_NAME]" at bounding box center [950, 621] width 444 height 33
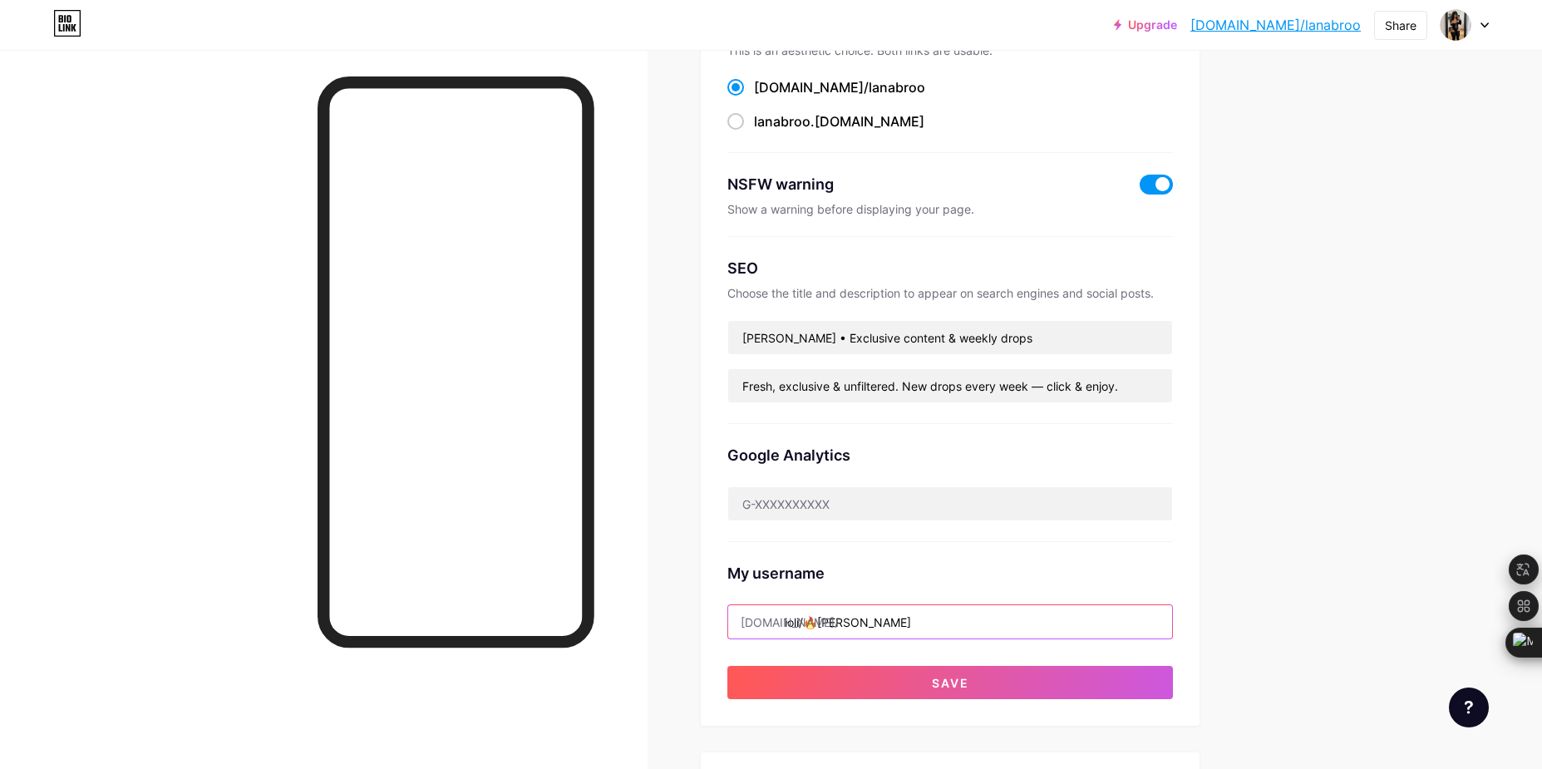
click at [813, 623] on input "ioli/🔥[PERSON_NAME]" at bounding box center [950, 621] width 444 height 33
click at [805, 624] on input "[DOMAIN_NAME][URL]🔥lan" at bounding box center [950, 621] width 444 height 33
click at [805, 624] on input "ioli/🔥la" at bounding box center [950, 621] width 444 height 33
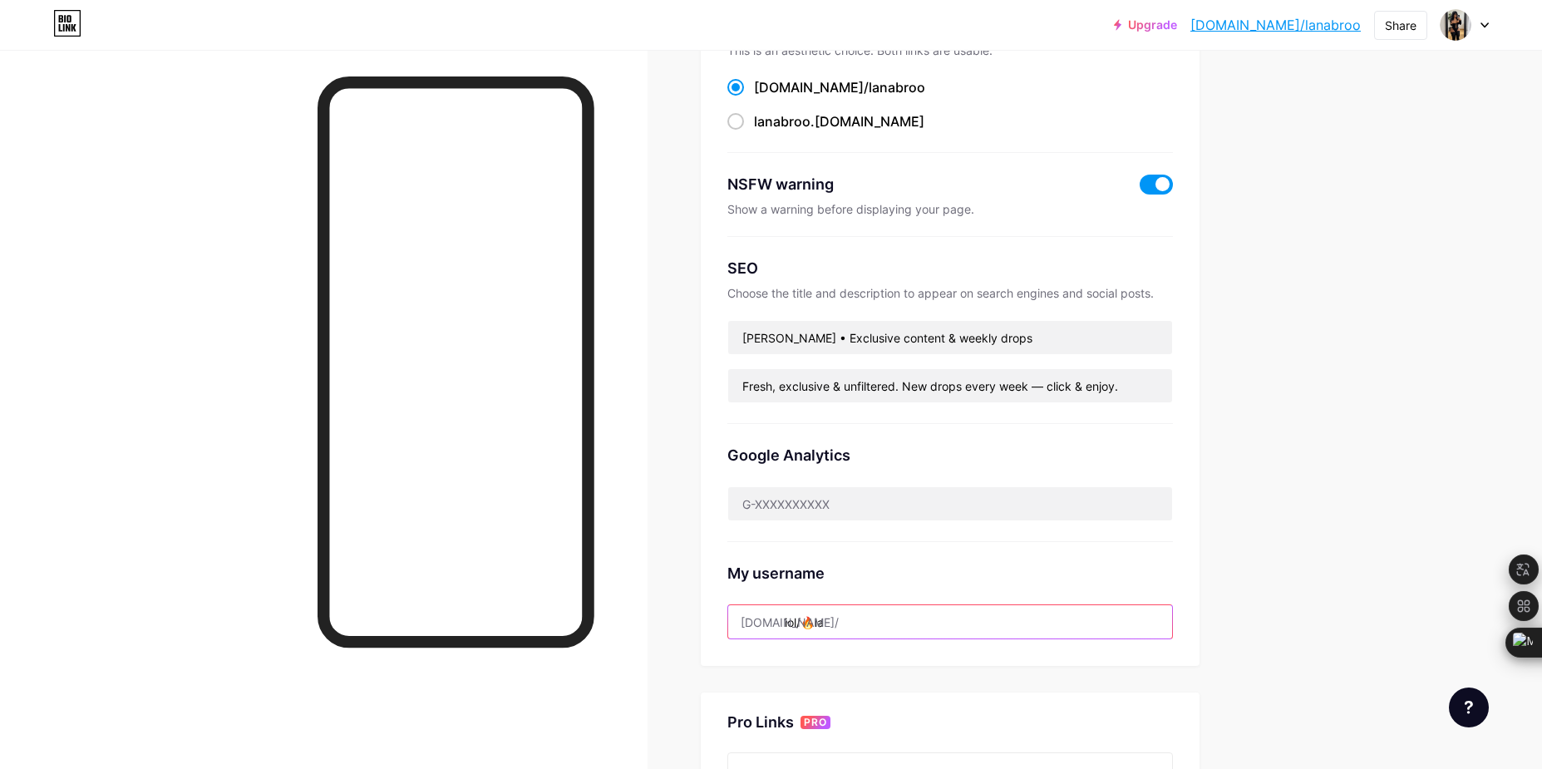
click at [811, 622] on input "iol/🔥la" at bounding box center [950, 621] width 444 height 33
click at [803, 622] on input "iol🔥la" at bounding box center [950, 621] width 444 height 33
click at [790, 625] on input "io🔥la" at bounding box center [950, 621] width 444 height 33
click at [797, 623] on input "io🔥la" at bounding box center [950, 621] width 444 height 33
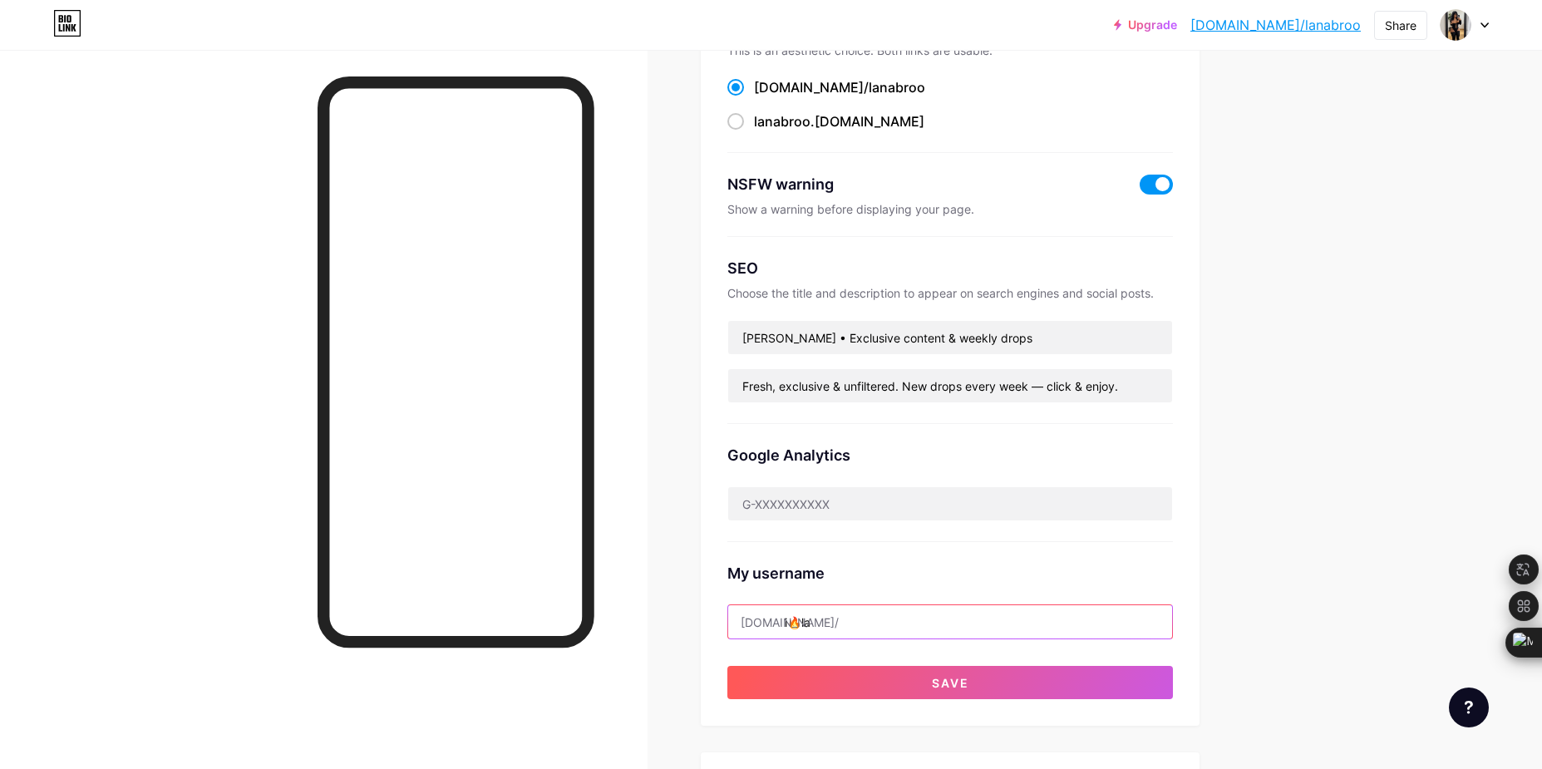
click at [795, 623] on input "i🔥la" at bounding box center [950, 621] width 444 height 33
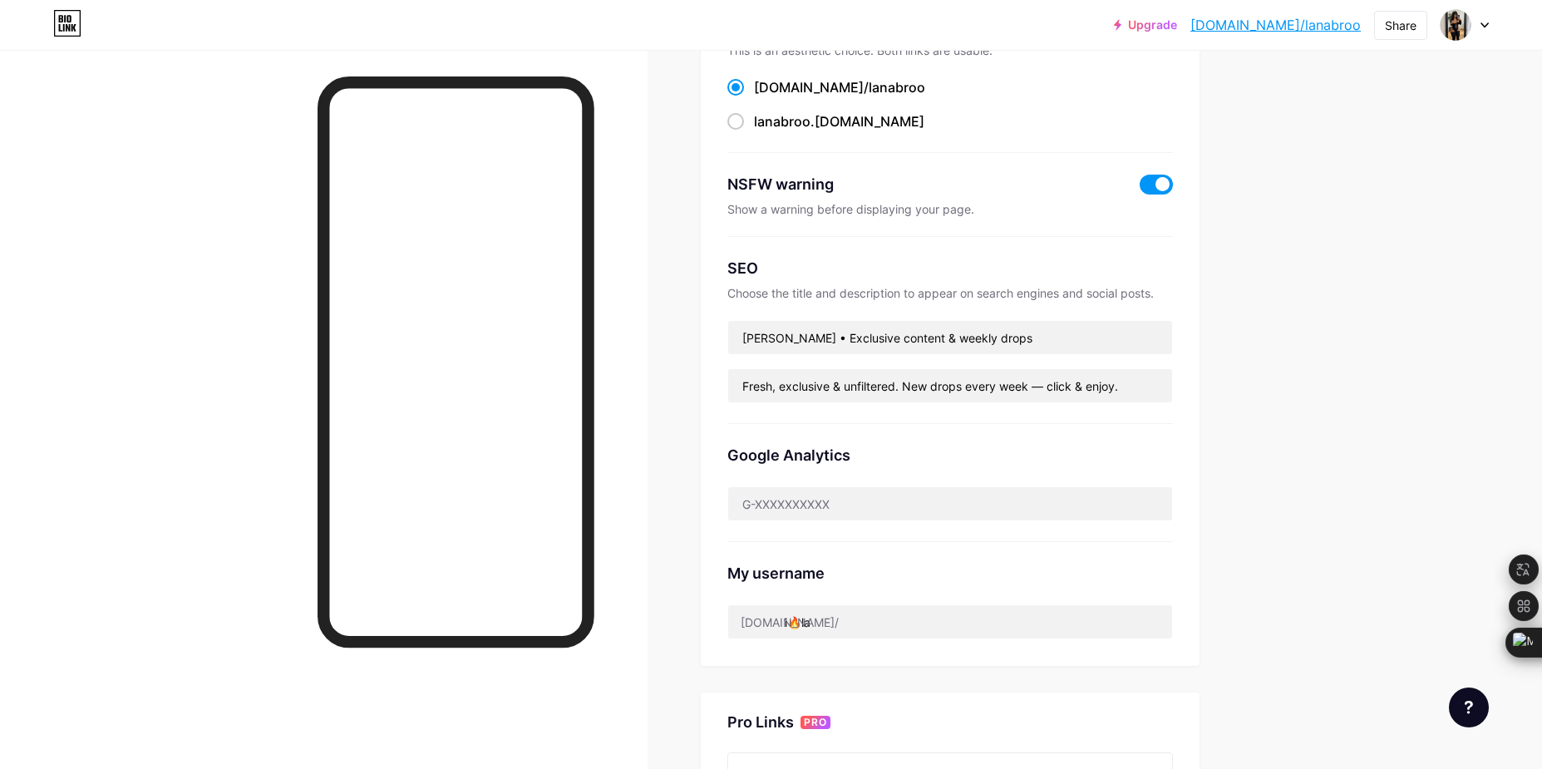
click at [786, 626] on div "[DOMAIN_NAME]/" at bounding box center [790, 622] width 98 height 17
click at [798, 621] on input "i🔥la" at bounding box center [950, 621] width 444 height 33
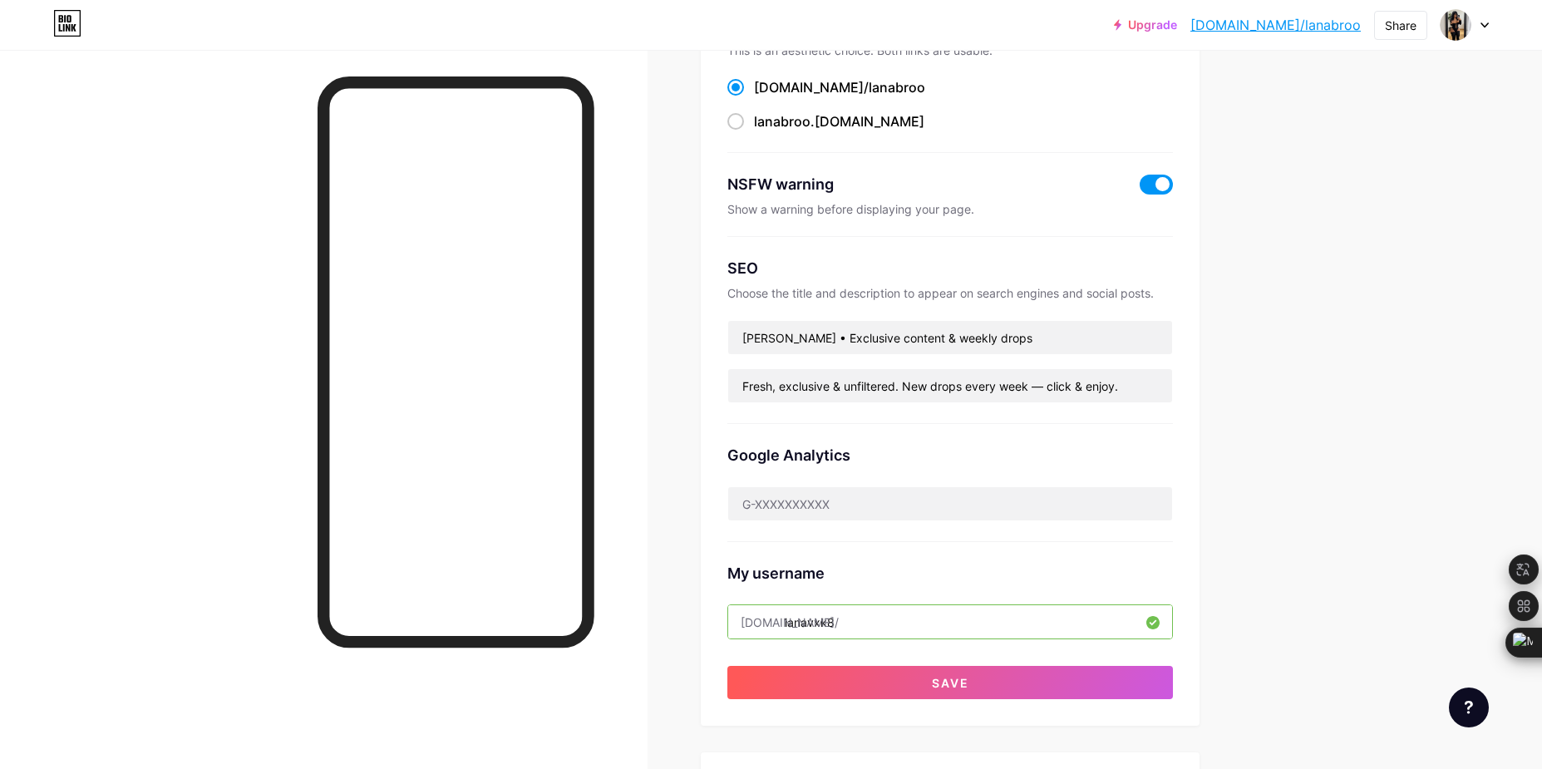
type input "lanavxk8"
click at [1368, 412] on div "Upgrade [DOMAIN_NAME]/lanabr... [DOMAIN_NAME]/lanabroo Share Switch accounts La…" at bounding box center [771, 521] width 1542 height 1362
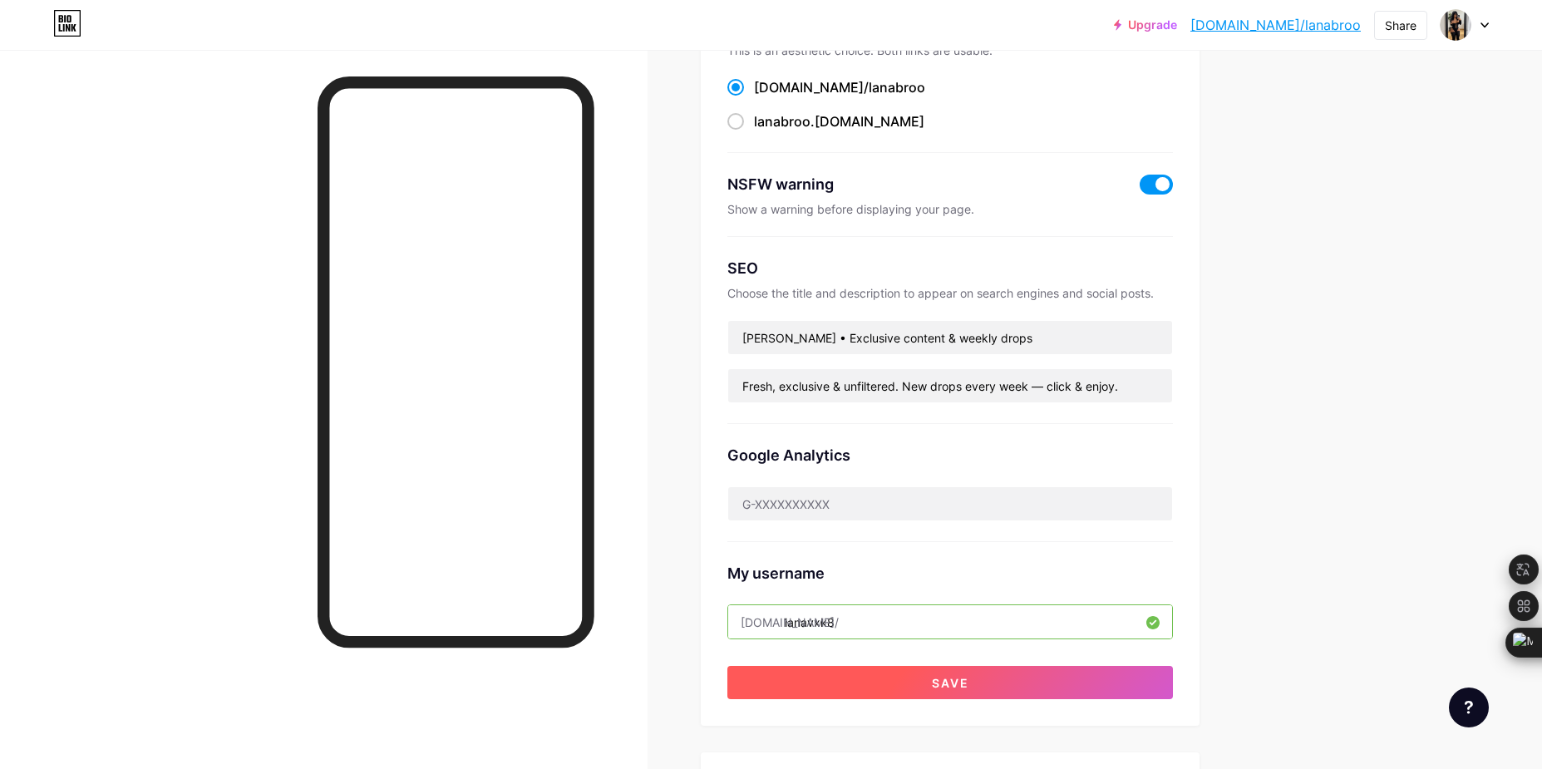
click at [1002, 672] on button "Save" at bounding box center [950, 682] width 446 height 33
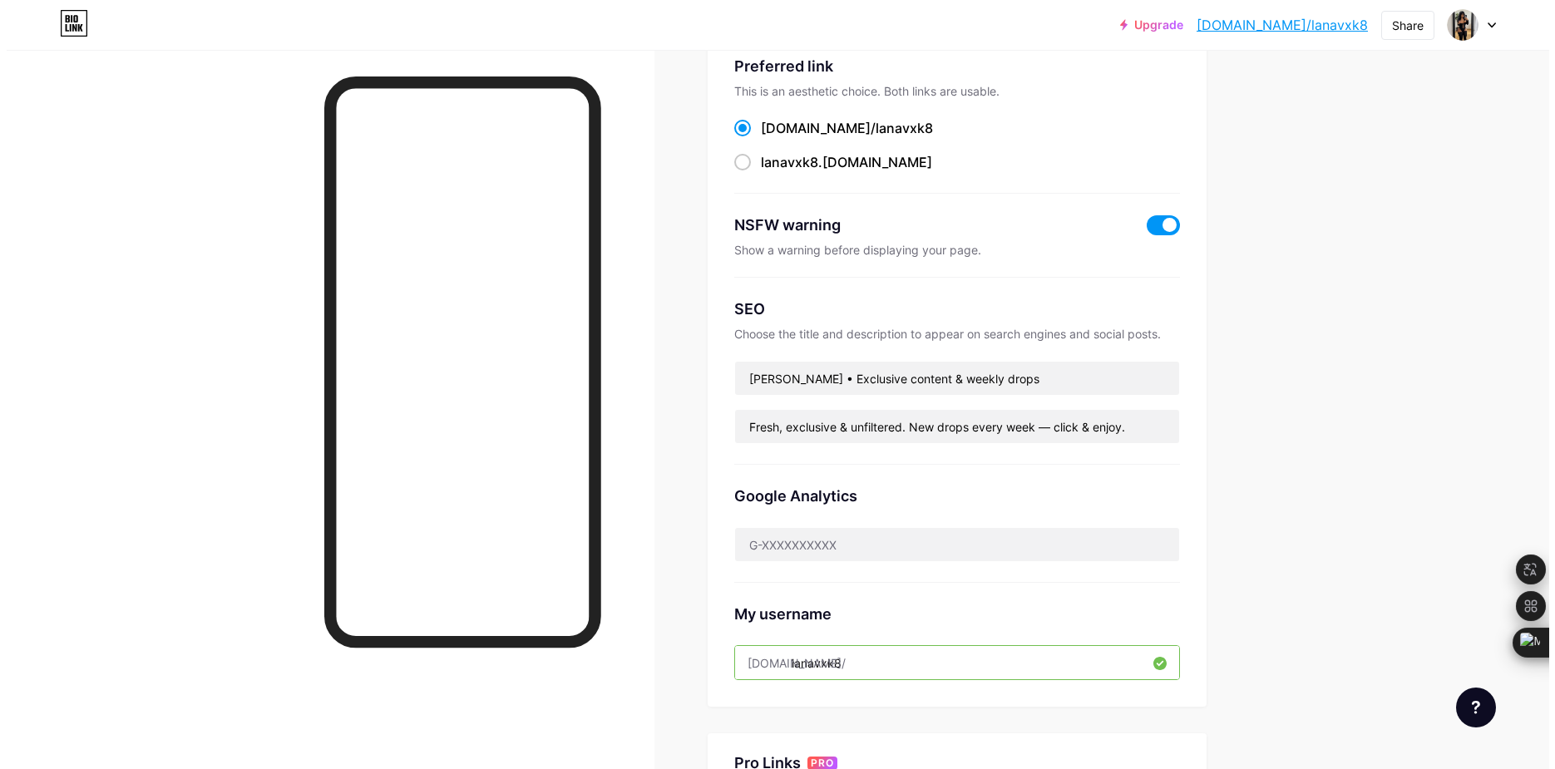
scroll to position [0, 0]
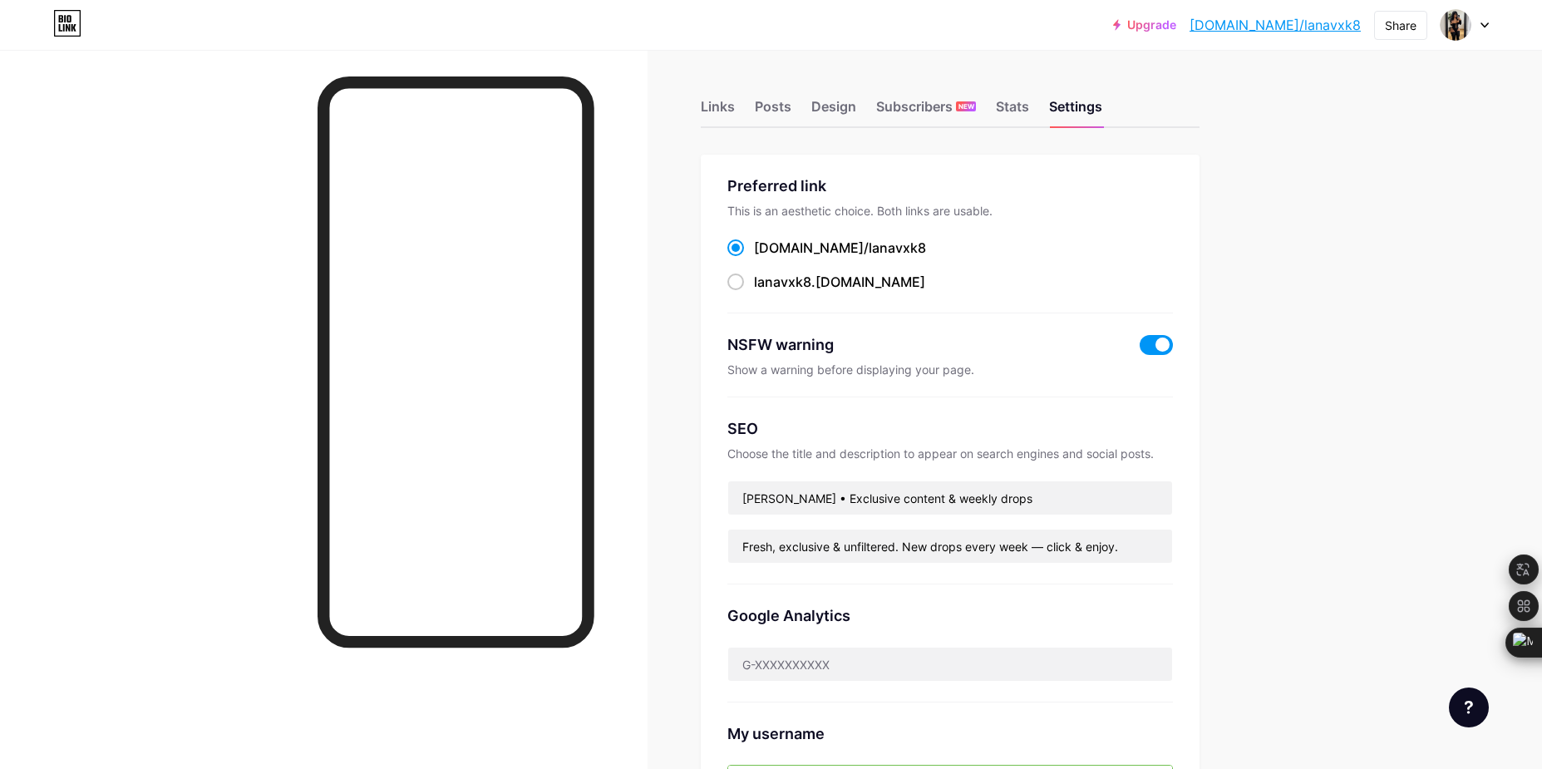
click at [696, 128] on div "Links Posts Design Subscribers NEW Stats Settings Preferred link This is an aes…" at bounding box center [634, 676] width 1269 height 1252
click at [725, 102] on div "Links" at bounding box center [718, 111] width 34 height 30
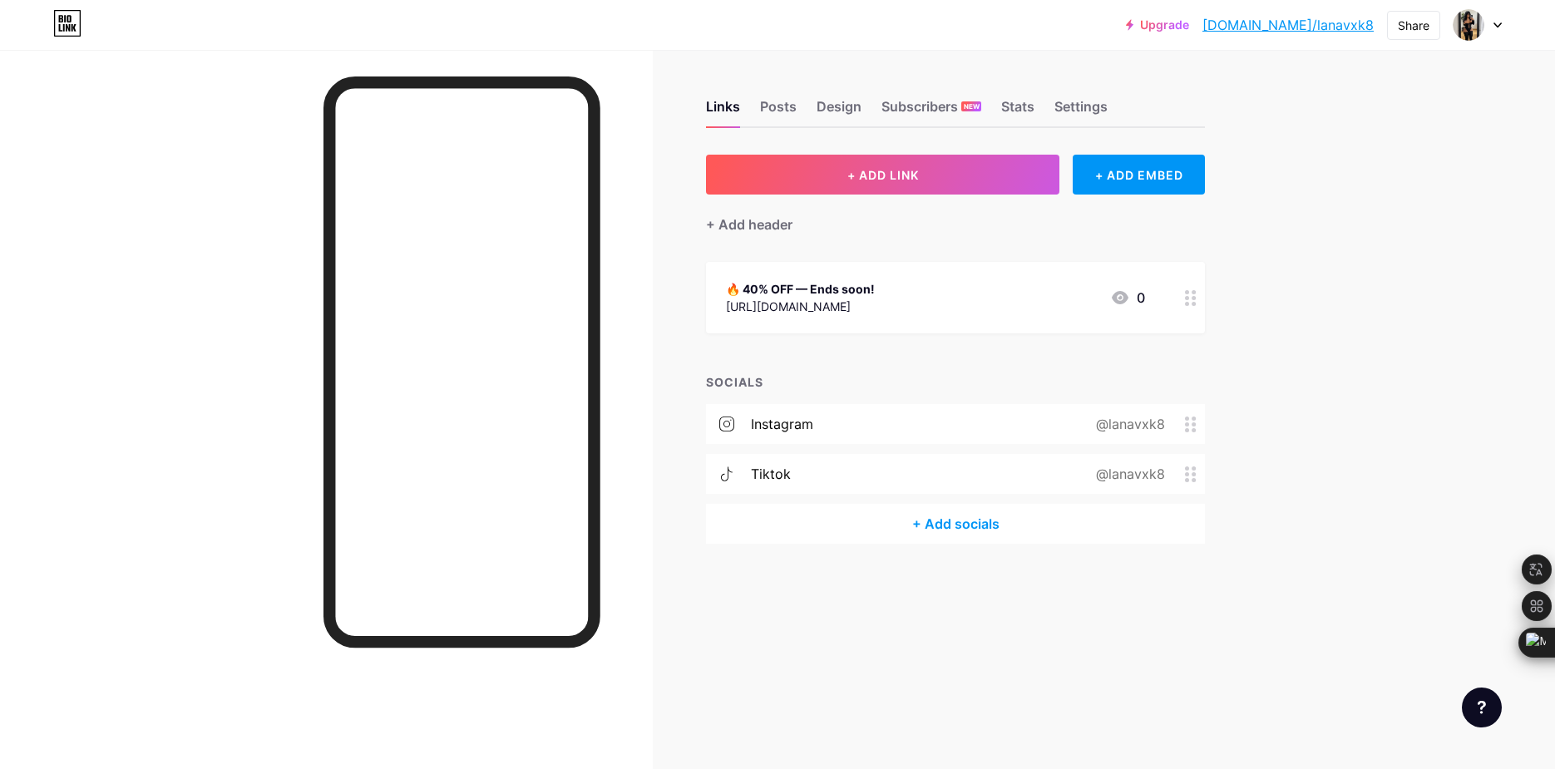
click at [978, 526] on div "+ Add socials" at bounding box center [955, 524] width 499 height 40
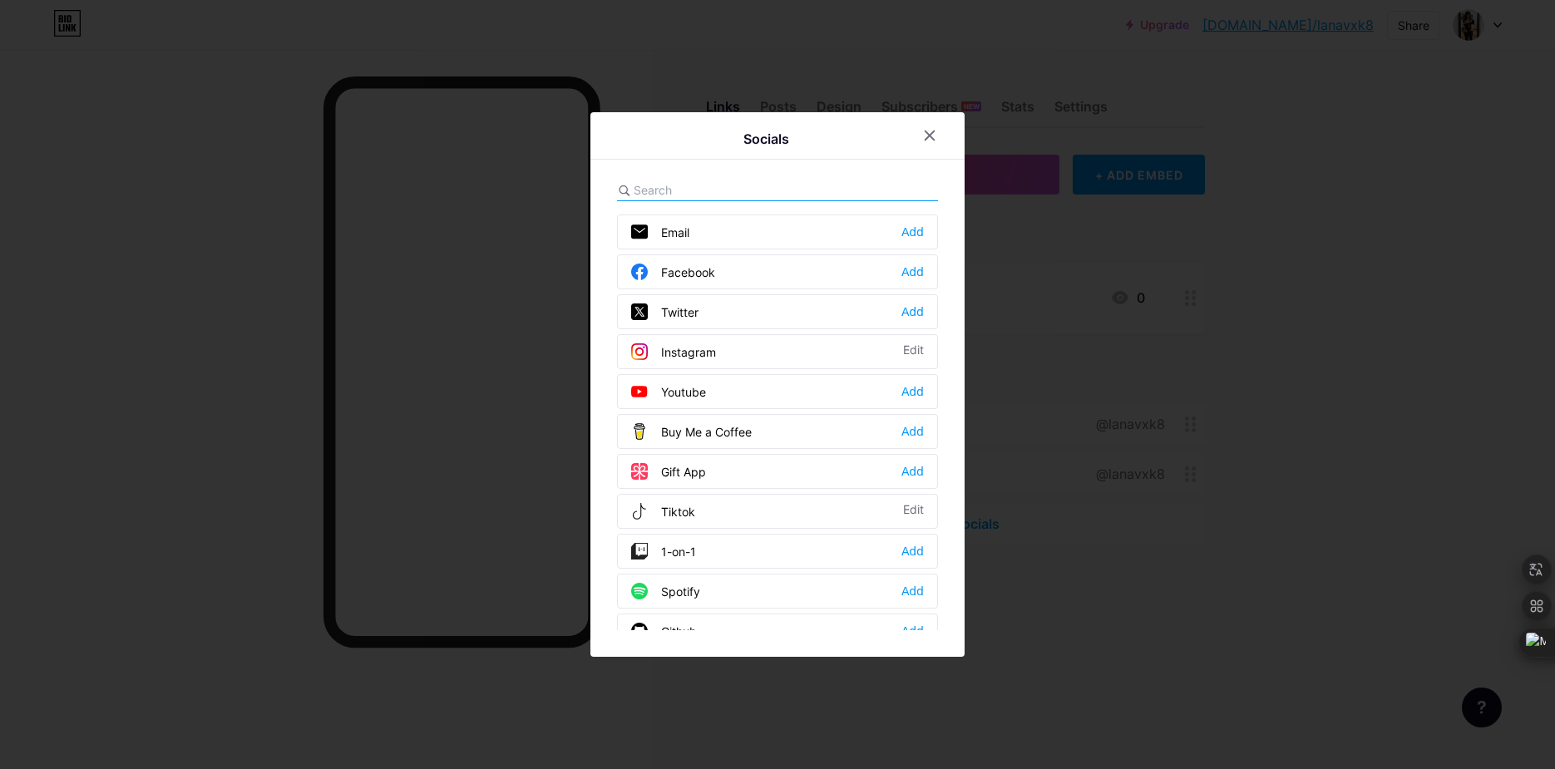
click at [948, 127] on div at bounding box center [939, 136] width 50 height 30
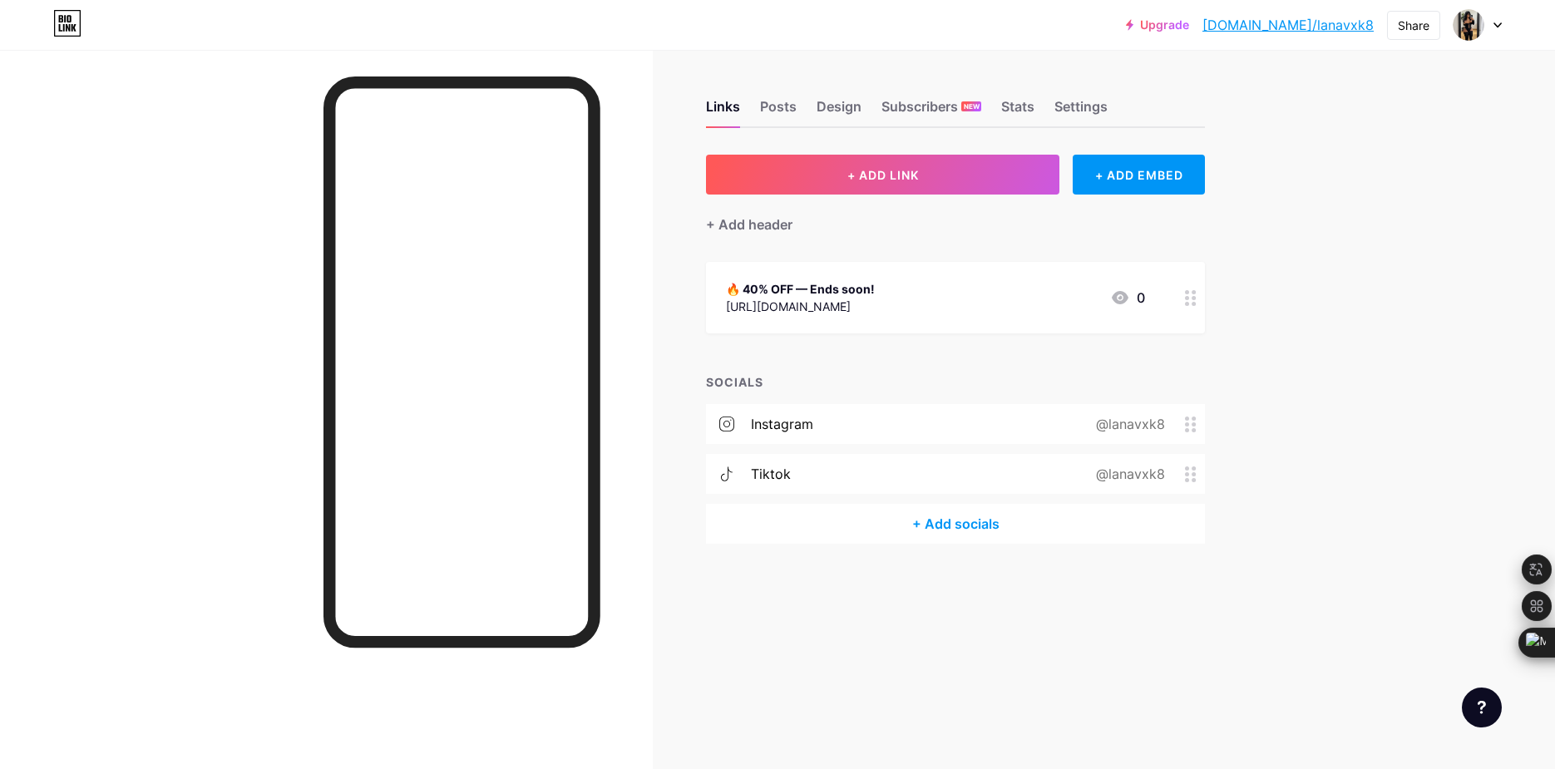
click at [805, 608] on div "Links Posts Design Subscribers NEW Stats Settings + ADD LINK + ADD EMBED + Add …" at bounding box center [637, 338] width 1274 height 577
click at [1299, 22] on link "[DOMAIN_NAME]/lanavxk8" at bounding box center [1287, 25] width 171 height 20
